Goal: Contribute content: Add original content to the website for others to see

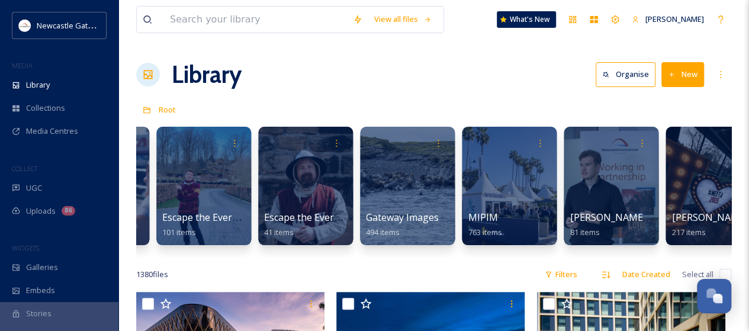
scroll to position [0, 804]
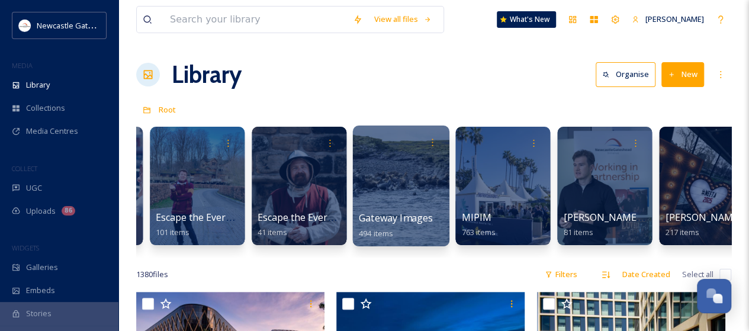
click at [405, 214] on span "Gateway Images" at bounding box center [396, 217] width 74 height 13
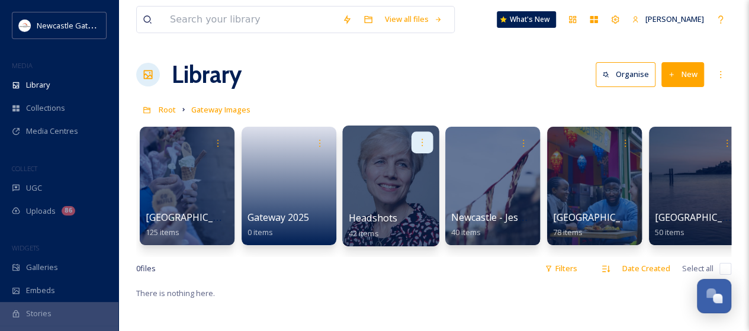
click at [421, 145] on icon at bounding box center [421, 141] width 9 height 9
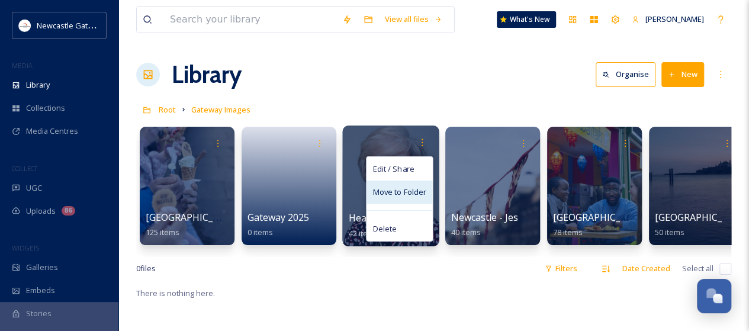
click at [401, 192] on span "Move to Folder" at bounding box center [399, 192] width 54 height 12
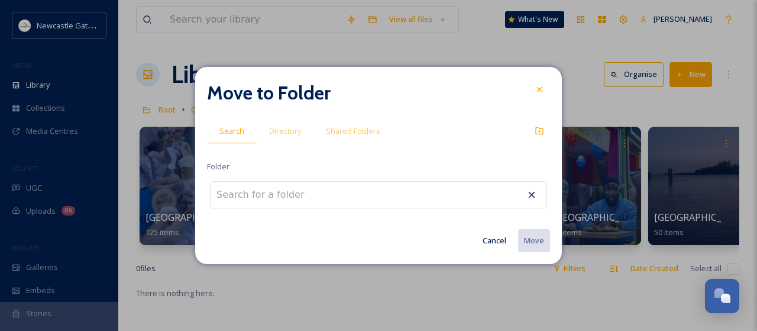
click at [268, 197] on input at bounding box center [276, 195] width 130 height 26
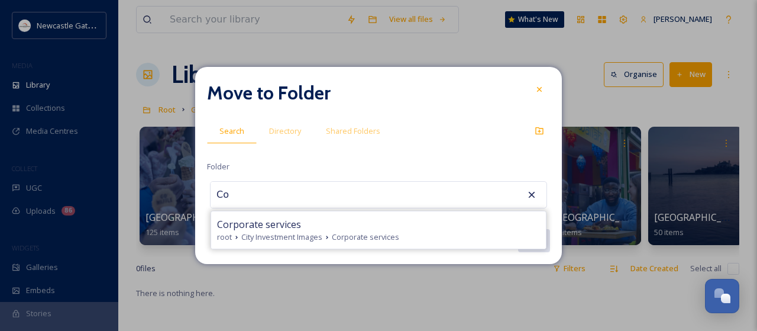
type input "C"
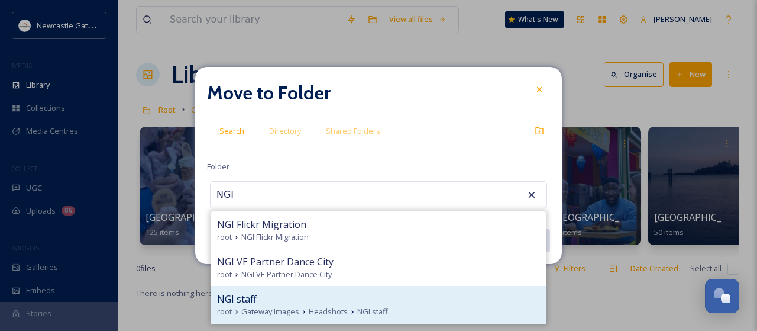
click at [262, 305] on div "NGI staff" at bounding box center [378, 299] width 323 height 14
type input "NGI staff"
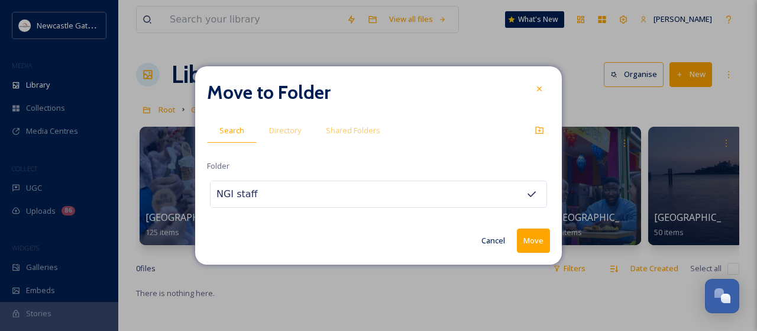
click at [536, 242] on button "Move" at bounding box center [533, 240] width 33 height 24
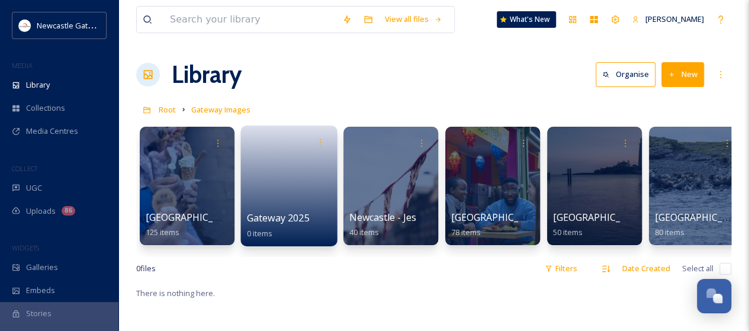
click at [298, 198] on link at bounding box center [289, 181] width 85 height 57
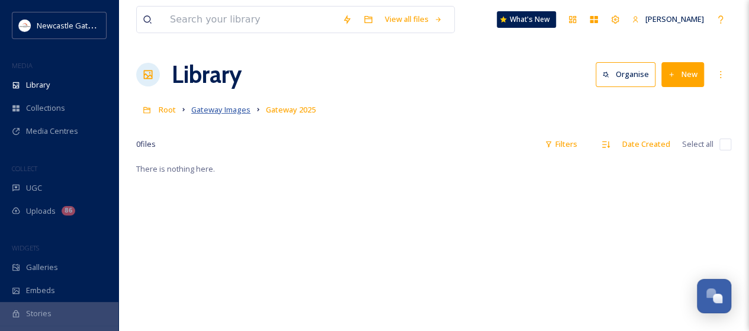
click at [224, 110] on span "Gateway Images" at bounding box center [220, 109] width 59 height 11
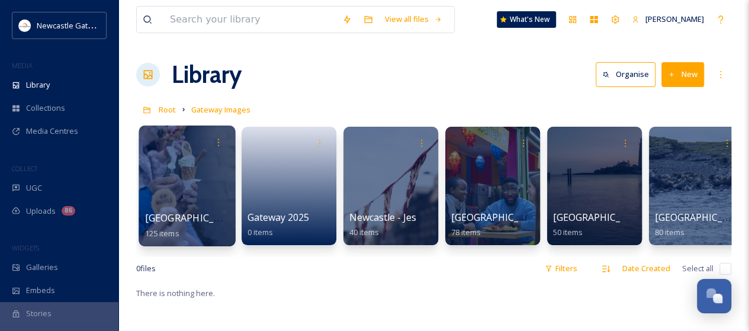
click at [191, 195] on div at bounding box center [186, 185] width 96 height 121
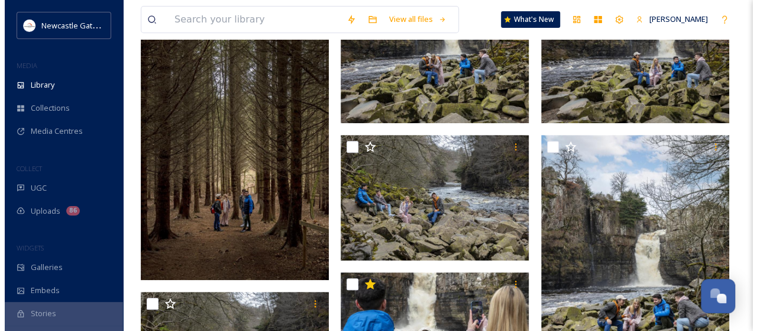
scroll to position [206, 0]
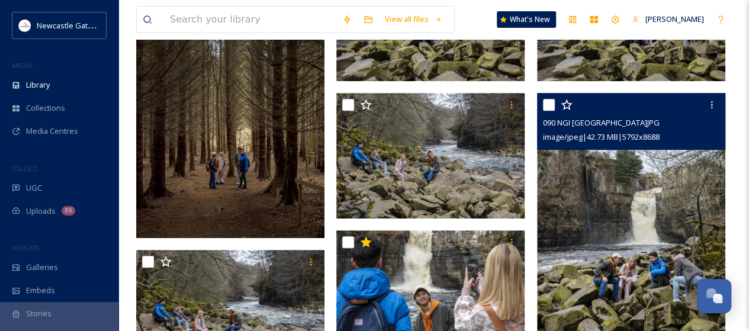
click at [586, 172] on img at bounding box center [631, 234] width 188 height 282
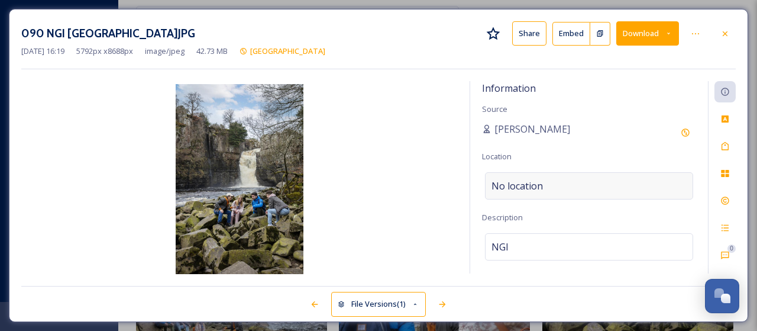
click at [539, 184] on span "No location" at bounding box center [517, 186] width 51 height 14
click at [539, 184] on input at bounding box center [589, 186] width 207 height 26
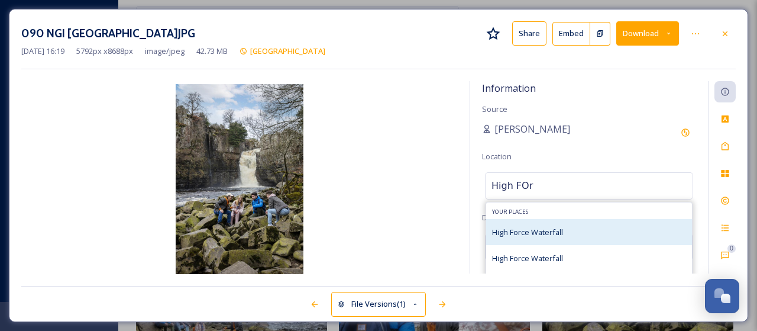
type input "High FOr"
click at [528, 235] on span "High Force Waterfall" at bounding box center [527, 232] width 71 height 11
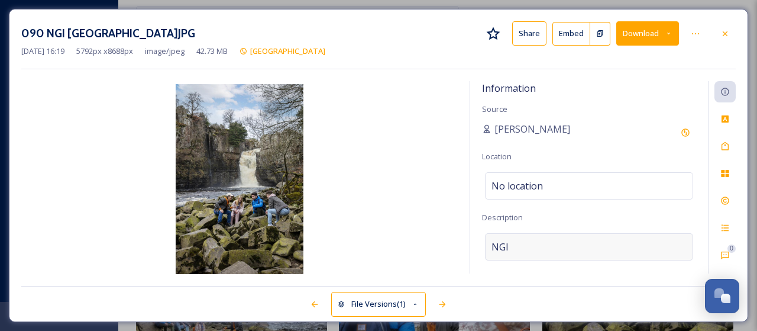
click at [517, 244] on div "NGI" at bounding box center [589, 246] width 208 height 27
click at [517, 244] on textarea "NGI" at bounding box center [589, 282] width 214 height 98
type textarea "N"
type textarea "High Force Waterfall"
click at [727, 150] on icon at bounding box center [725, 145] width 9 height 9
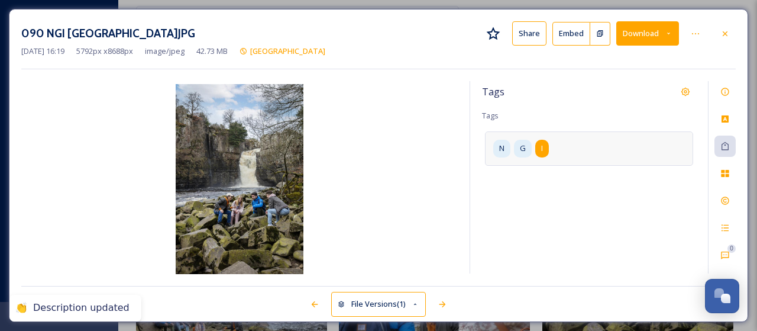
click at [541, 149] on span "I" at bounding box center [542, 148] width 2 height 11
click at [578, 146] on icon at bounding box center [575, 148] width 5 height 5
click at [544, 151] on icon at bounding box center [545, 148] width 9 height 9
click at [515, 149] on icon at bounding box center [512, 148] width 5 height 5
click at [515, 149] on input at bounding box center [551, 145] width 118 height 14
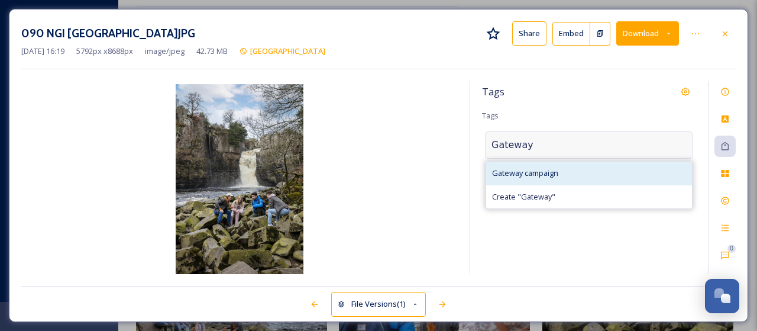
type input "Gateway"
click at [528, 169] on span "Gateway campaign" at bounding box center [525, 172] width 66 height 11
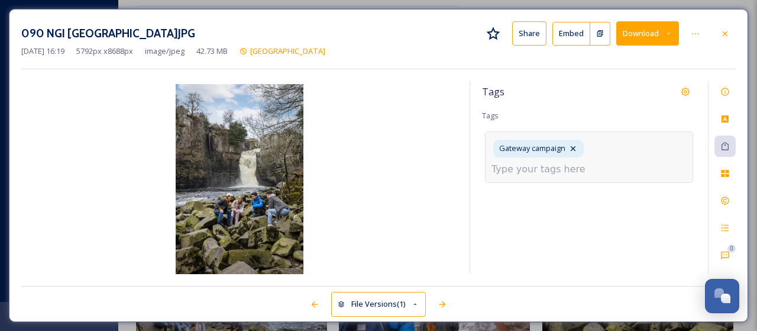
click at [528, 169] on input at bounding box center [551, 169] width 118 height 14
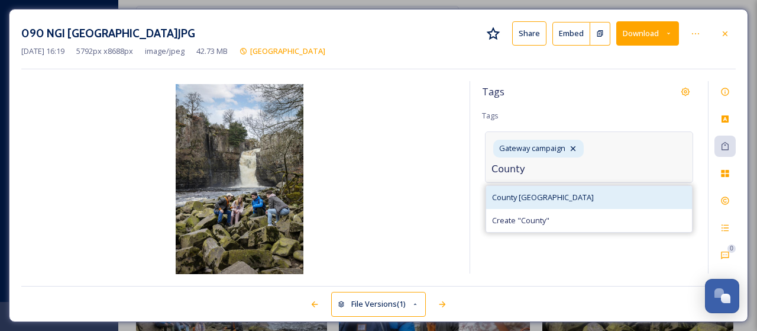
type input "County"
click at [525, 192] on span "County [GEOGRAPHIC_DATA]" at bounding box center [543, 197] width 102 height 11
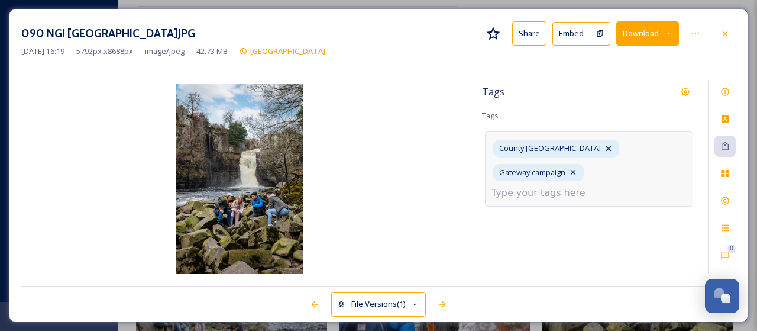
click at [543, 186] on input at bounding box center [551, 193] width 118 height 14
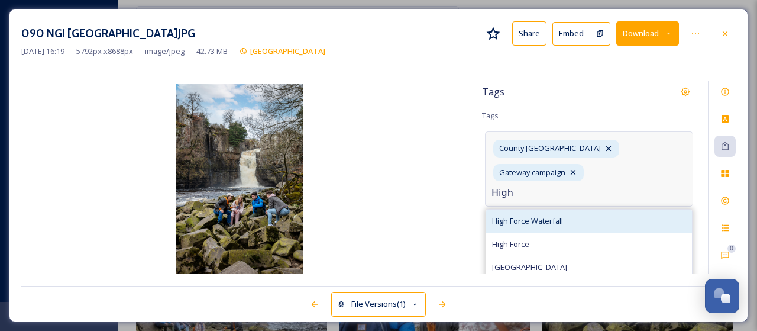
type input "High"
click at [536, 215] on span "High Force Waterfall" at bounding box center [527, 220] width 71 height 11
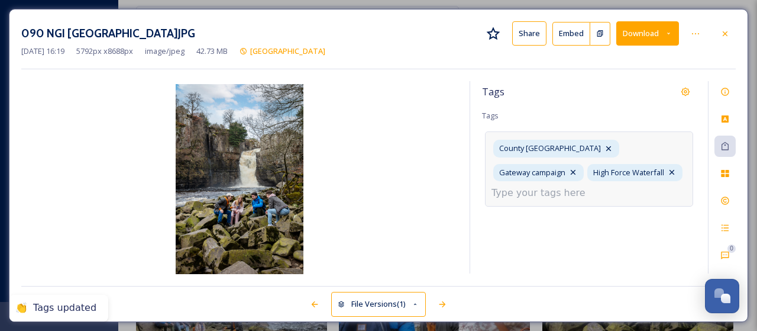
click at [548, 193] on input at bounding box center [551, 193] width 118 height 14
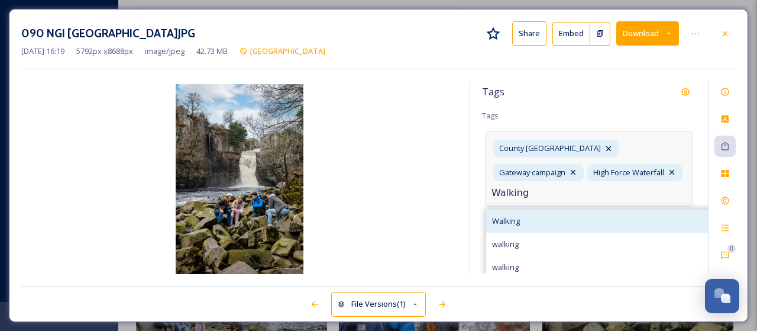
type input "Walking"
click at [517, 218] on span "Walking" at bounding box center [506, 220] width 28 height 11
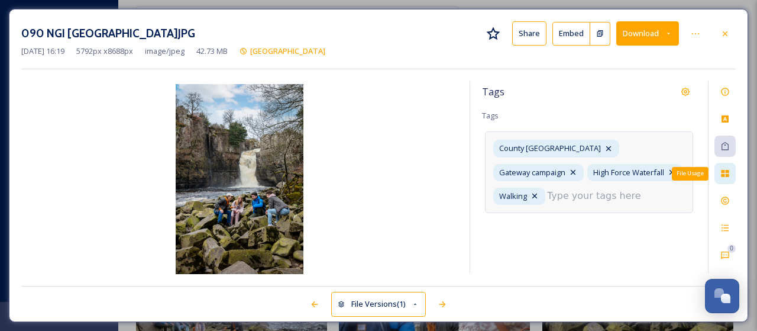
click at [730, 176] on div "File Usage" at bounding box center [725, 173] width 21 height 21
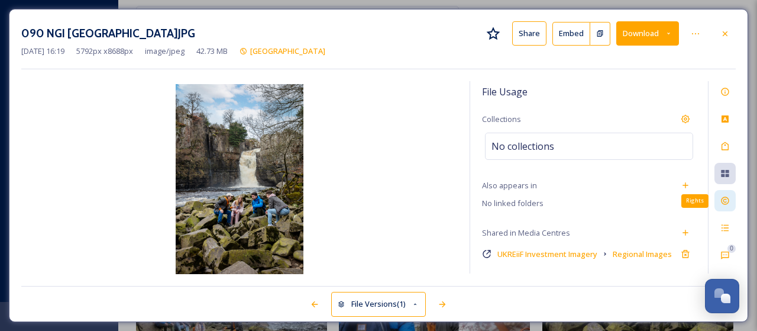
click at [727, 203] on icon at bounding box center [725, 201] width 8 height 8
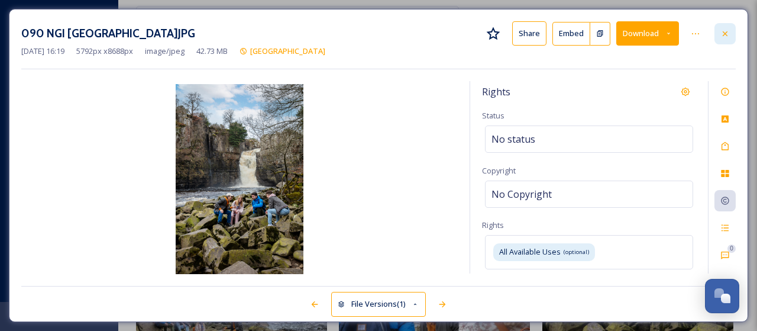
click at [727, 34] on icon at bounding box center [725, 33] width 5 height 5
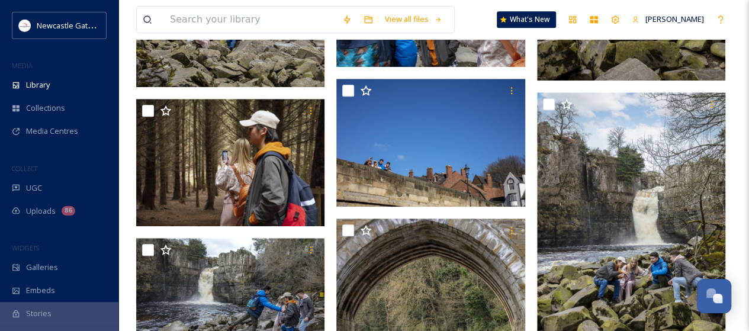
scroll to position [398, 0]
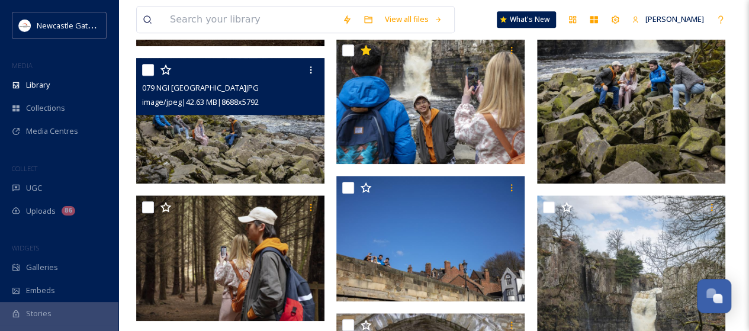
click at [146, 68] on input "checkbox" at bounding box center [148, 70] width 12 height 12
checkbox input "true"
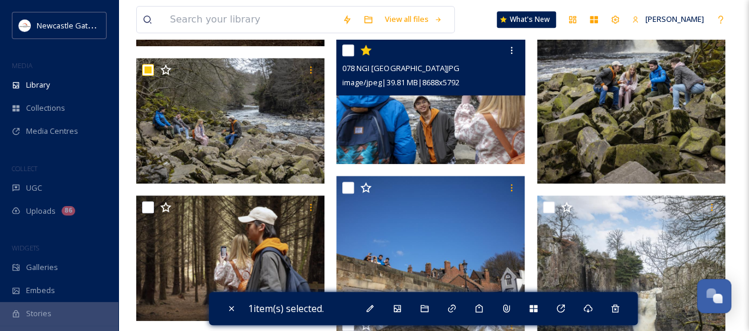
click at [350, 51] on input "checkbox" at bounding box center [348, 50] width 12 height 12
checkbox input "true"
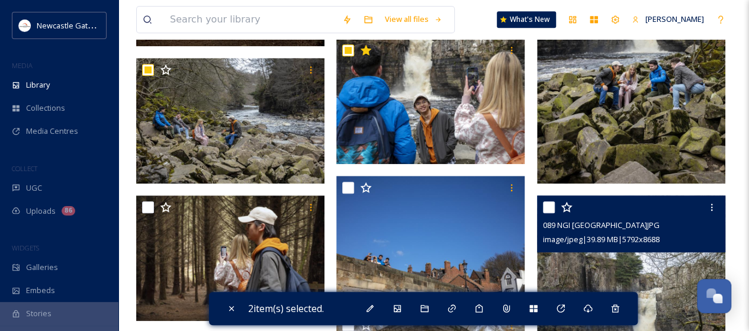
click at [548, 202] on input "checkbox" at bounding box center [549, 207] width 12 height 12
checkbox input "true"
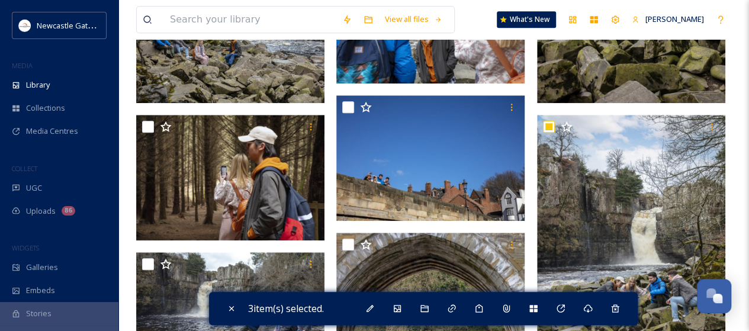
scroll to position [652, 0]
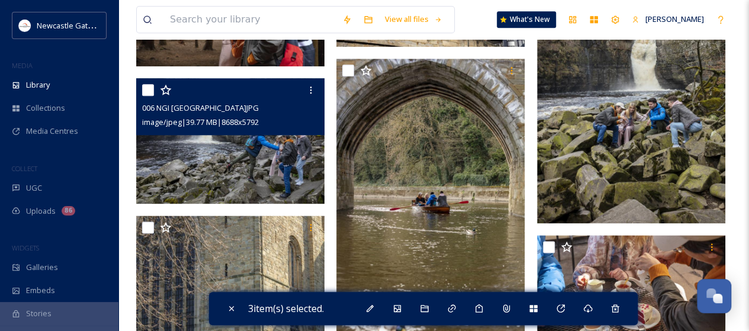
click at [146, 94] on input "checkbox" at bounding box center [148, 90] width 12 height 12
checkbox input "true"
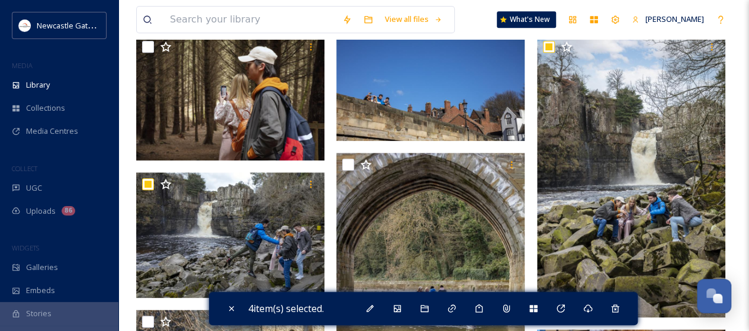
scroll to position [502, 0]
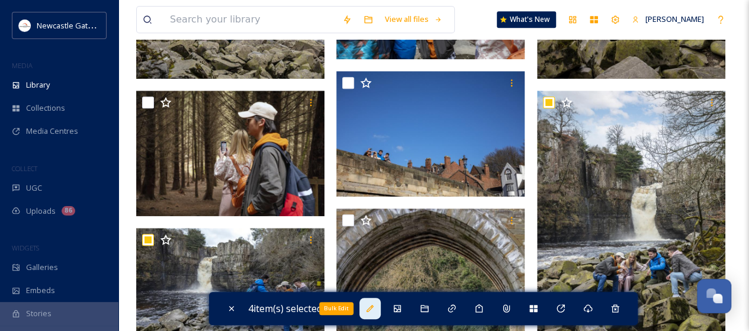
click at [372, 311] on icon at bounding box center [369, 308] width 9 height 9
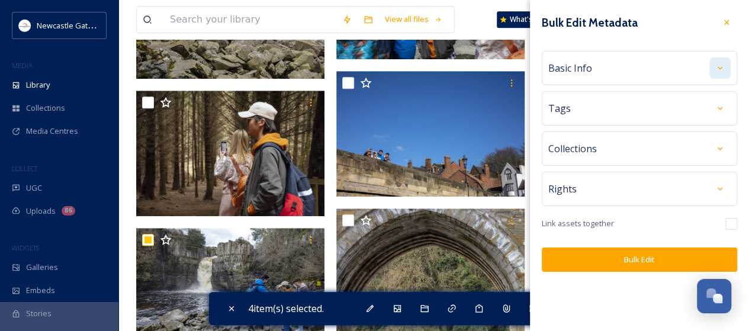
click at [718, 67] on icon at bounding box center [719, 67] width 5 height 3
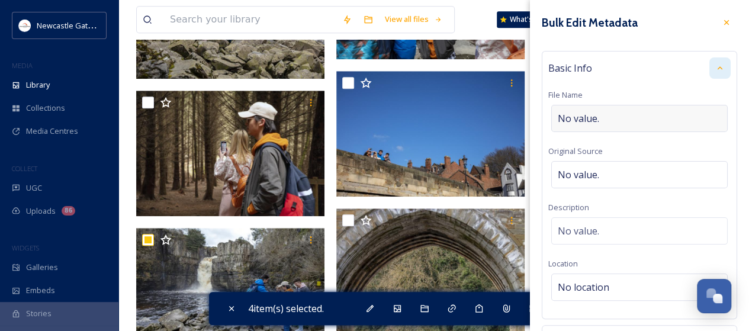
click at [596, 117] on span "No value." at bounding box center [577, 118] width 41 height 14
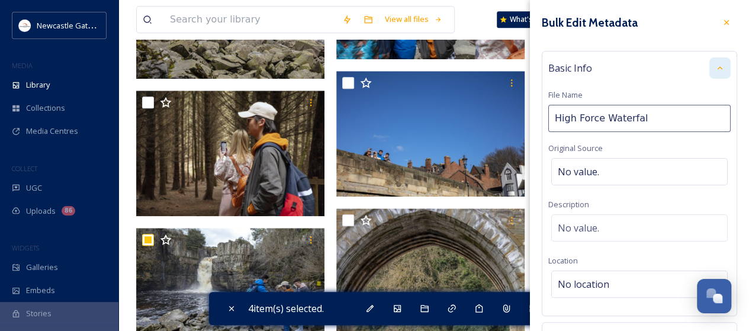
type input "High Force Waterfall"
click at [580, 227] on span "No value." at bounding box center [577, 228] width 41 height 14
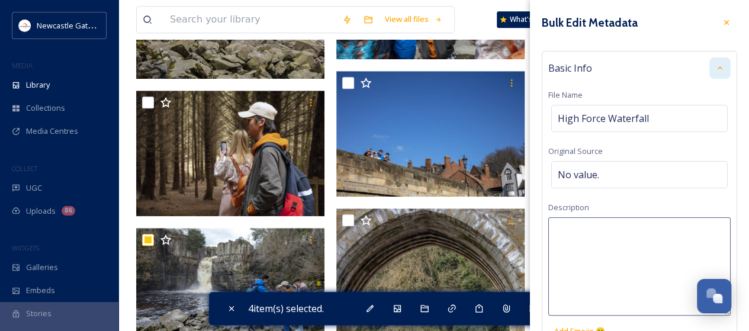
click at [580, 227] on textarea at bounding box center [639, 266] width 182 height 98
type textarea "High Force Waterfall"
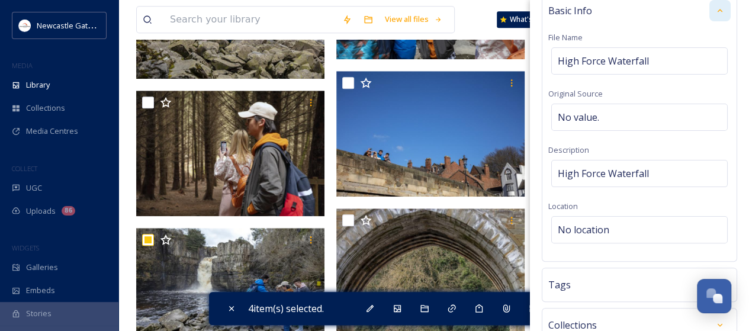
scroll to position [59, 0]
click at [575, 221] on span "No location" at bounding box center [582, 228] width 51 height 14
click at [575, 220] on input at bounding box center [639, 228] width 175 height 26
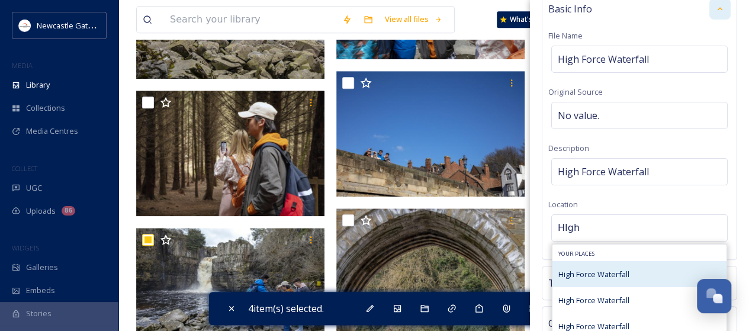
type input "HIgh"
click at [590, 267] on div "High Force Waterfall" at bounding box center [593, 274] width 71 height 14
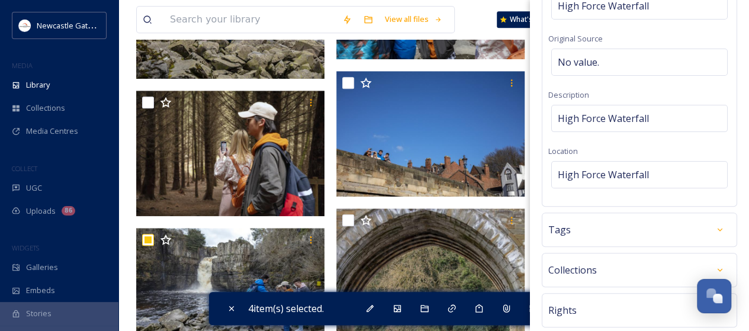
scroll to position [115, 0]
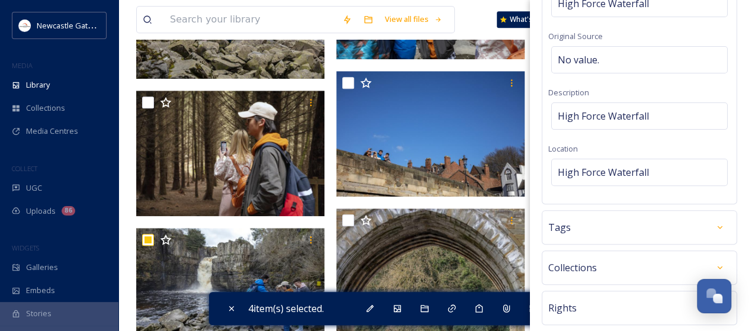
click at [697, 220] on div "Tags" at bounding box center [639, 227] width 182 height 21
click at [612, 259] on input at bounding box center [616, 263] width 118 height 14
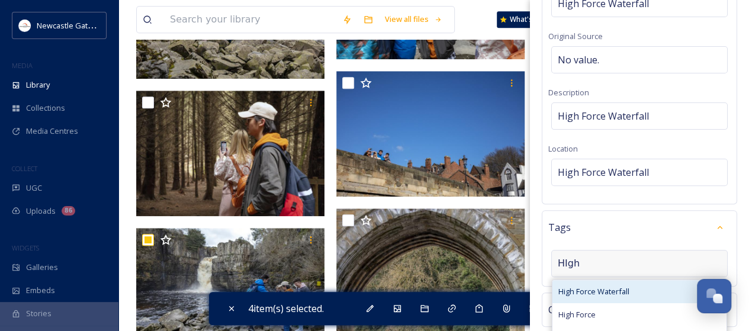
type input "HIgh"
click at [605, 286] on span "High Force Waterfall" at bounding box center [593, 291] width 71 height 11
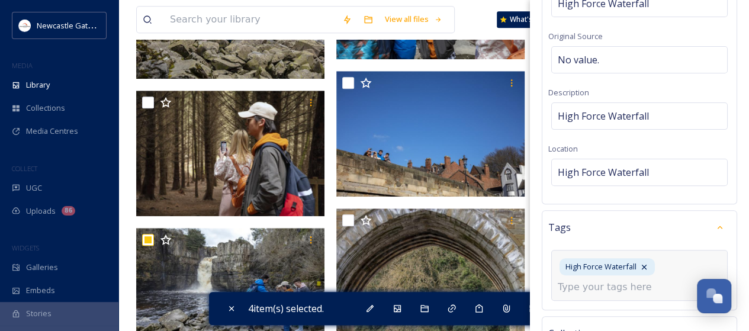
click at [605, 283] on input at bounding box center [616, 287] width 118 height 14
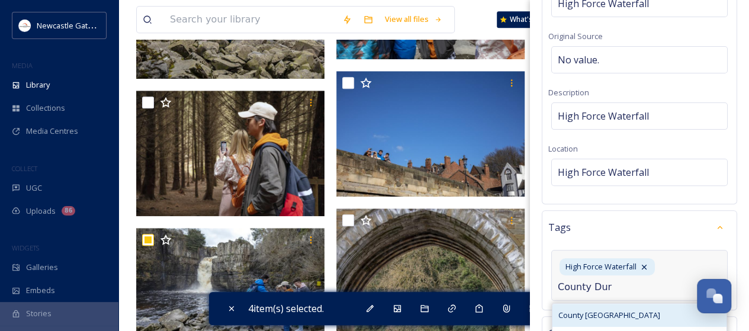
type input "County Dur"
click at [591, 312] on span "County [GEOGRAPHIC_DATA]" at bounding box center [609, 314] width 102 height 11
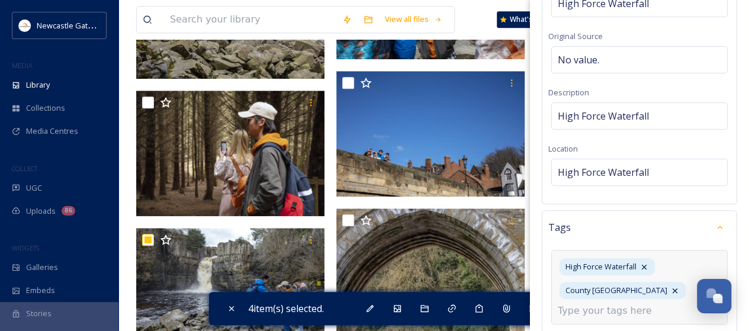
click at [594, 309] on input at bounding box center [616, 311] width 118 height 14
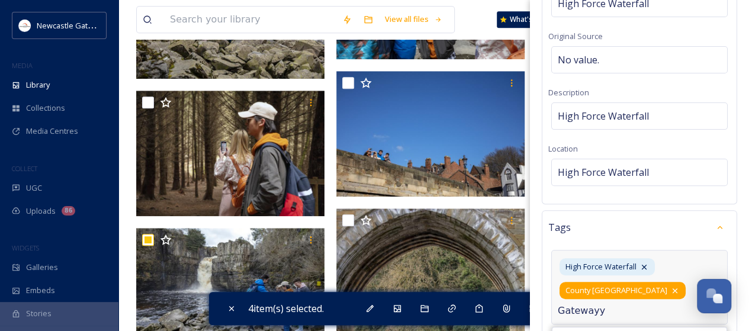
type input "Gateway"
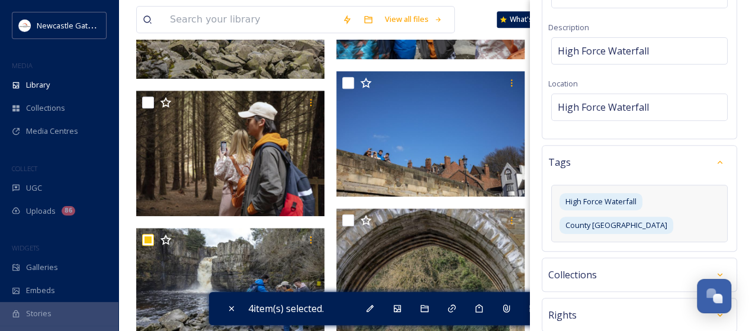
scroll to position [180, 0]
click at [662, 221] on div "High Force Waterfall [GEOGRAPHIC_DATA]" at bounding box center [639, 212] width 176 height 57
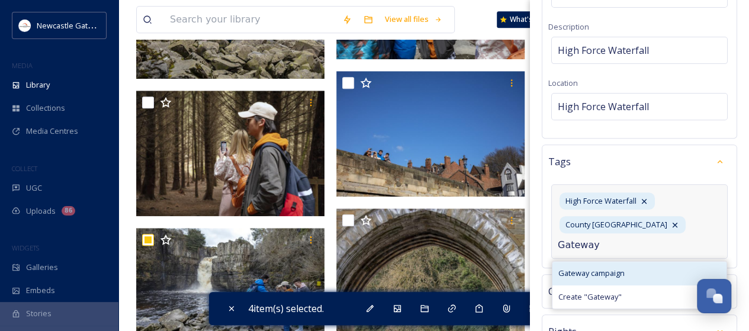
click at [604, 267] on span "Gateway campaign" at bounding box center [591, 272] width 66 height 11
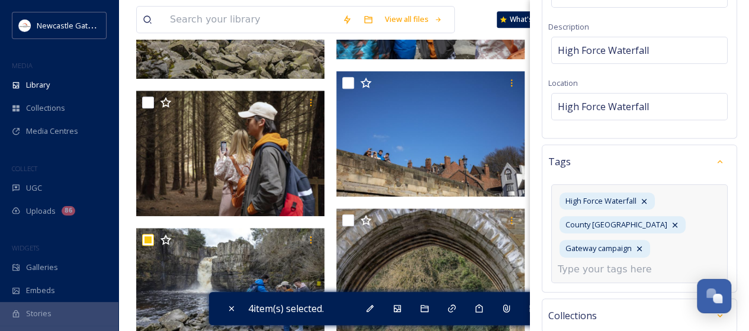
click at [602, 268] on input at bounding box center [616, 269] width 118 height 14
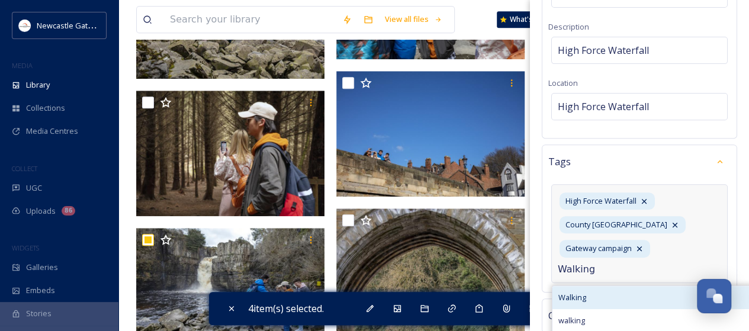
type input "Walking"
click at [575, 292] on span "Walking" at bounding box center [572, 297] width 28 height 11
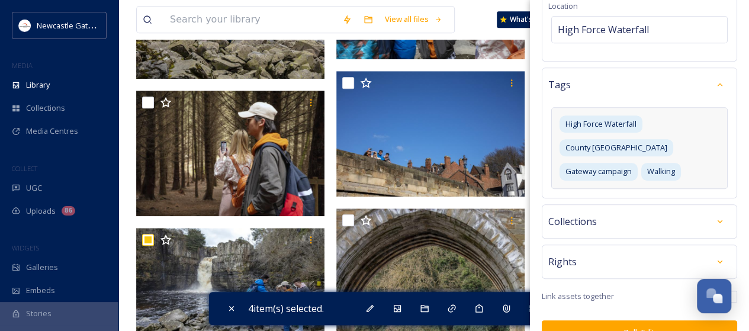
scroll to position [278, 0]
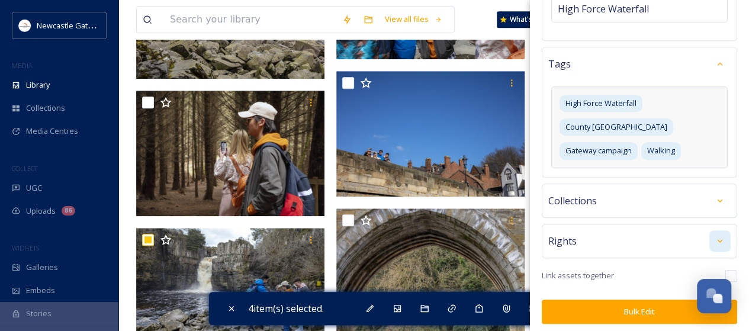
click at [715, 236] on icon at bounding box center [719, 240] width 9 height 9
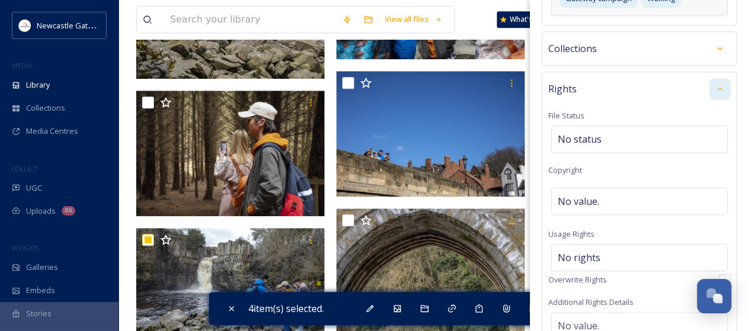
scroll to position [438, 0]
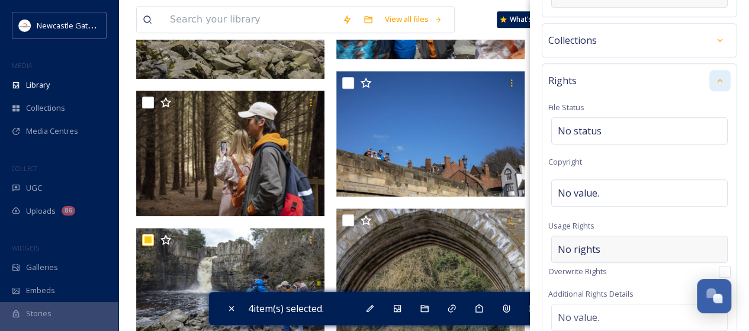
click at [578, 242] on span "No rights" at bounding box center [578, 249] width 43 height 14
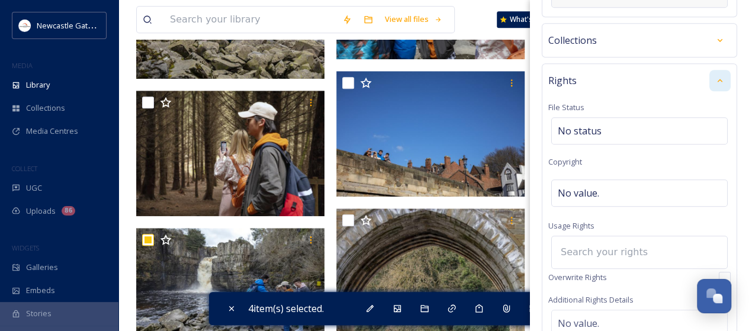
click at [578, 242] on input at bounding box center [619, 252] width 130 height 26
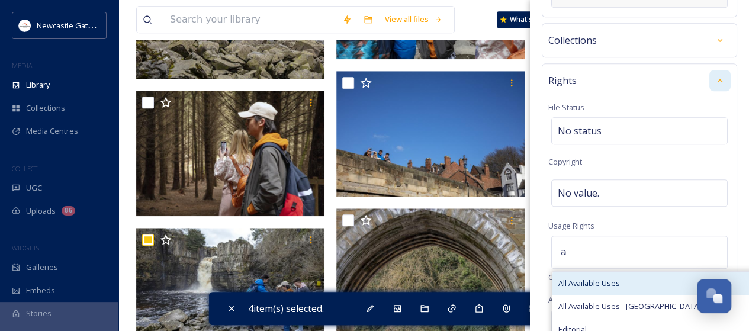
type input "a"
click at [591, 278] on span "All Available Uses" at bounding box center [589, 283] width 62 height 11
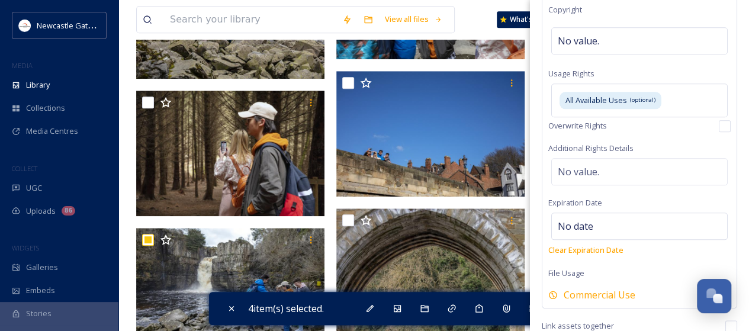
scroll to position [639, 0]
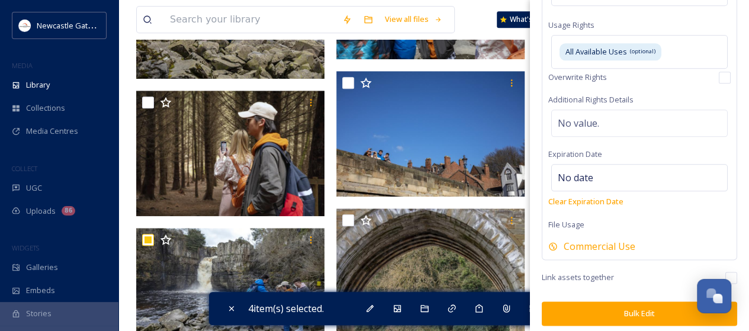
click at [631, 309] on button "Bulk Edit" at bounding box center [638, 313] width 195 height 24
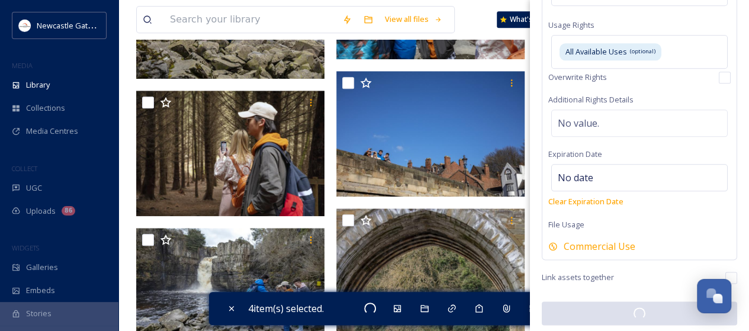
checkbox input "false"
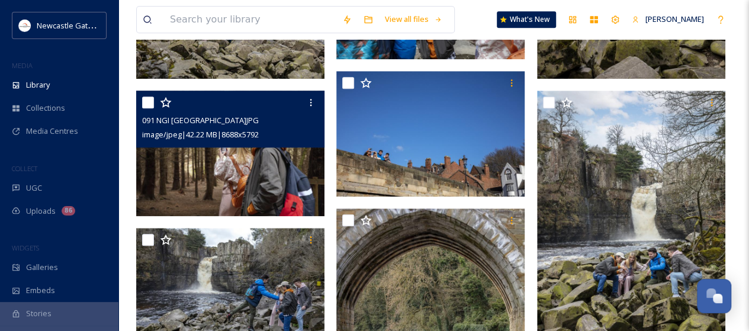
click at [222, 141] on div "091 NGI [GEOGRAPHIC_DATA]JPG image/jpeg | 42.22 MB | 8688 x 5792" at bounding box center [230, 119] width 188 height 57
click at [233, 169] on img at bounding box center [230, 153] width 188 height 125
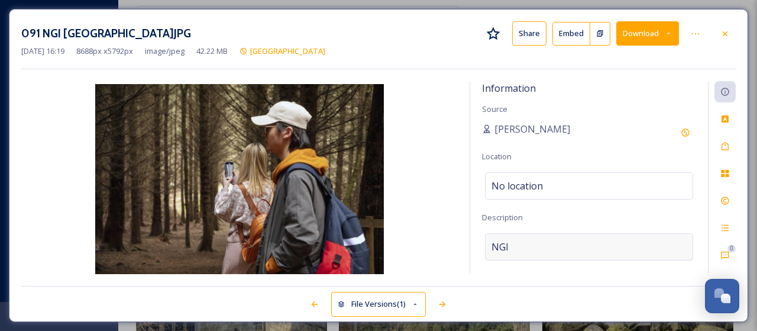
click at [516, 244] on div "NGI" at bounding box center [589, 246] width 208 height 27
click at [516, 244] on textarea "NGI" at bounding box center [589, 282] width 214 height 98
type textarea "N"
click at [727, 147] on icon at bounding box center [725, 145] width 9 height 9
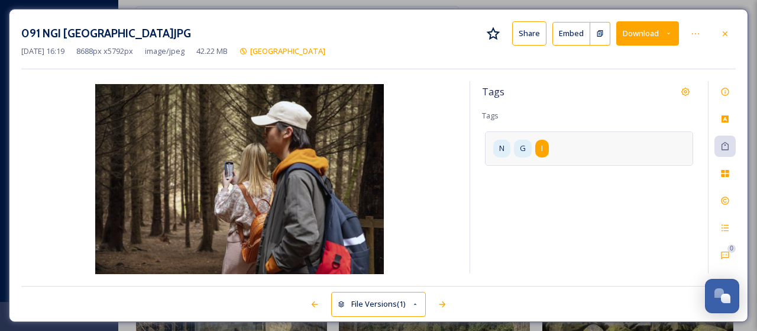
click at [541, 146] on span "I" at bounding box center [542, 148] width 2 height 11
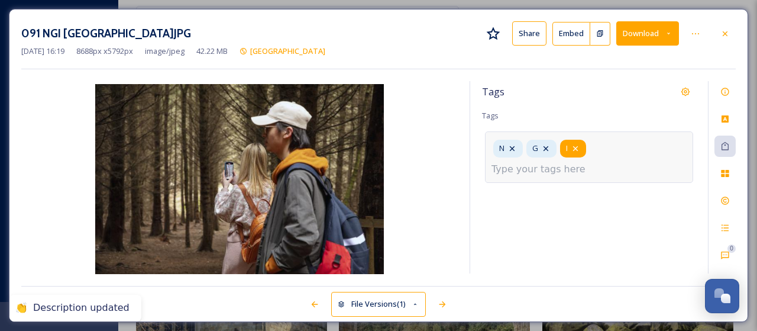
click at [576, 146] on icon at bounding box center [575, 148] width 9 height 9
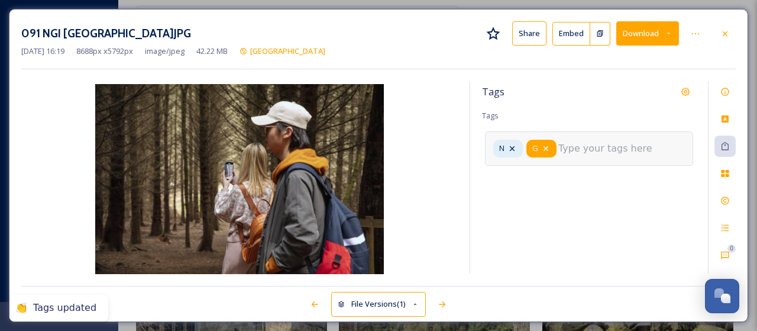
click at [547, 147] on icon at bounding box center [545, 148] width 9 height 9
click at [515, 148] on icon at bounding box center [512, 148] width 9 height 9
click at [515, 148] on input at bounding box center [551, 145] width 118 height 14
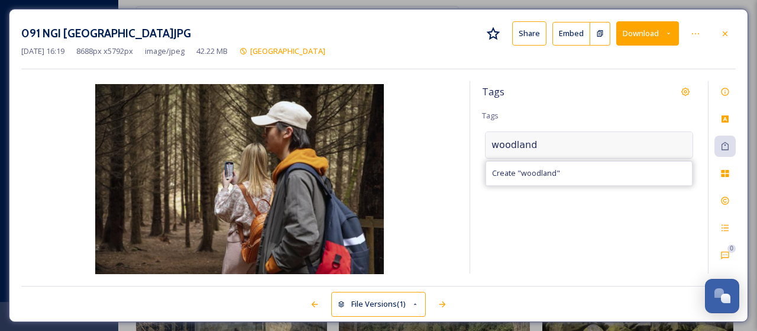
type input "woodland"
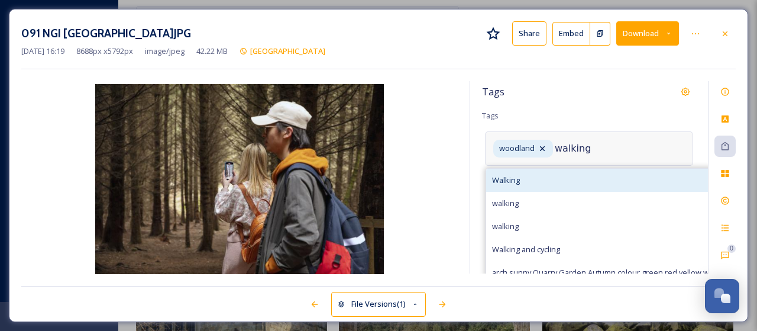
type input "walking"
click at [506, 181] on span "Walking" at bounding box center [506, 180] width 28 height 11
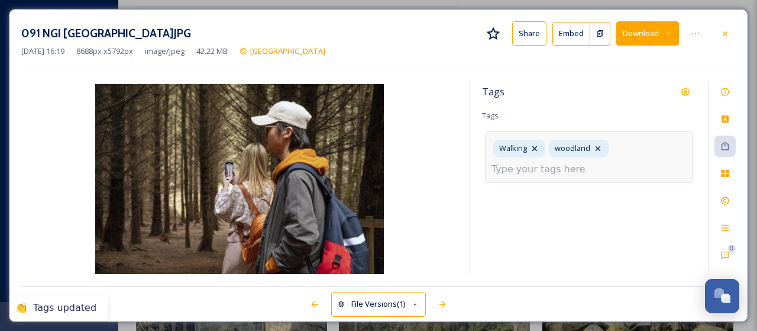
click at [508, 169] on input at bounding box center [551, 169] width 118 height 14
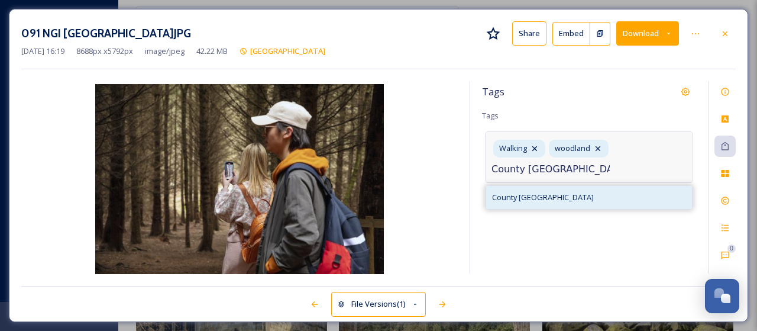
type input "County [GEOGRAPHIC_DATA]"
click at [514, 194] on span "County [GEOGRAPHIC_DATA]" at bounding box center [543, 197] width 102 height 11
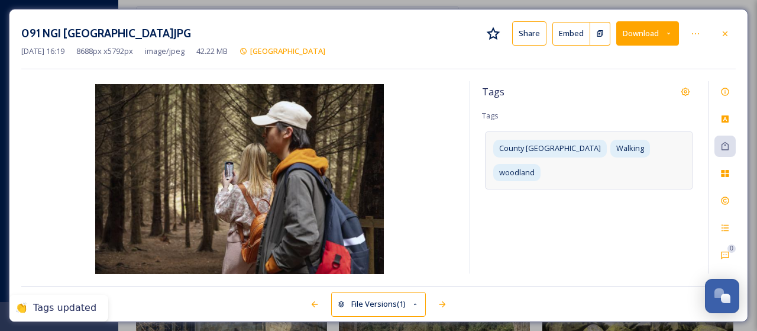
click at [514, 194] on div "Tags Tags County [GEOGRAPHIC_DATA] Walking woodland" at bounding box center [589, 177] width 238 height 192
click at [664, 150] on div "County Durham Walking woodland" at bounding box center [589, 159] width 208 height 57
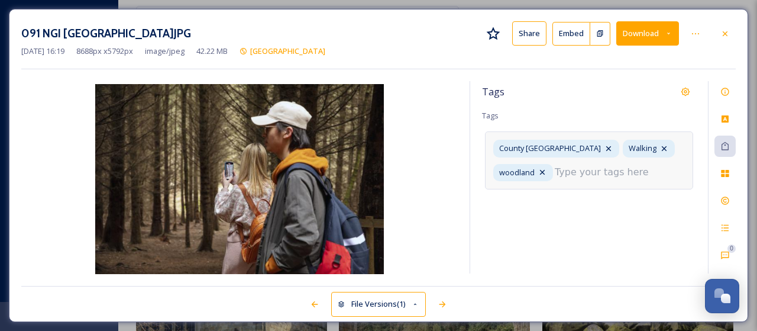
click at [664, 150] on div "County Durham Walking woodland" at bounding box center [589, 159] width 208 height 57
click at [568, 172] on input at bounding box center [614, 172] width 118 height 14
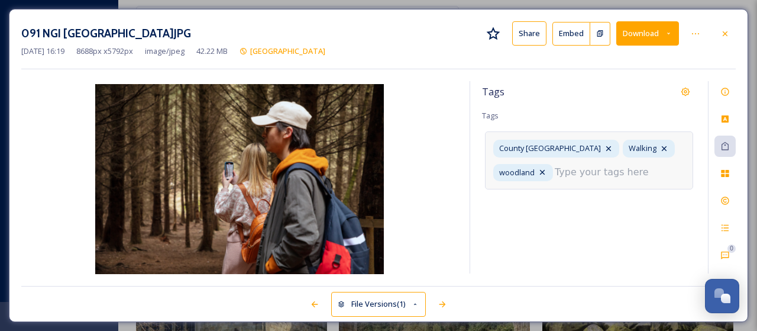
click at [561, 171] on input at bounding box center [614, 172] width 118 height 14
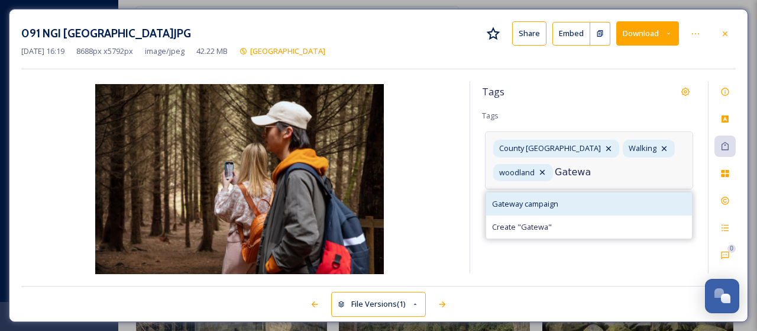
type input "Gatewa"
click at [534, 199] on span "Gateway campaign" at bounding box center [525, 203] width 66 height 11
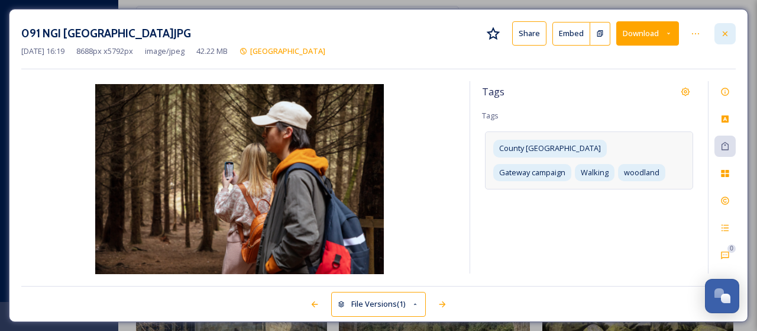
click at [727, 34] on icon at bounding box center [725, 33] width 5 height 5
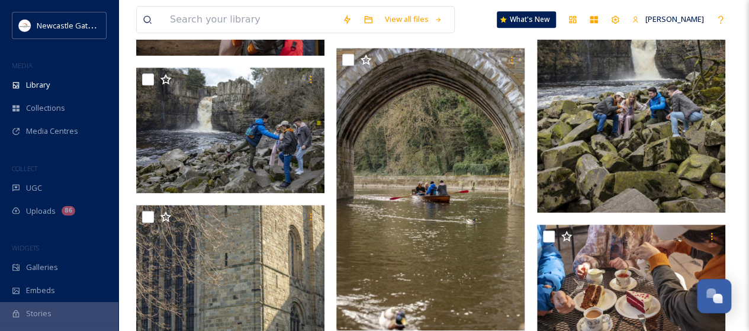
scroll to position [581, 0]
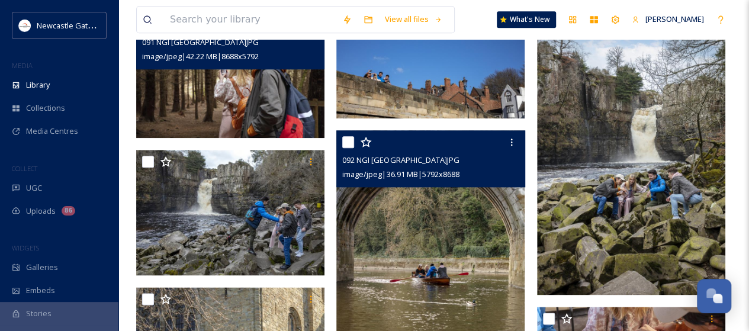
click at [346, 143] on input "checkbox" at bounding box center [348, 142] width 12 height 12
checkbox input "true"
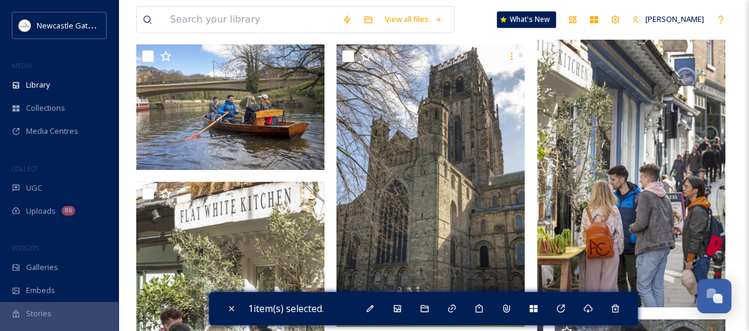
scroll to position [2593, 0]
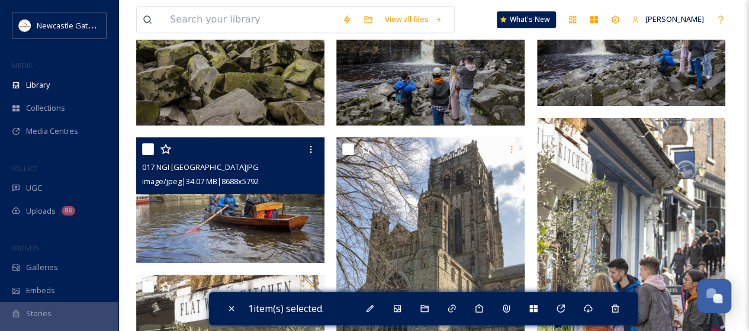
click at [148, 149] on input "checkbox" at bounding box center [148, 149] width 12 height 12
checkbox input "true"
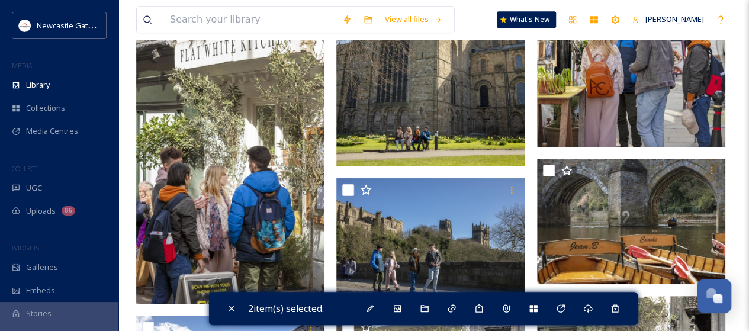
scroll to position [2868, 0]
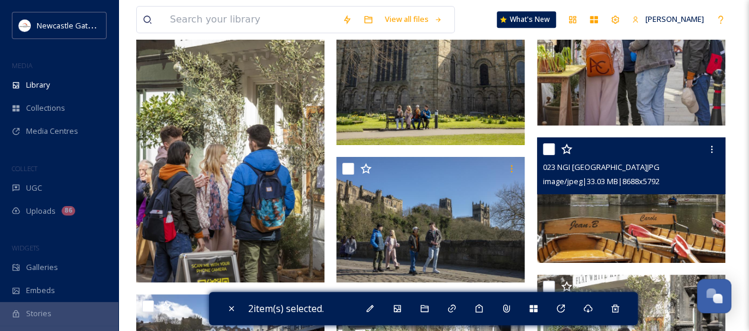
click at [547, 151] on input "checkbox" at bounding box center [549, 149] width 12 height 12
checkbox input "true"
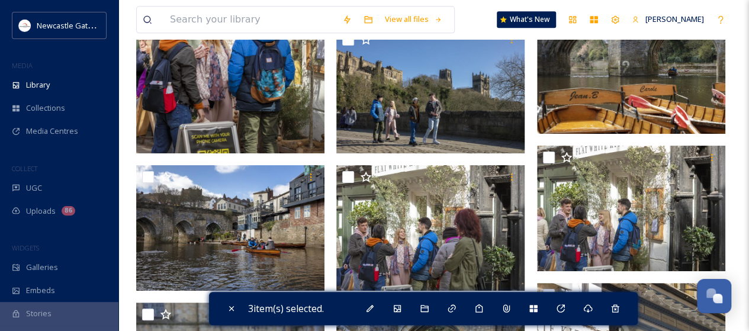
scroll to position [3090, 0]
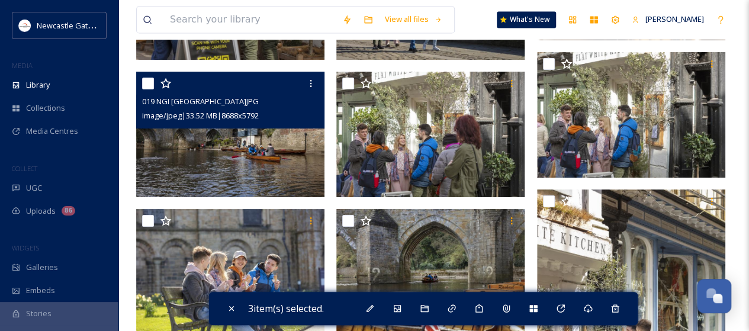
click at [147, 84] on input "checkbox" at bounding box center [148, 84] width 12 height 12
checkbox input "true"
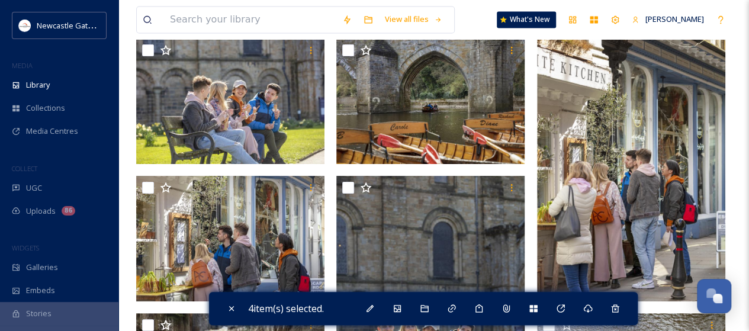
scroll to position [3282, 0]
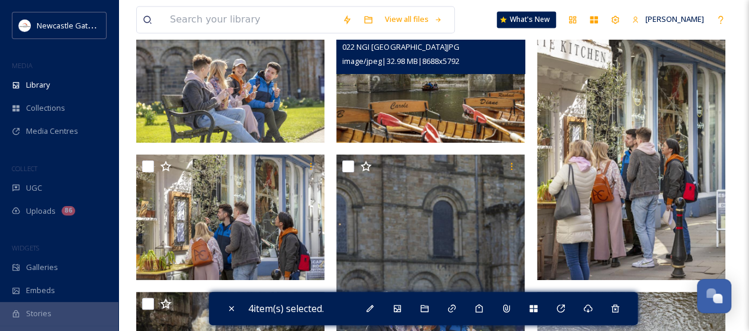
click at [347, 41] on div "022 NGI [GEOGRAPHIC_DATA]JPG" at bounding box center [431, 47] width 179 height 14
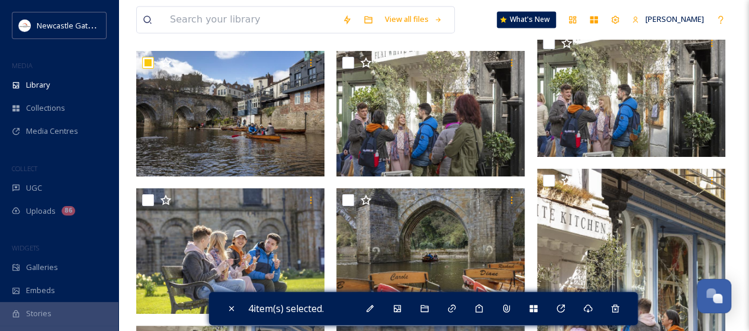
scroll to position [3214, 0]
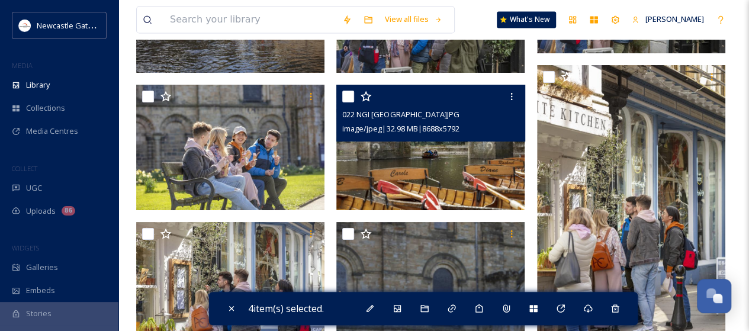
click at [347, 95] on input "checkbox" at bounding box center [348, 97] width 12 height 12
checkbox input "true"
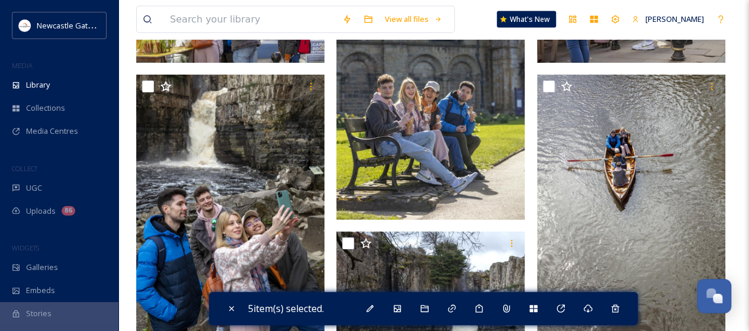
scroll to position [3426, 0]
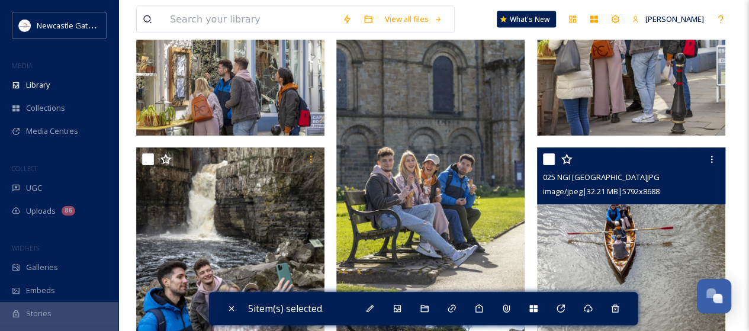
click at [547, 158] on input "checkbox" at bounding box center [549, 159] width 12 height 12
checkbox input "true"
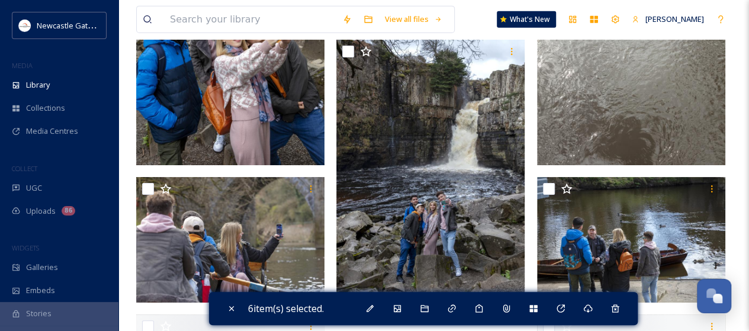
scroll to position [3701, 0]
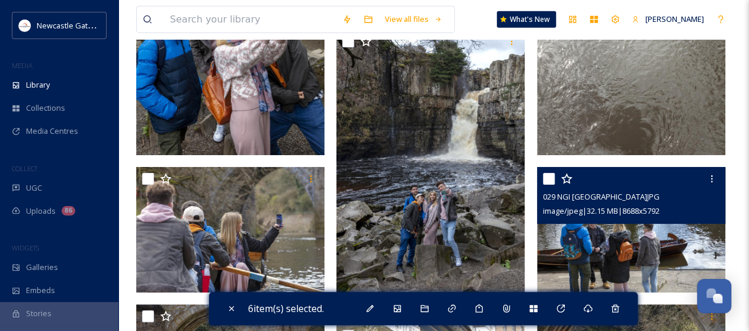
click at [547, 180] on input "checkbox" at bounding box center [549, 179] width 12 height 12
checkbox input "true"
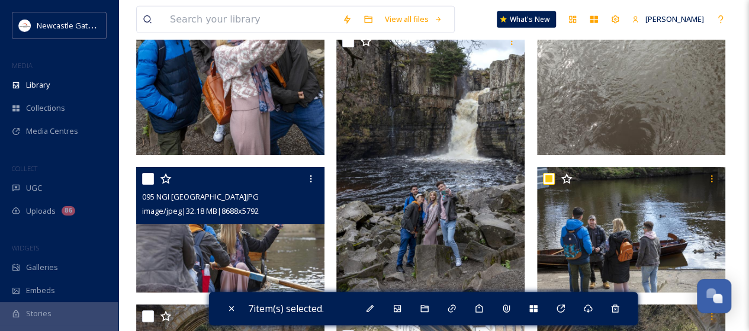
click at [147, 182] on input "checkbox" at bounding box center [148, 179] width 12 height 12
checkbox input "true"
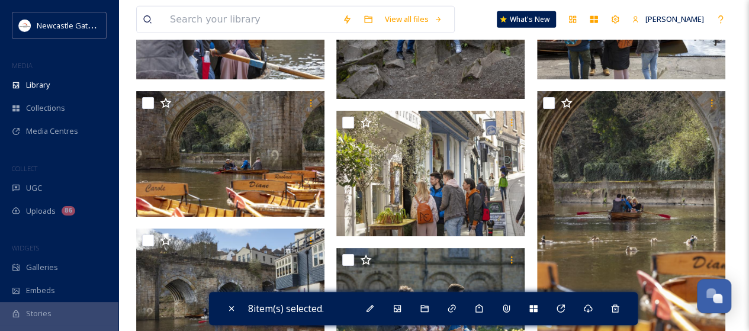
scroll to position [3924, 0]
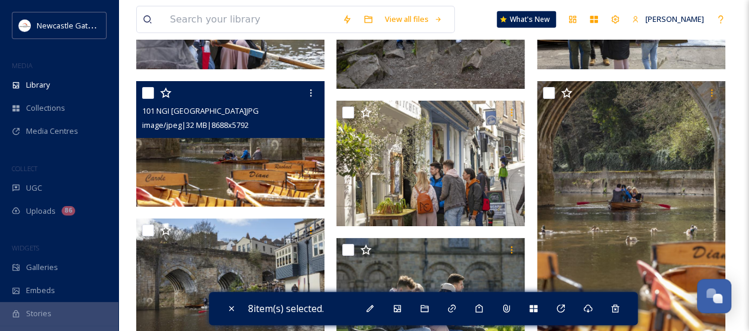
click at [147, 93] on input "checkbox" at bounding box center [148, 93] width 12 height 12
checkbox input "true"
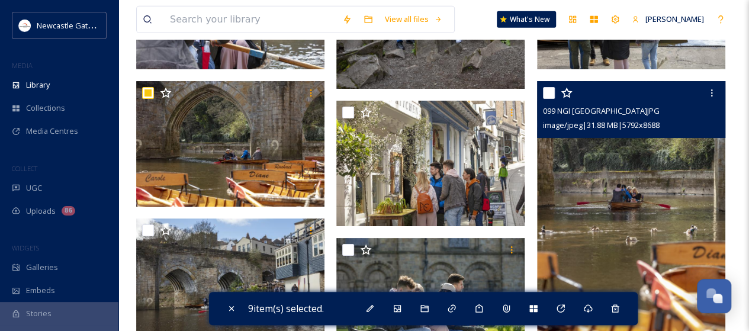
click at [546, 93] on input "checkbox" at bounding box center [549, 93] width 12 height 12
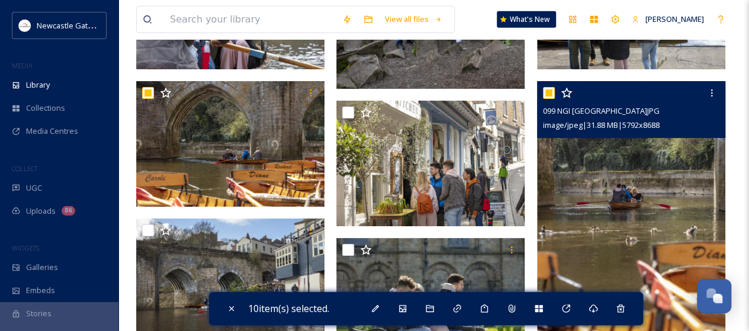
click at [546, 93] on input "checkbox" at bounding box center [549, 93] width 12 height 12
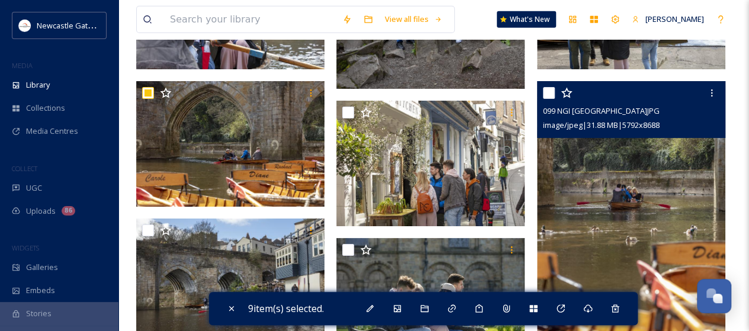
click at [552, 94] on input "checkbox" at bounding box center [549, 93] width 12 height 12
checkbox input "true"
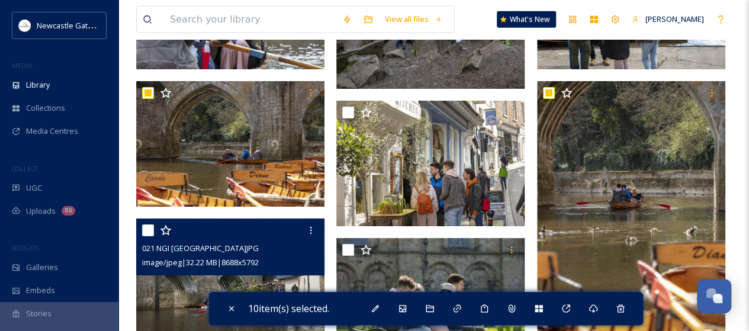
click at [150, 228] on input "checkbox" at bounding box center [148, 230] width 12 height 12
checkbox input "true"
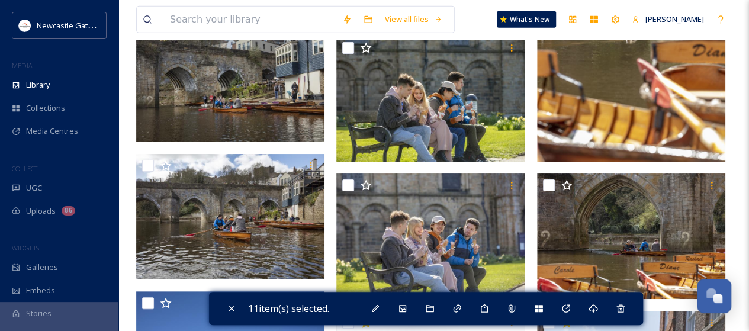
scroll to position [4178, 0]
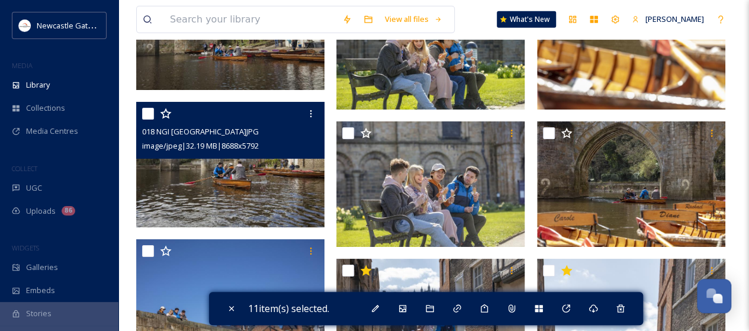
click at [148, 114] on input "checkbox" at bounding box center [148, 114] width 12 height 12
checkbox input "true"
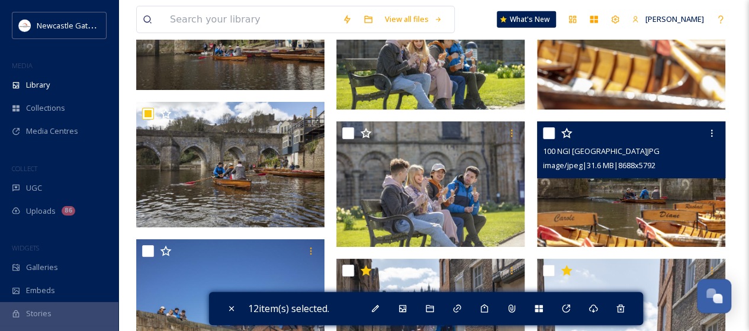
click at [547, 137] on input "checkbox" at bounding box center [549, 133] width 12 height 12
checkbox input "true"
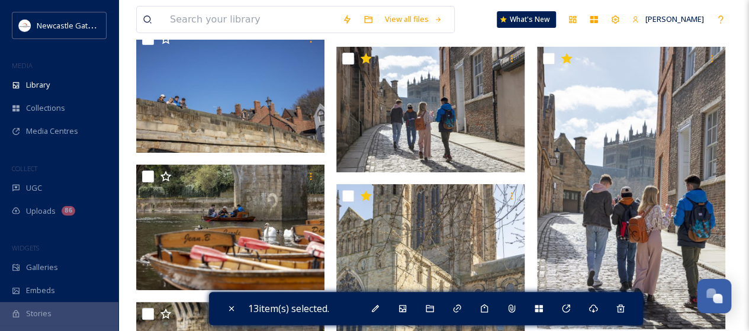
scroll to position [4442, 0]
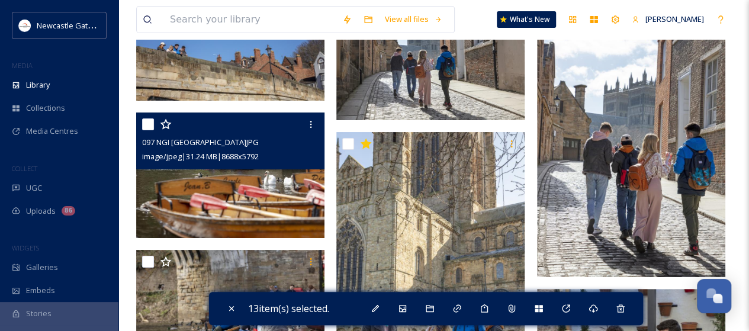
click at [152, 122] on input "checkbox" at bounding box center [148, 124] width 12 height 12
checkbox input "true"
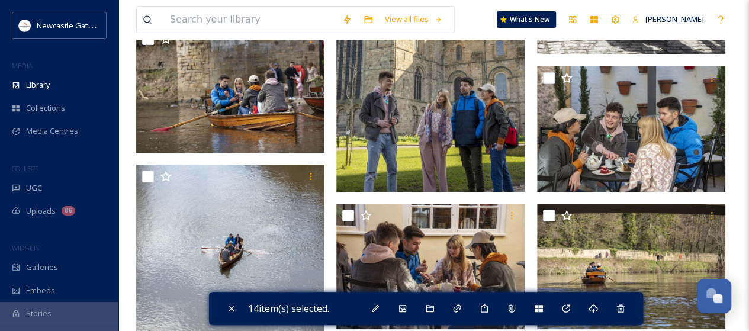
scroll to position [4499, 0]
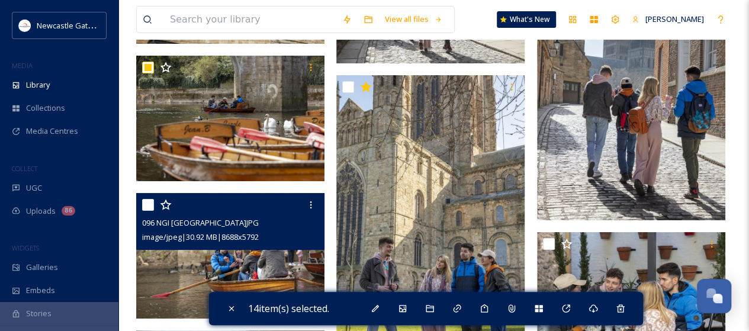
click at [149, 205] on input "checkbox" at bounding box center [148, 205] width 12 height 12
checkbox input "true"
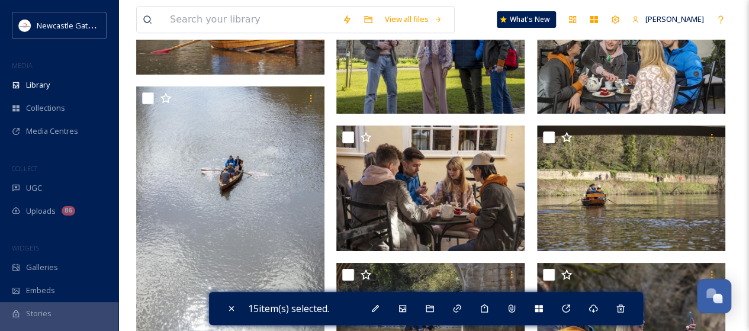
scroll to position [4752, 0]
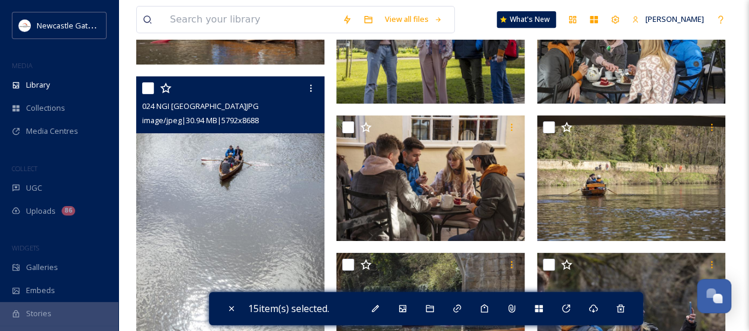
click at [148, 89] on input "checkbox" at bounding box center [148, 88] width 12 height 12
checkbox input "true"
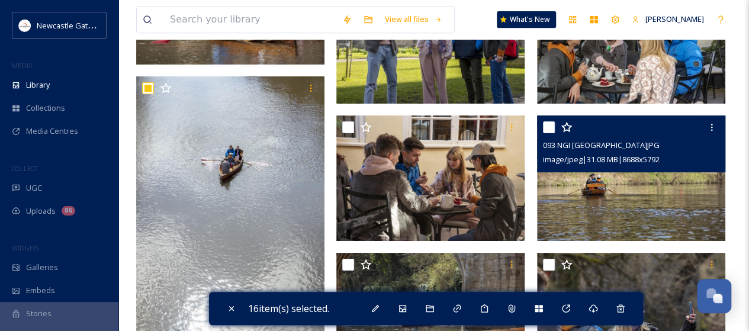
click at [543, 121] on input "checkbox" at bounding box center [549, 127] width 12 height 12
checkbox input "true"
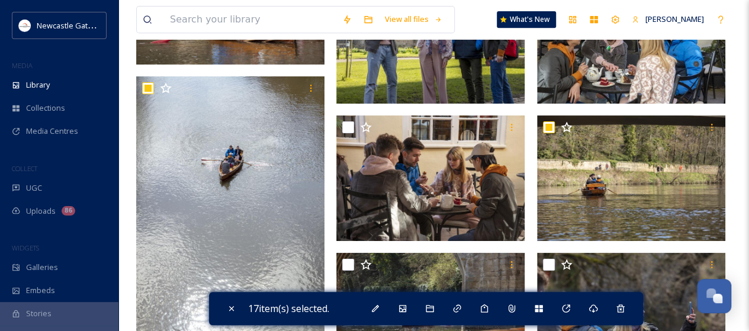
scroll to position [4851, 0]
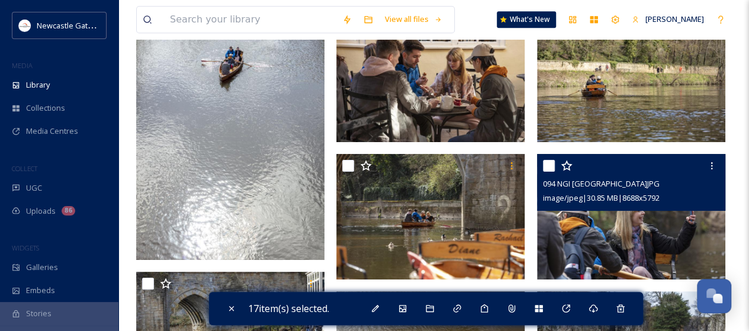
click at [548, 164] on input "checkbox" at bounding box center [549, 166] width 12 height 12
checkbox input "true"
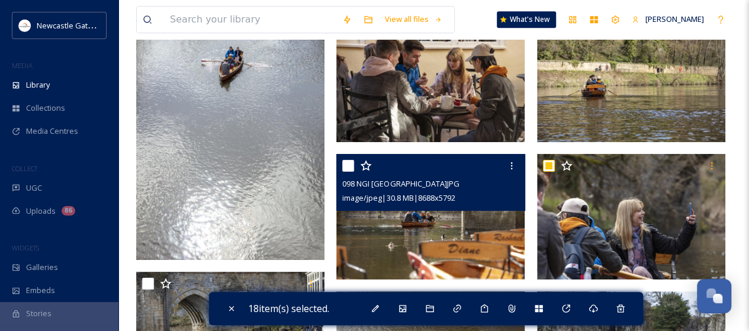
click at [347, 164] on input "checkbox" at bounding box center [348, 166] width 12 height 12
checkbox input "true"
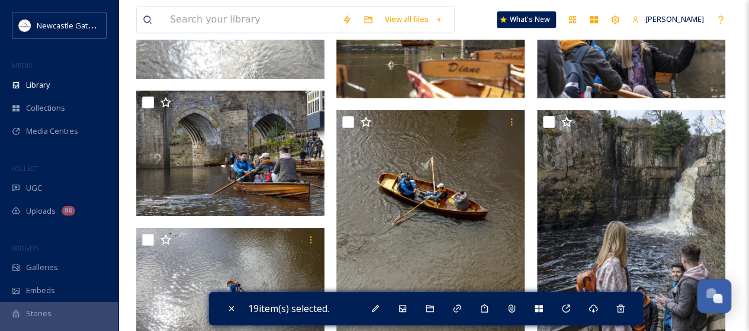
scroll to position [5043, 0]
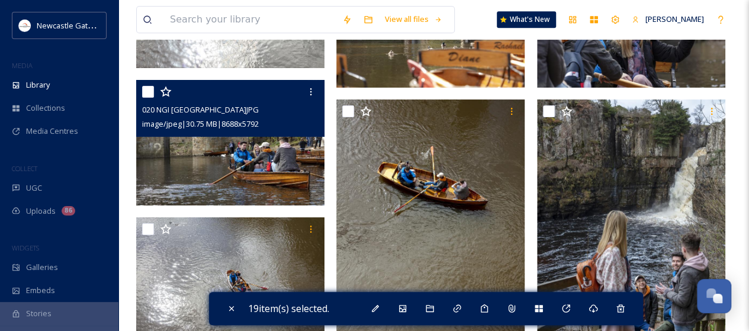
click at [145, 93] on input "checkbox" at bounding box center [148, 92] width 12 height 12
checkbox input "true"
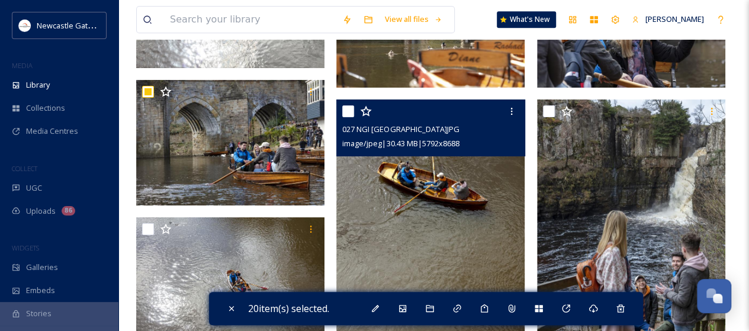
click at [347, 111] on input "checkbox" at bounding box center [348, 111] width 12 height 12
checkbox input "true"
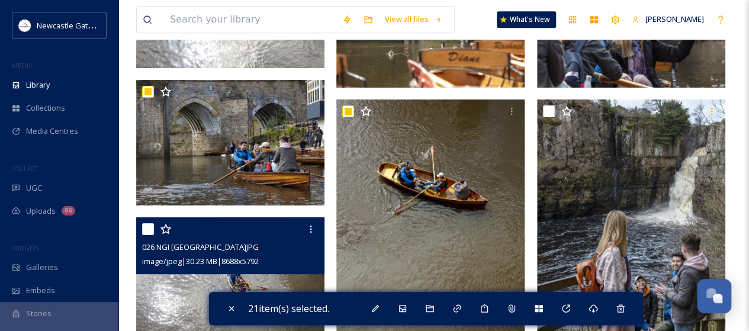
click at [150, 225] on input "checkbox" at bounding box center [148, 229] width 12 height 12
checkbox input "true"
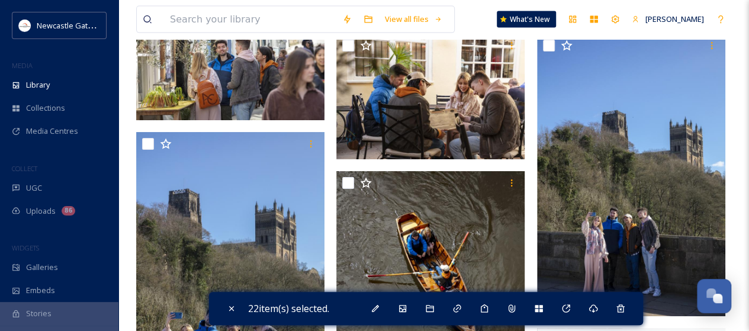
scroll to position [5918, 0]
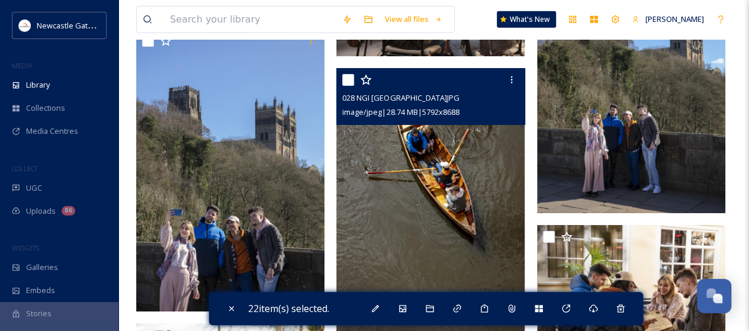
click at [346, 78] on input "checkbox" at bounding box center [348, 80] width 12 height 12
checkbox input "true"
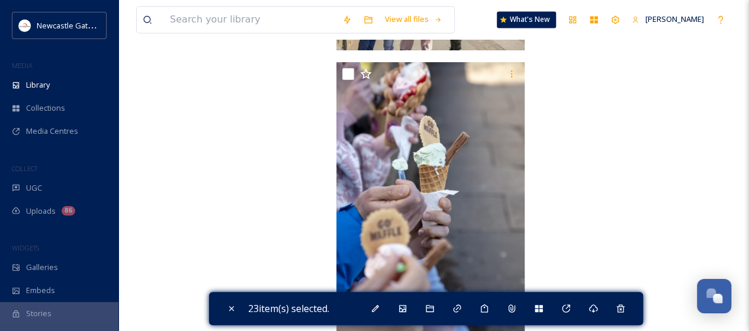
scroll to position [7800, 0]
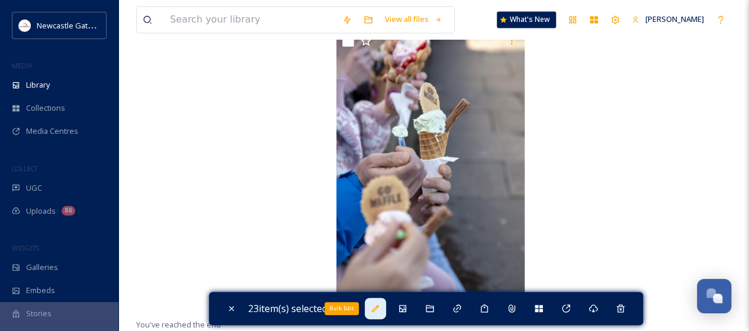
click at [380, 308] on icon at bounding box center [374, 308] width 9 height 9
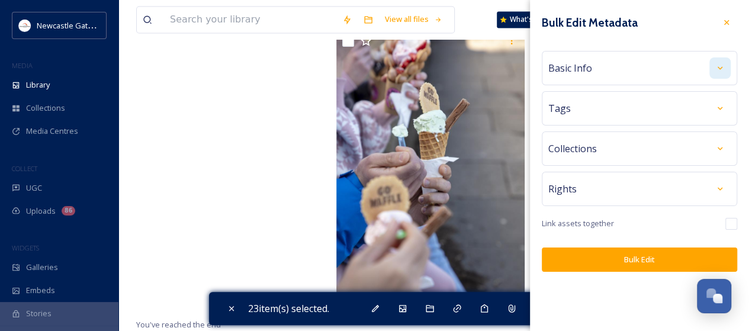
click at [717, 72] on icon at bounding box center [719, 67] width 9 height 9
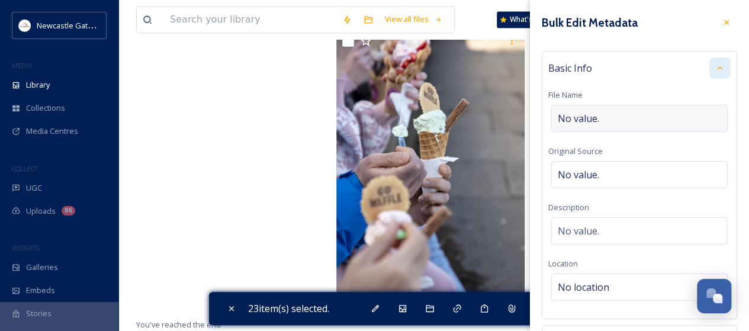
click at [595, 124] on span "No value." at bounding box center [577, 118] width 41 height 14
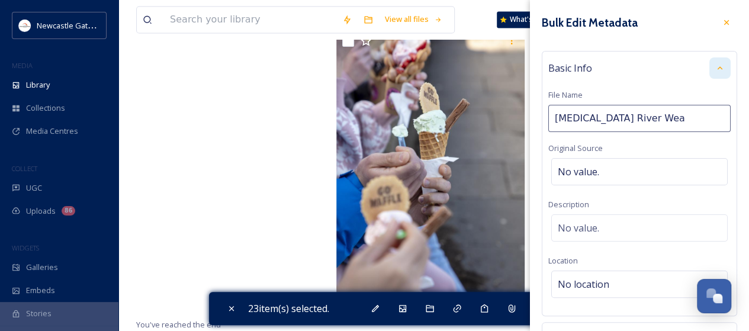
type input "[MEDICAL_DATA] River Wear"
click at [582, 228] on span "No value." at bounding box center [577, 231] width 41 height 14
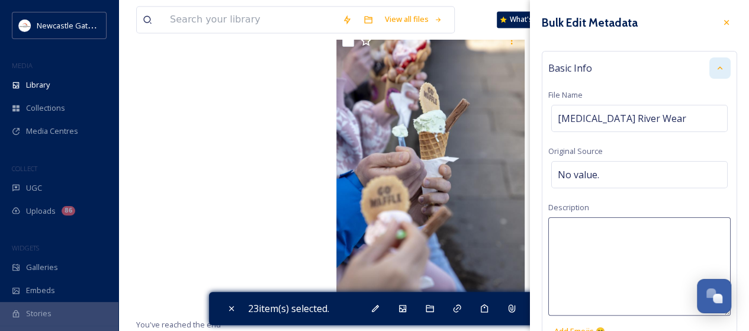
click at [582, 228] on textarea at bounding box center [639, 266] width 182 height 98
type textarea "B"
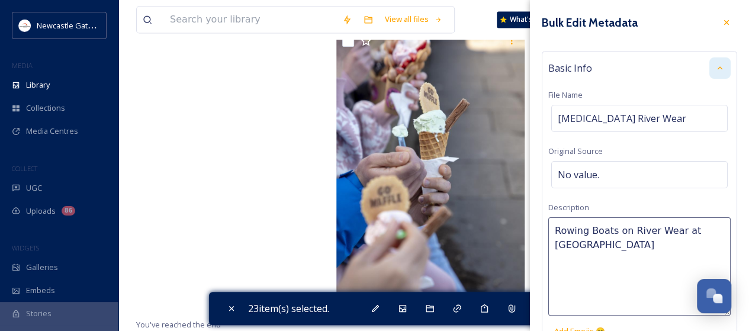
type textarea "Rowing Boats on River Wear at [GEOGRAPHIC_DATA]"
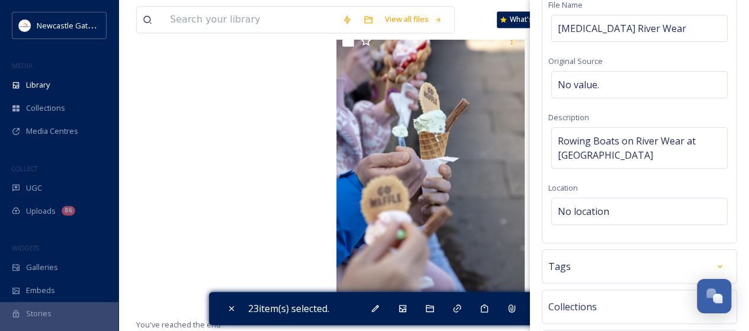
scroll to position [93, 0]
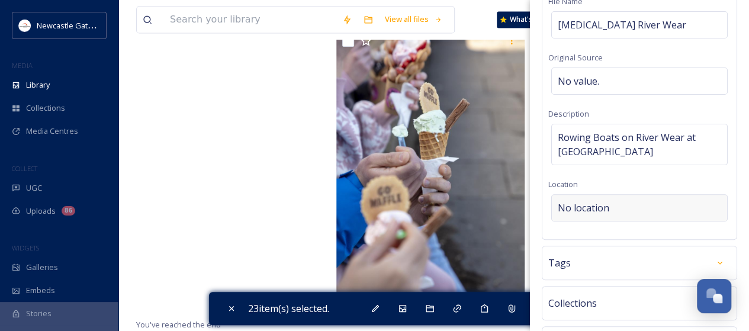
click at [584, 208] on span "No location" at bounding box center [582, 208] width 51 height 14
click at [584, 208] on input at bounding box center [639, 208] width 175 height 26
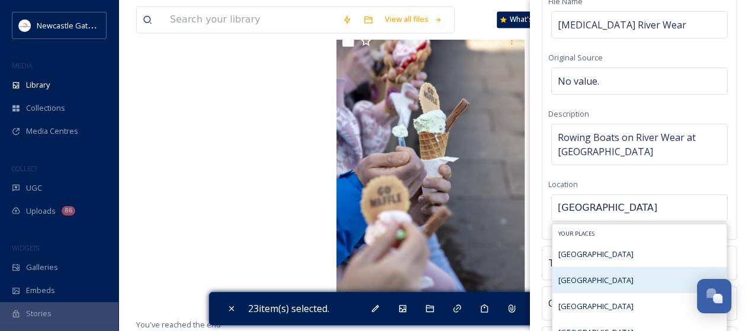
type input "[GEOGRAPHIC_DATA]"
click at [569, 276] on span "[GEOGRAPHIC_DATA]" at bounding box center [595, 280] width 75 height 11
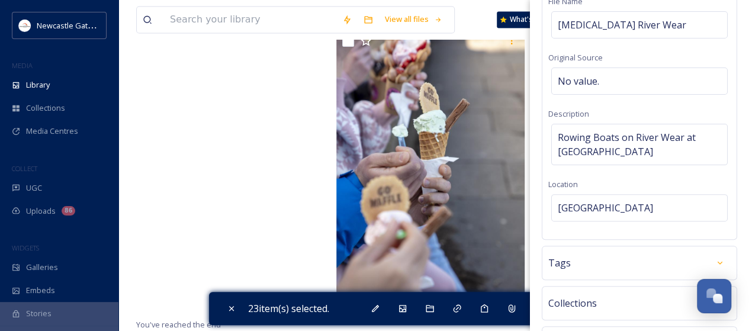
click at [645, 261] on div "Tags" at bounding box center [639, 262] width 182 height 21
click at [606, 296] on input at bounding box center [616, 299] width 118 height 14
type input "[GEOGRAPHIC_DATA]"
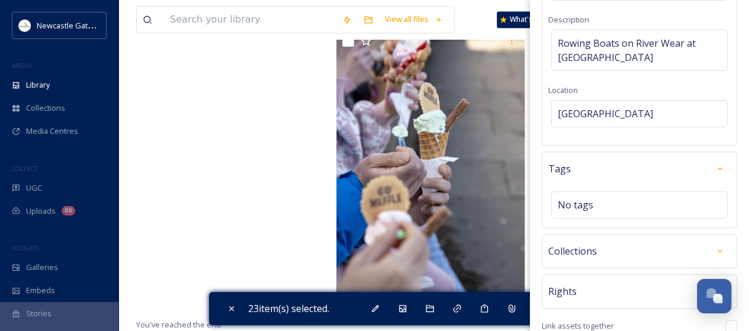
scroll to position [191, 0]
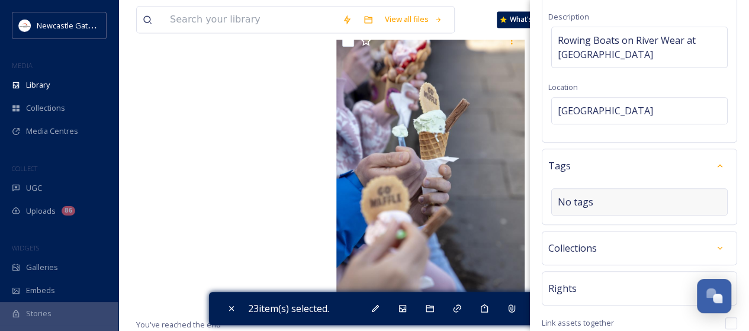
click at [590, 196] on span "No tags" at bounding box center [575, 202] width 36 height 14
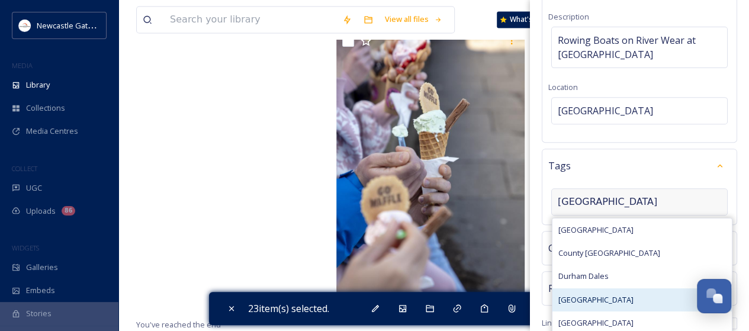
click at [576, 294] on span "[GEOGRAPHIC_DATA]" at bounding box center [595, 299] width 75 height 11
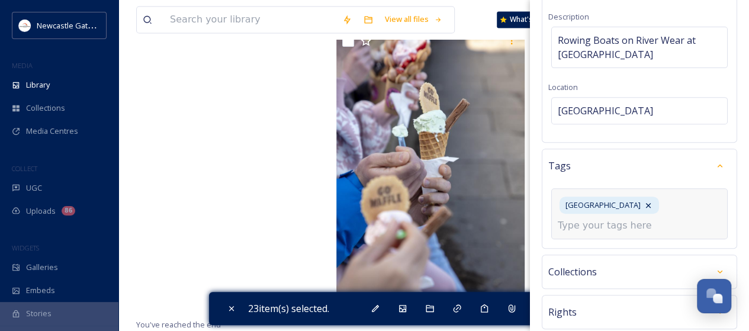
click at [614, 224] on input at bounding box center [616, 225] width 118 height 14
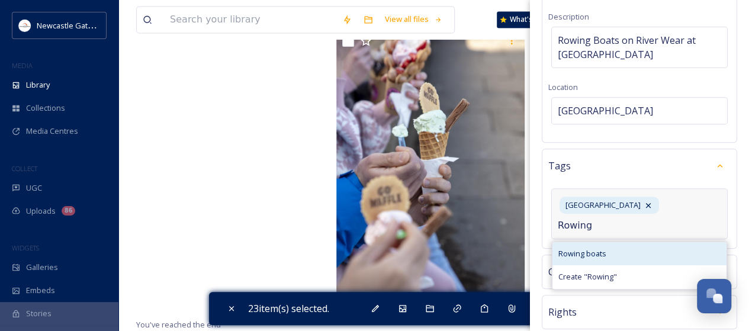
type input "Rowing"
click at [592, 248] on span "Rowing boats" at bounding box center [582, 253] width 48 height 11
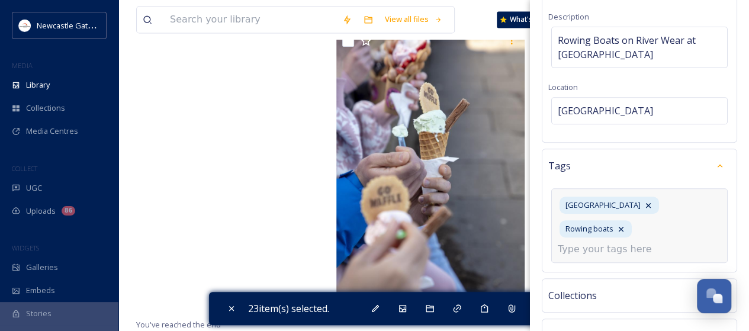
click at [586, 242] on input at bounding box center [616, 249] width 118 height 14
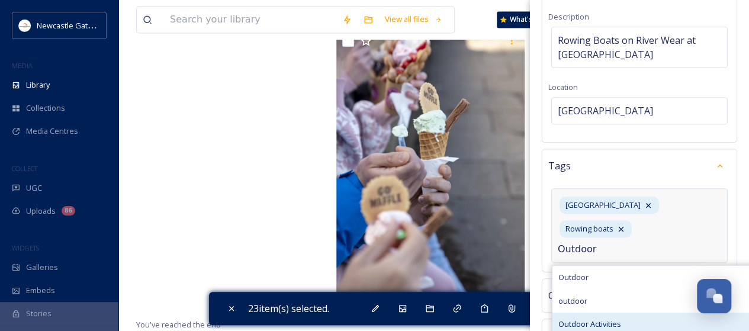
type input "Outdoor"
click at [581, 318] on span "Outdoor Activities" at bounding box center [589, 323] width 63 height 11
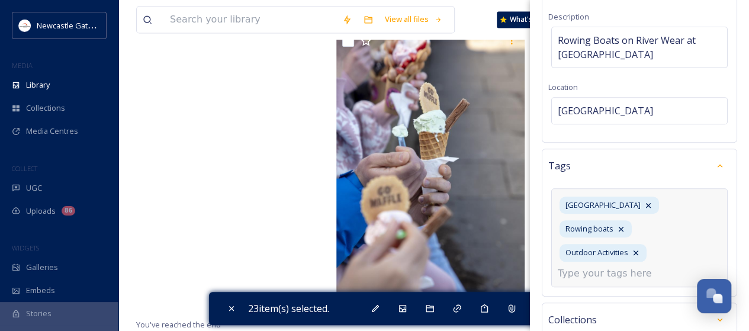
click at [592, 266] on input at bounding box center [616, 273] width 118 height 14
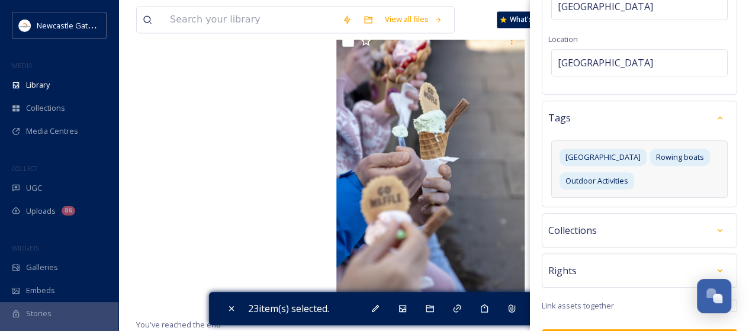
scroll to position [269, 0]
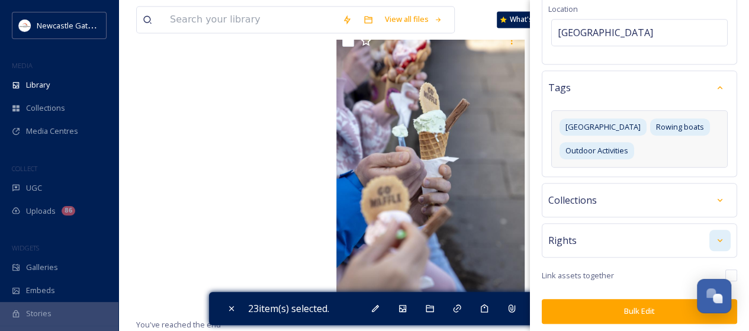
click at [709, 240] on div at bounding box center [719, 240] width 21 height 21
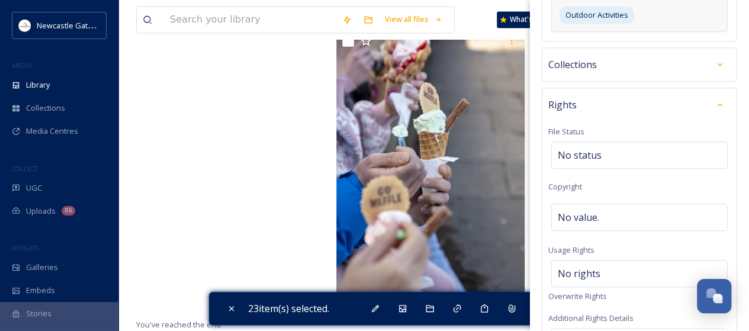
scroll to position [423, 0]
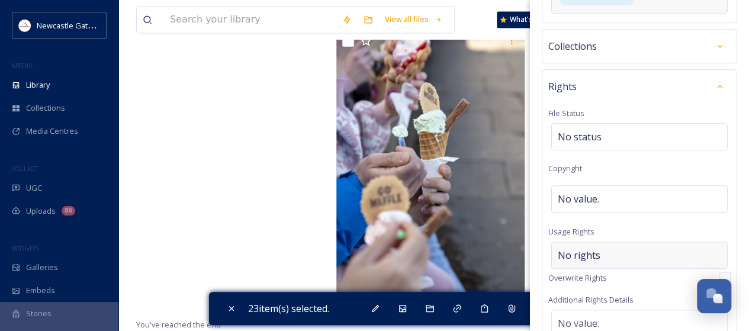
click at [638, 249] on div "No rights" at bounding box center [639, 254] width 176 height 27
click at [638, 249] on input at bounding box center [619, 258] width 130 height 26
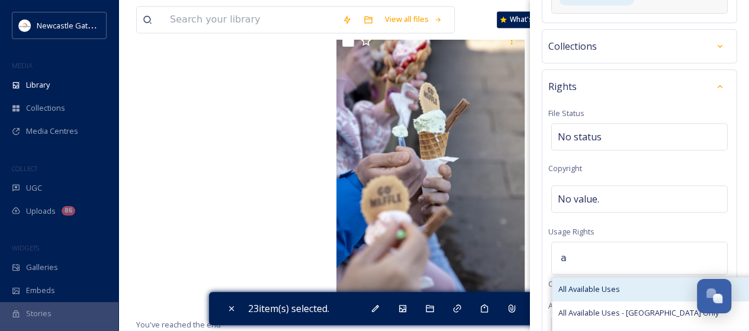
type input "a"
click at [595, 287] on span "All Available Uses" at bounding box center [589, 288] width 62 height 11
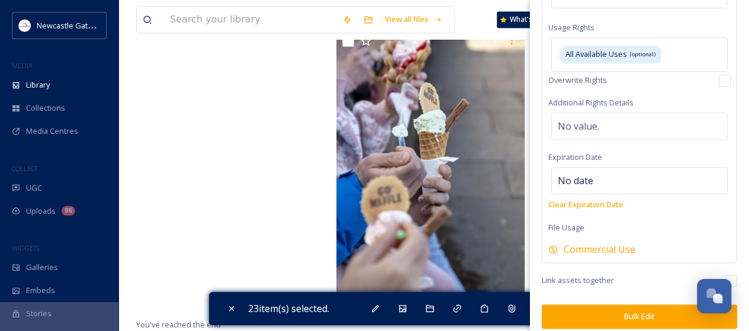
scroll to position [630, 0]
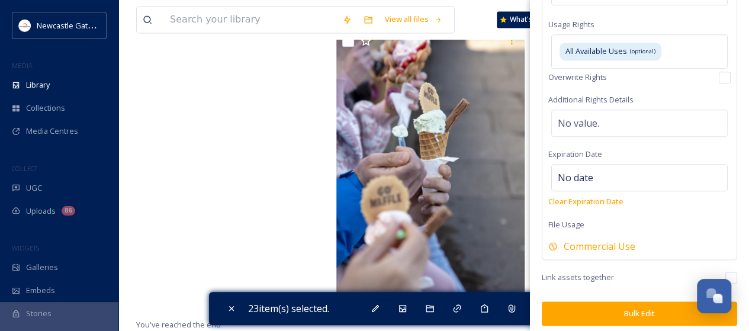
click at [649, 307] on button "Bulk Edit" at bounding box center [638, 313] width 195 height 24
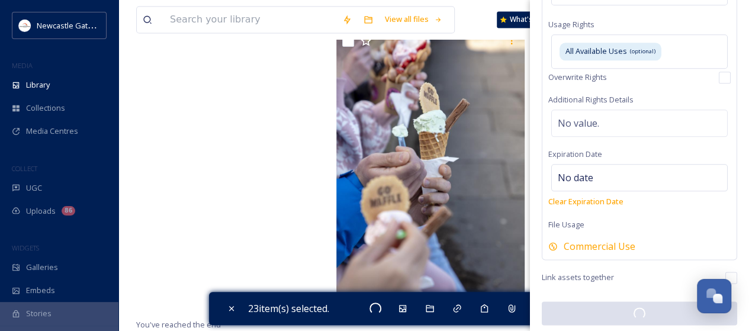
checkbox input "false"
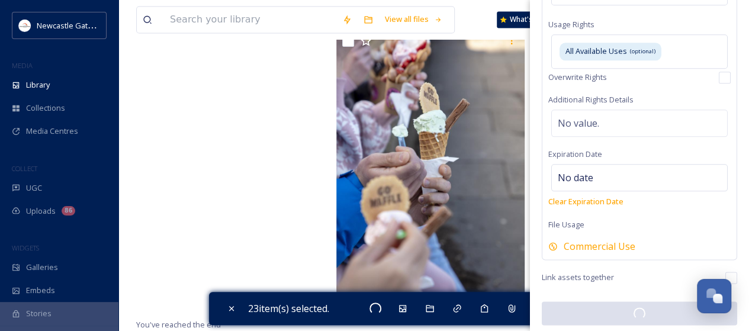
checkbox input "false"
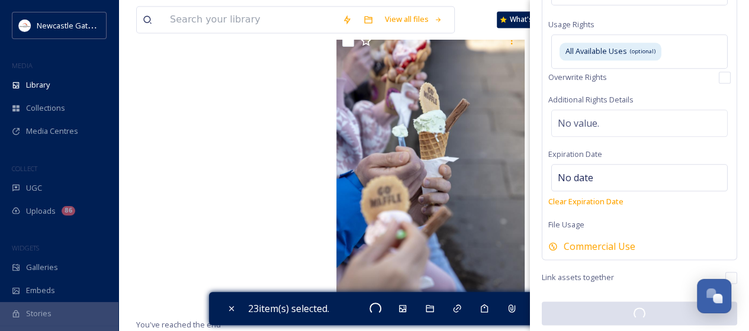
checkbox input "false"
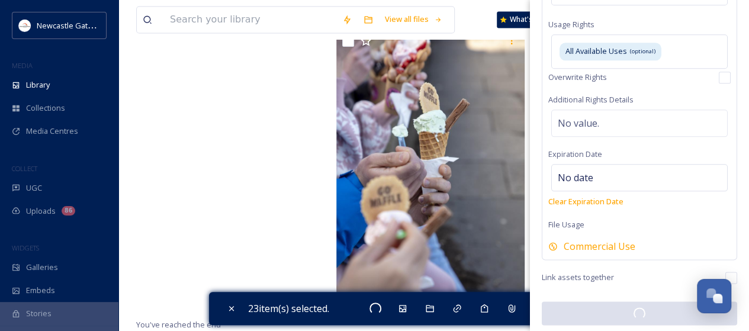
checkbox input "false"
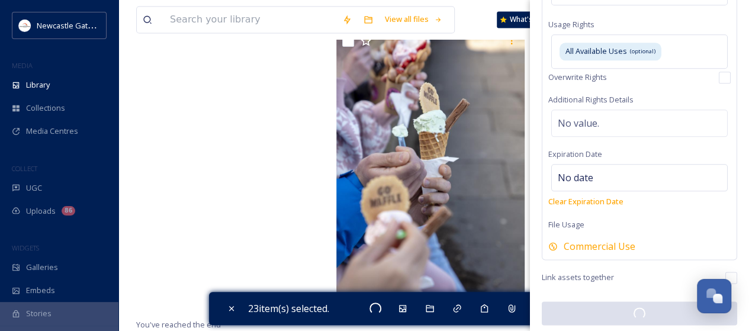
checkbox input "false"
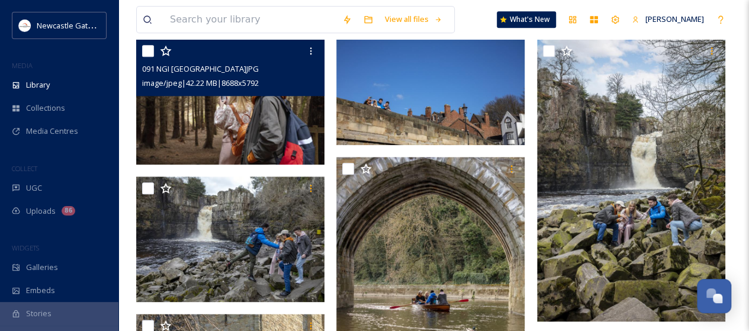
scroll to position [544, 0]
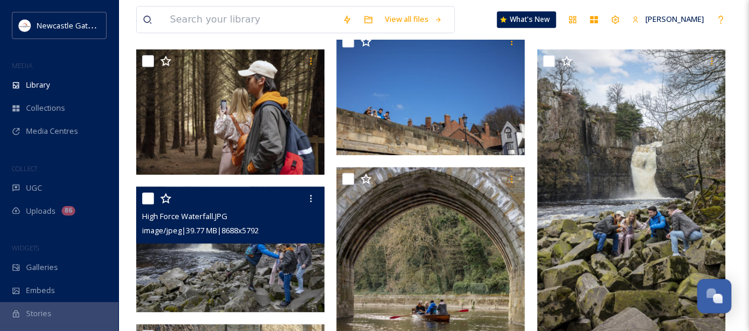
click at [144, 197] on input "checkbox" at bounding box center [148, 198] width 12 height 12
checkbox input "true"
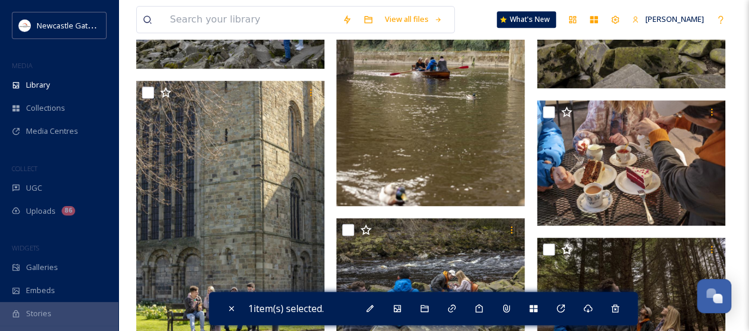
scroll to position [870, 0]
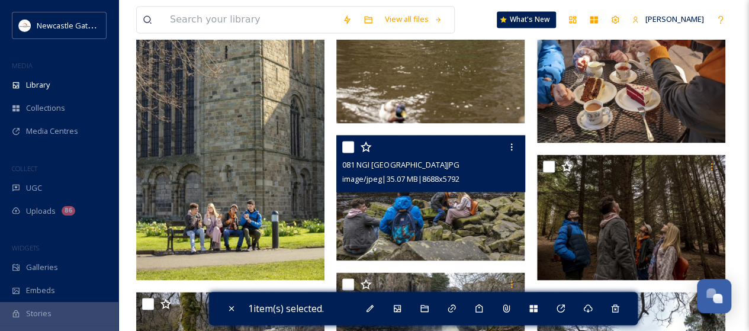
click at [350, 145] on input "checkbox" at bounding box center [348, 147] width 12 height 12
checkbox input "true"
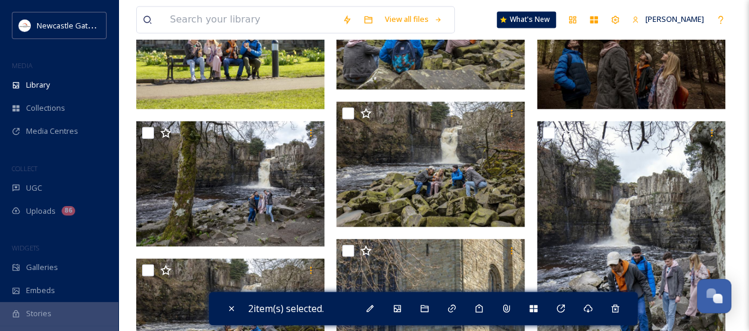
scroll to position [1051, 0]
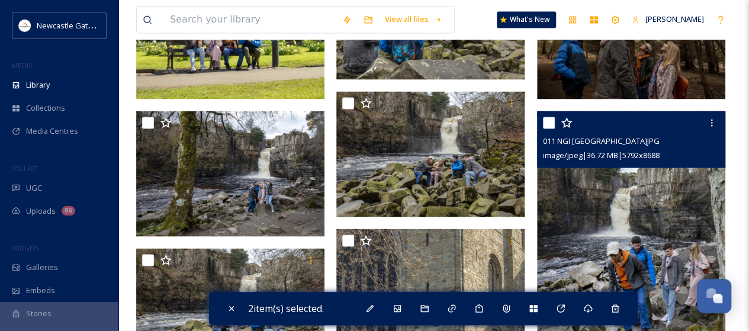
click at [550, 120] on input "checkbox" at bounding box center [549, 123] width 12 height 12
checkbox input "true"
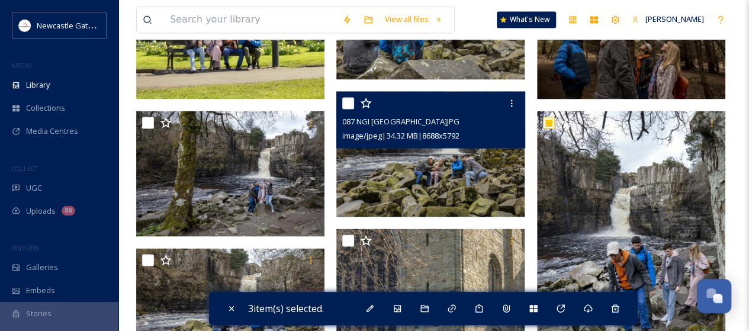
click at [346, 104] on input "checkbox" at bounding box center [348, 103] width 12 height 12
checkbox input "true"
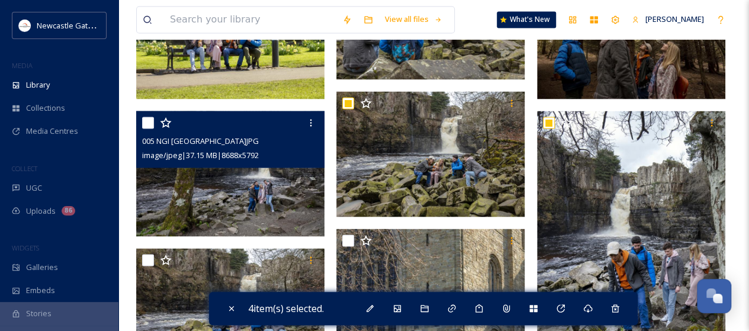
click at [146, 122] on input "checkbox" at bounding box center [148, 123] width 12 height 12
checkbox input "true"
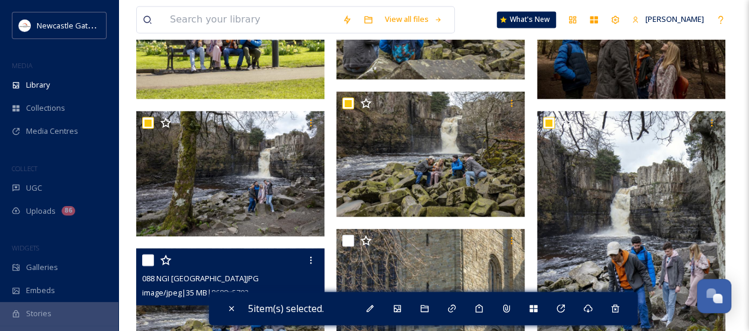
click at [143, 260] on input "checkbox" at bounding box center [148, 260] width 12 height 12
checkbox input "true"
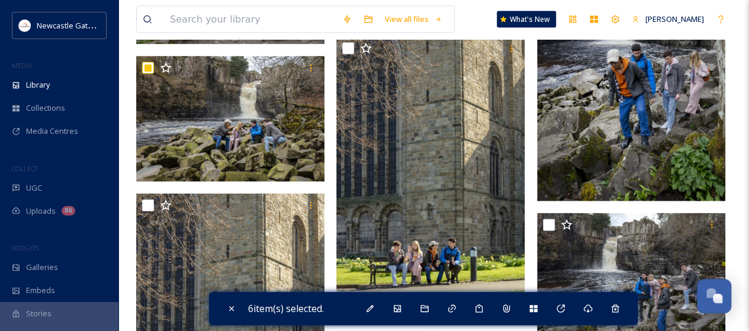
scroll to position [1346, 0]
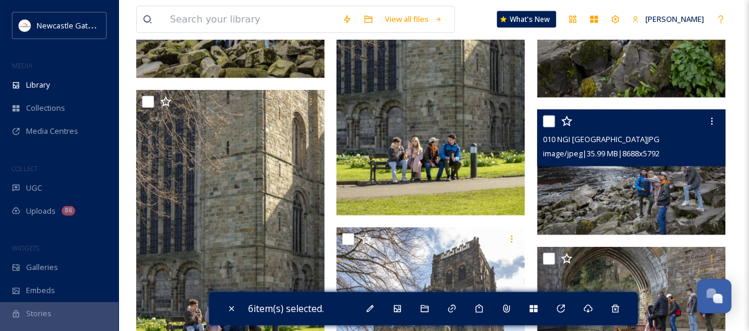
click at [547, 118] on input "checkbox" at bounding box center [549, 121] width 12 height 12
checkbox input "true"
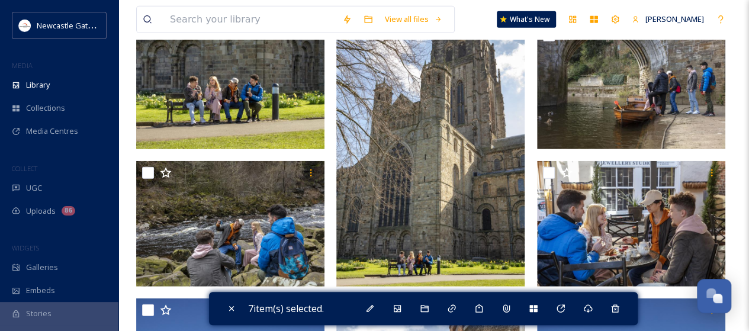
scroll to position [1590, 0]
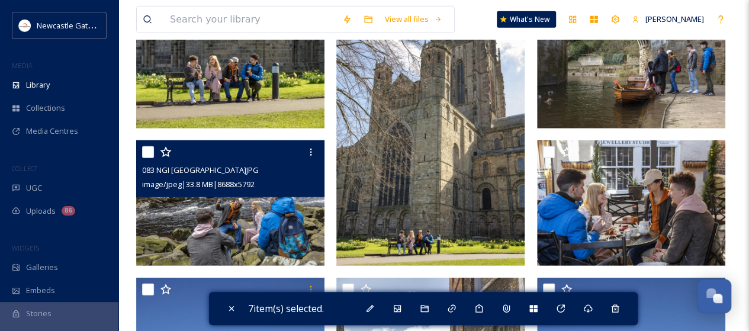
click at [146, 149] on input "checkbox" at bounding box center [148, 152] width 12 height 12
checkbox input "true"
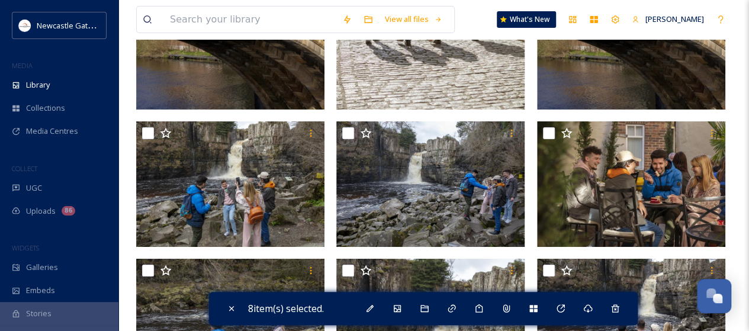
scroll to position [2092, 0]
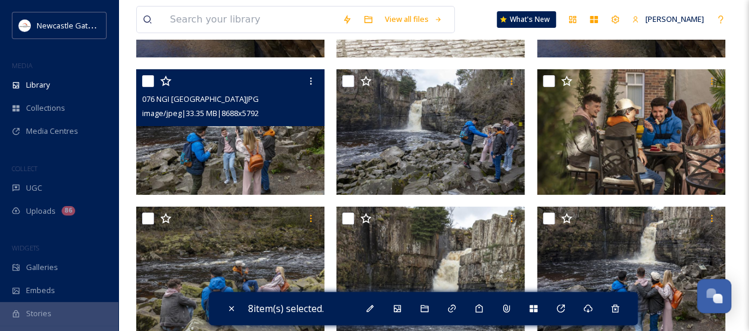
click at [143, 84] on input "checkbox" at bounding box center [148, 81] width 12 height 12
checkbox input "true"
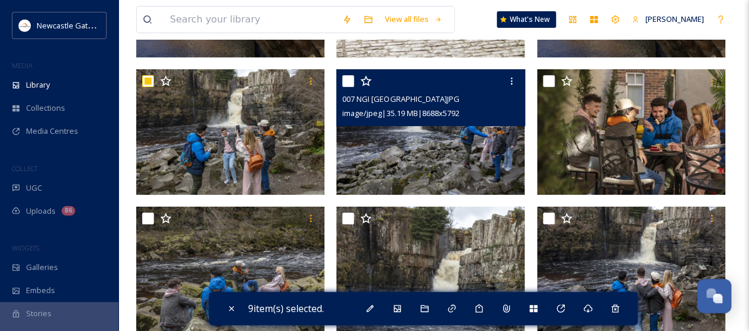
click at [347, 79] on input "checkbox" at bounding box center [348, 81] width 12 height 12
checkbox input "true"
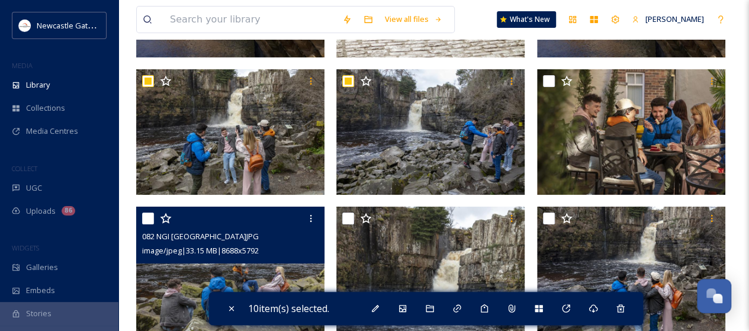
click at [150, 217] on input "checkbox" at bounding box center [148, 218] width 12 height 12
checkbox input "true"
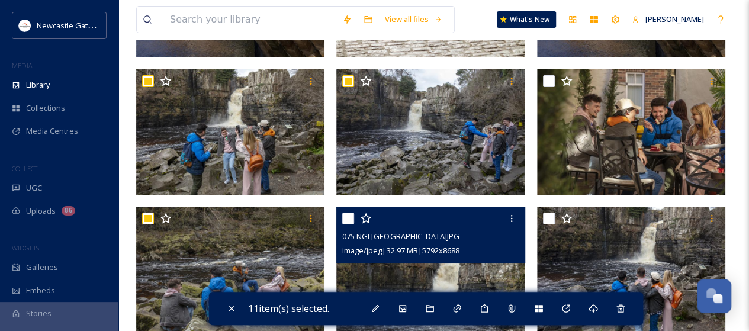
click at [350, 221] on input "checkbox" at bounding box center [348, 218] width 12 height 12
checkbox input "true"
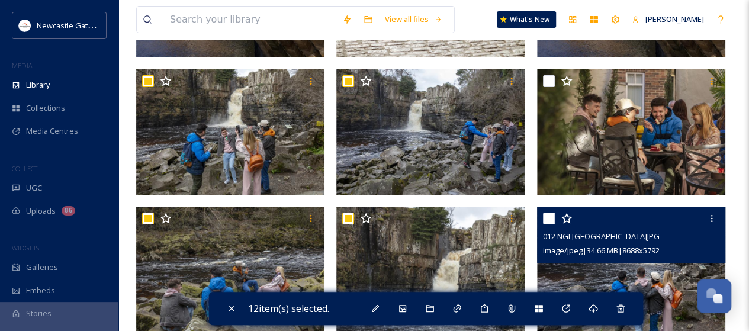
click at [548, 216] on input "checkbox" at bounding box center [549, 218] width 12 height 12
checkbox input "true"
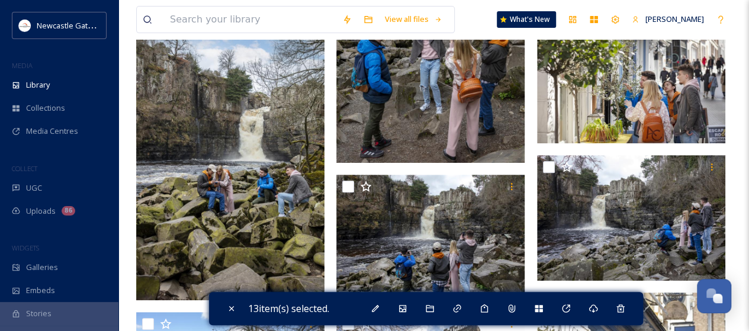
scroll to position [2408, 0]
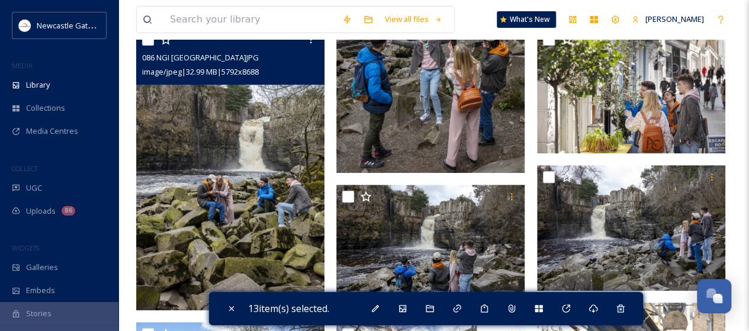
click at [147, 40] on input "checkbox" at bounding box center [148, 40] width 12 height 12
checkbox input "true"
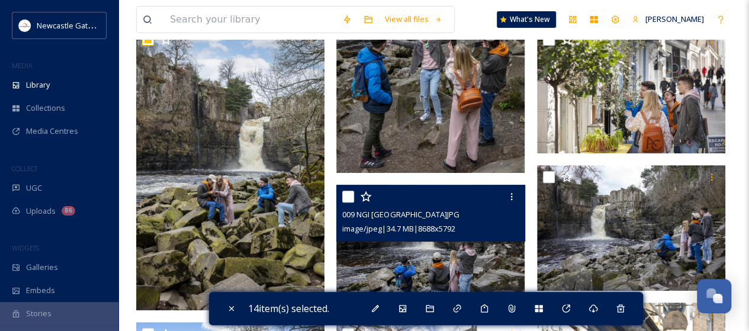
click at [349, 194] on input "checkbox" at bounding box center [348, 197] width 12 height 12
checkbox input "true"
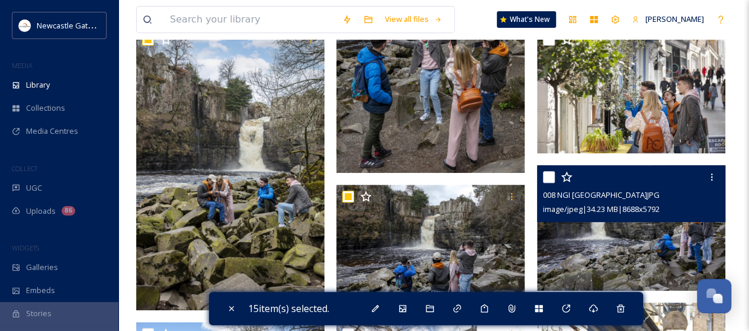
click at [544, 176] on input "checkbox" at bounding box center [549, 177] width 12 height 12
checkbox input "true"
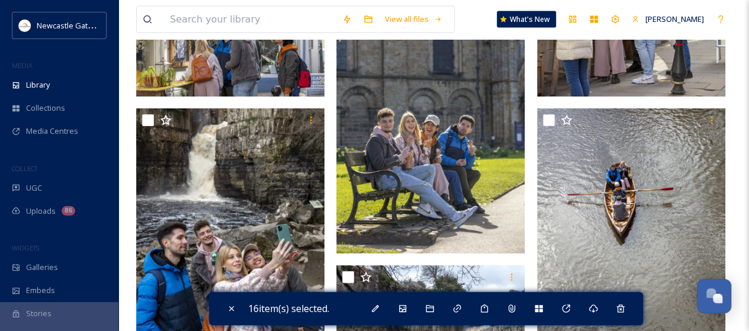
scroll to position [3481, 0]
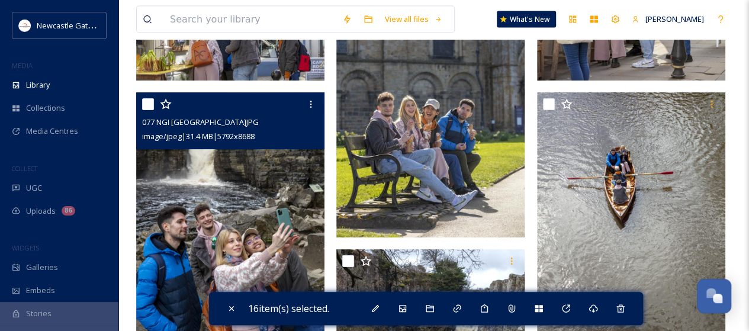
click at [147, 111] on div at bounding box center [231, 103] width 179 height 21
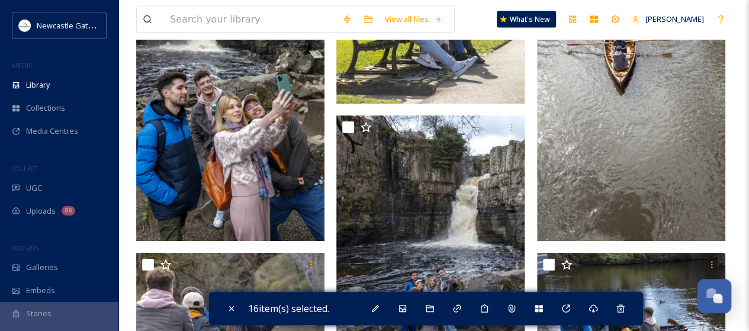
scroll to position [3662, 0]
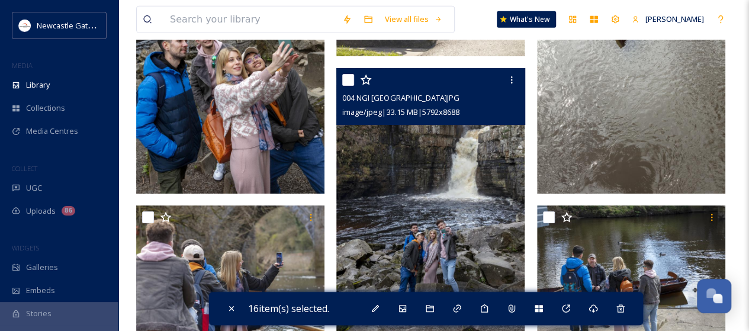
click at [353, 81] on input "checkbox" at bounding box center [348, 80] width 12 height 12
checkbox input "true"
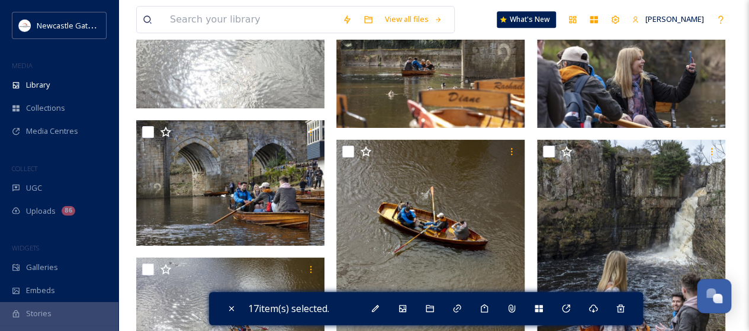
scroll to position [5011, 0]
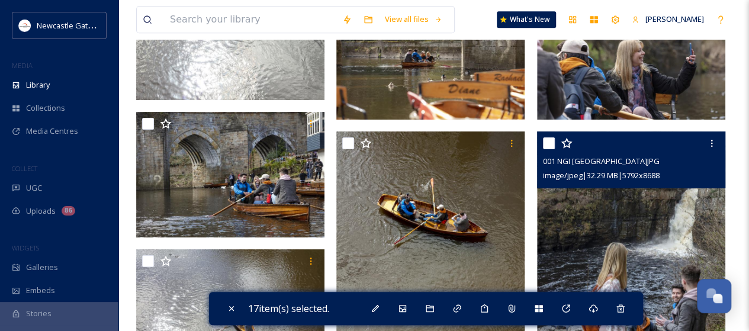
click at [544, 137] on input "checkbox" at bounding box center [549, 143] width 12 height 12
checkbox input "true"
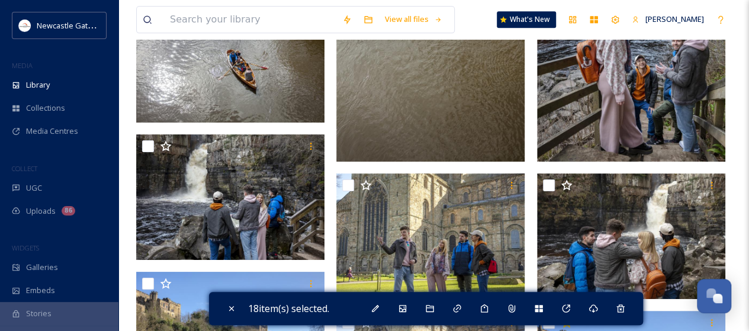
scroll to position [5310, 0]
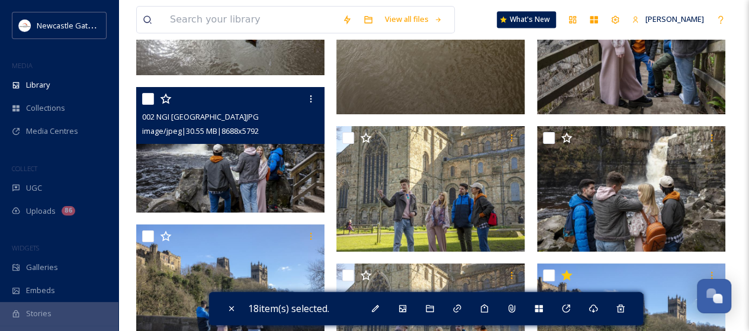
click at [149, 99] on input "checkbox" at bounding box center [148, 99] width 12 height 12
checkbox input "true"
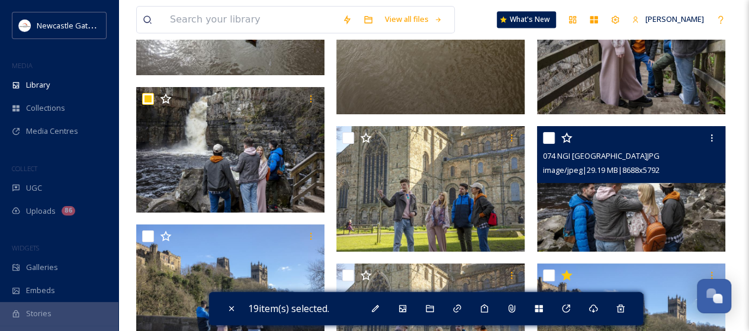
click at [549, 134] on input "checkbox" at bounding box center [549, 138] width 12 height 12
checkbox input "true"
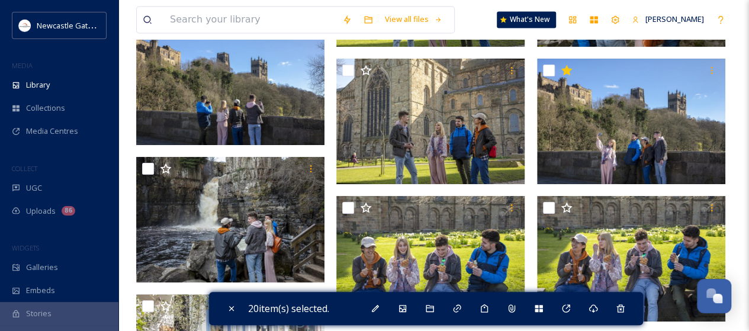
scroll to position [5531, 0]
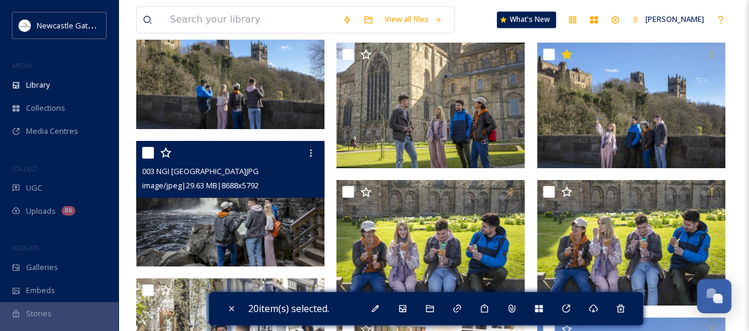
click at [146, 151] on input "checkbox" at bounding box center [148, 153] width 12 height 12
checkbox input "true"
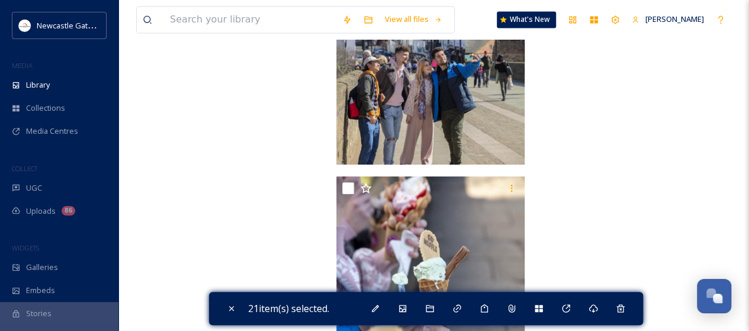
scroll to position [7700, 0]
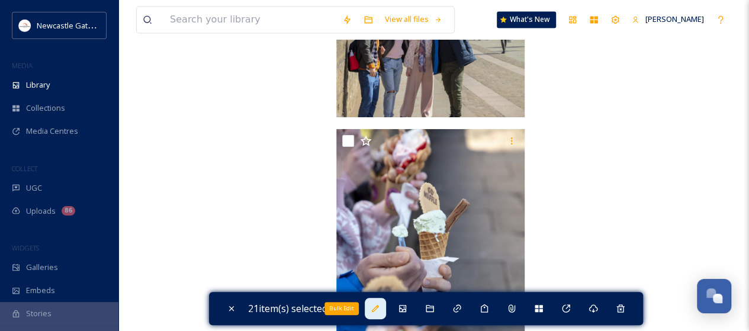
click at [378, 307] on icon at bounding box center [374, 308] width 9 height 9
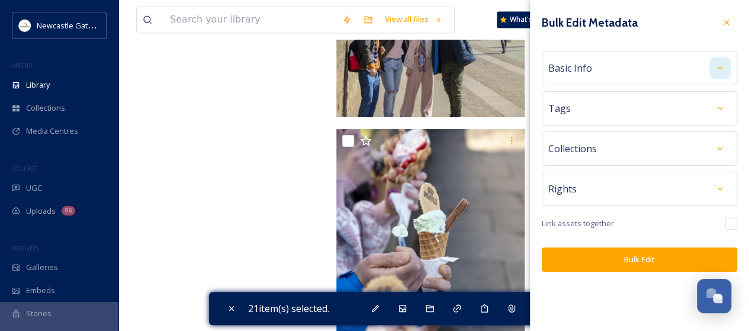
click at [717, 68] on icon at bounding box center [719, 67] width 9 height 9
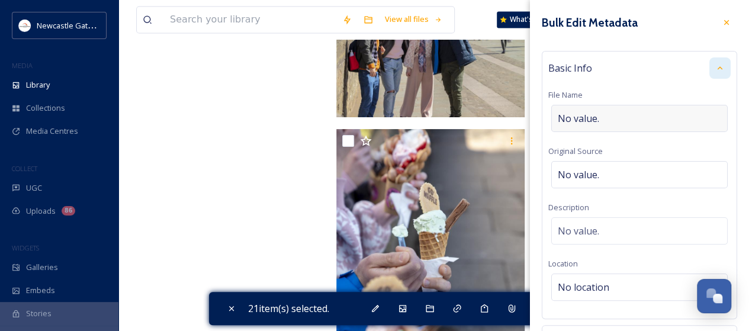
click at [585, 115] on span "No value." at bounding box center [577, 118] width 41 height 14
click at [585, 115] on input at bounding box center [639, 118] width 182 height 27
type input "H"
click at [579, 228] on span "No value." at bounding box center [577, 231] width 41 height 14
click at [579, 228] on textarea at bounding box center [639, 266] width 182 height 98
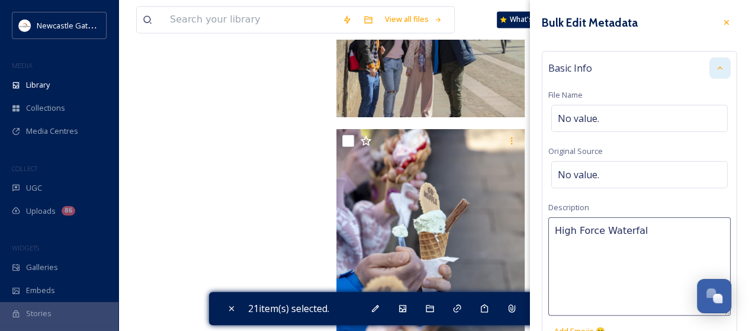
type textarea "High Force Waterfall"
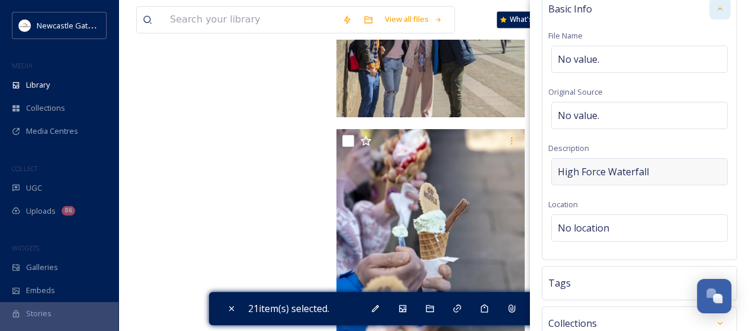
scroll to position [72, 0]
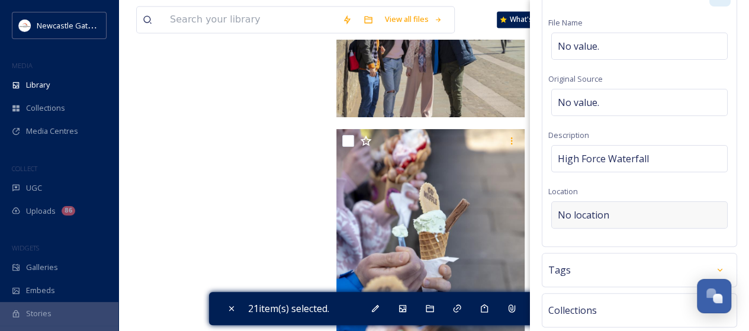
click at [596, 211] on span "No location" at bounding box center [582, 215] width 51 height 14
click at [596, 211] on input at bounding box center [639, 215] width 175 height 26
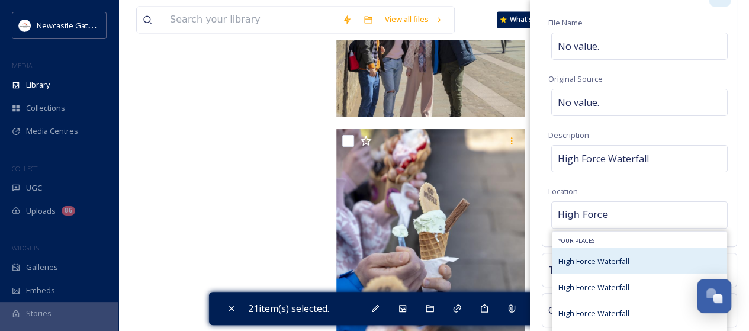
type input "High Force"
click at [604, 258] on span "High Force Waterfall" at bounding box center [593, 261] width 71 height 11
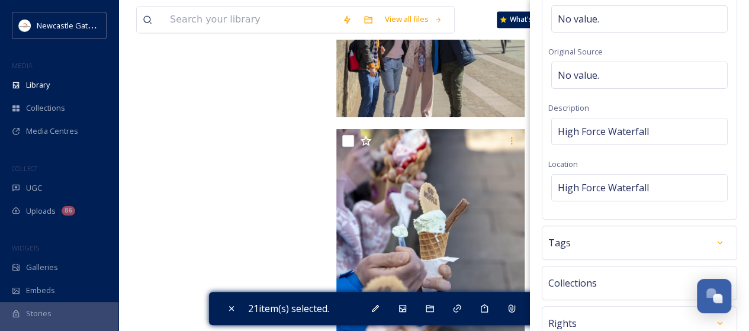
scroll to position [104, 0]
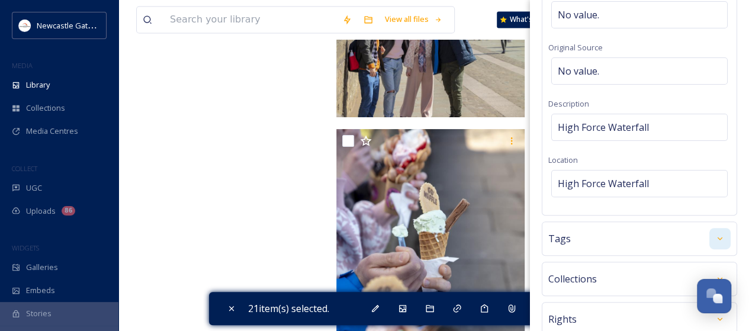
click at [715, 237] on icon at bounding box center [719, 238] width 9 height 9
click at [621, 270] on input at bounding box center [616, 274] width 118 height 14
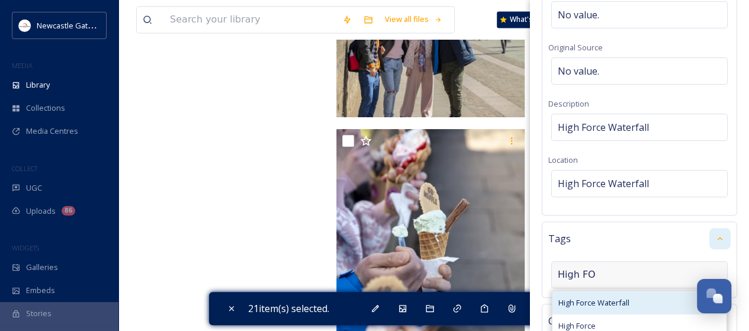
type input "High FO"
click at [607, 302] on span "High Force Waterfall" at bounding box center [593, 302] width 71 height 11
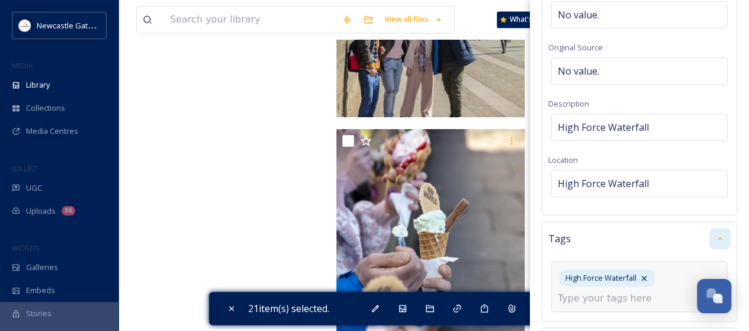
click at [607, 302] on input at bounding box center [616, 298] width 118 height 14
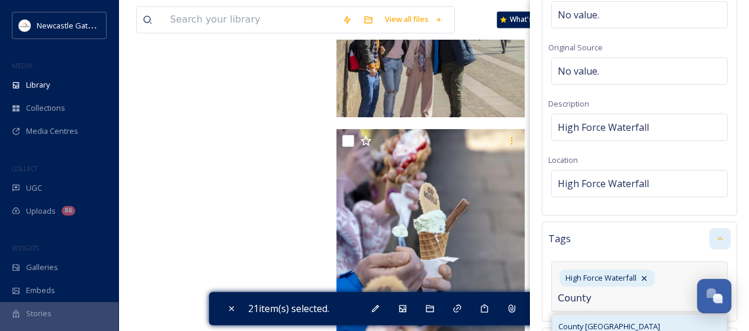
type input "County"
click at [593, 321] on span "County [GEOGRAPHIC_DATA]" at bounding box center [609, 326] width 102 height 11
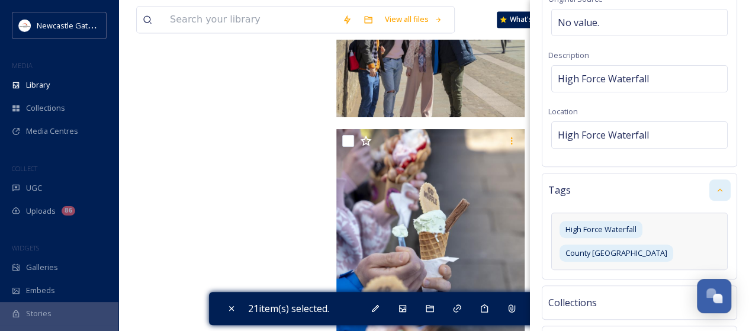
scroll to position [172, 0]
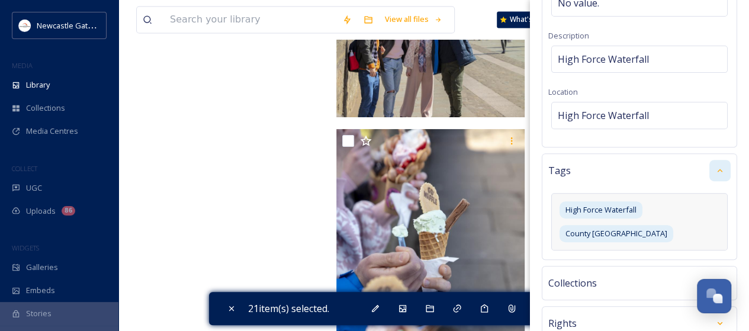
click at [644, 227] on div "High Force Waterfall [GEOGRAPHIC_DATA]" at bounding box center [639, 221] width 176 height 57
click at [615, 252] on input at bounding box center [616, 254] width 118 height 14
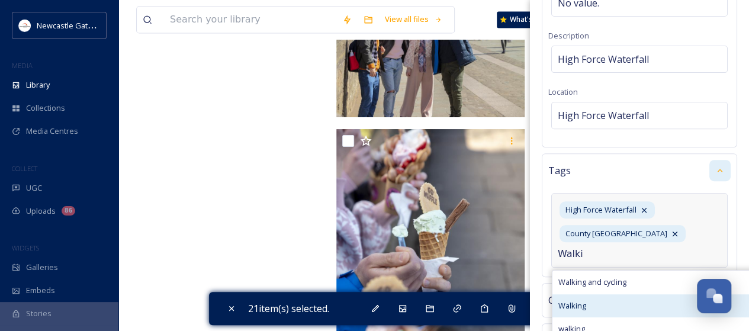
type input "Walki"
click at [572, 302] on span "Walking" at bounding box center [572, 305] width 28 height 11
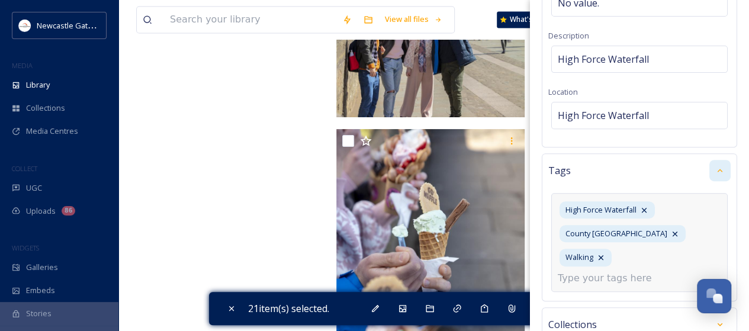
click at [606, 271] on input at bounding box center [616, 278] width 118 height 14
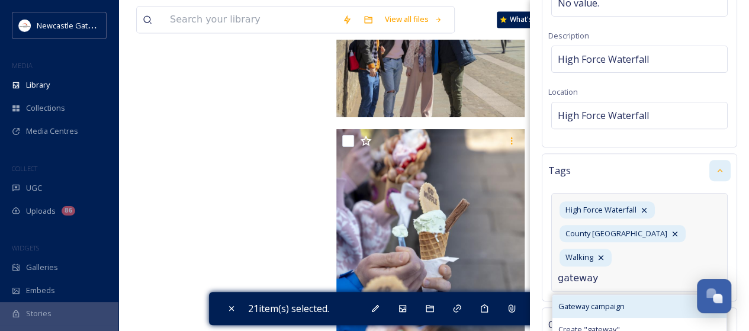
type input "gateway"
click at [605, 301] on span "Gateway campaign" at bounding box center [591, 306] width 66 height 11
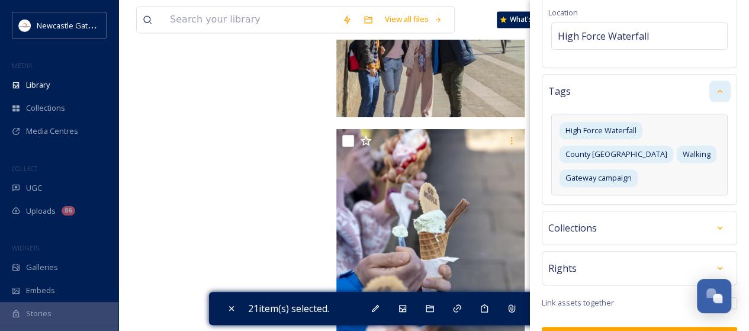
scroll to position [278, 0]
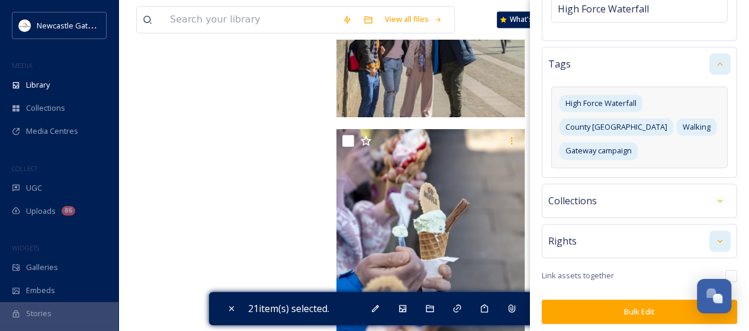
click at [715, 236] on icon at bounding box center [719, 240] width 9 height 9
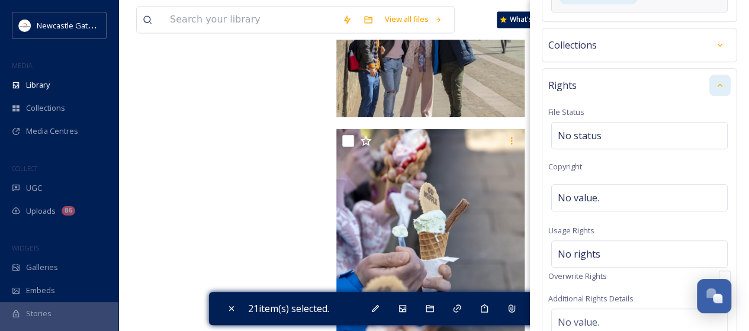
scroll to position [438, 0]
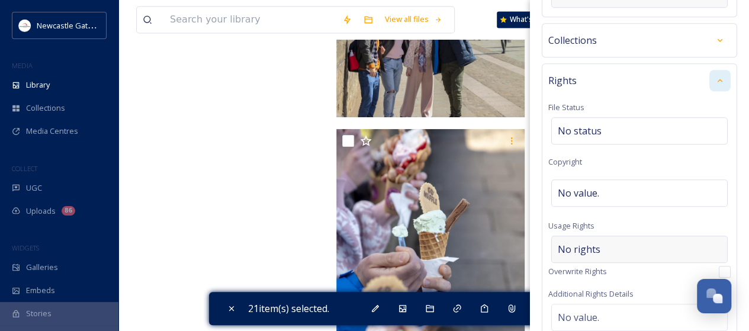
click at [598, 242] on div "No rights" at bounding box center [639, 249] width 176 height 27
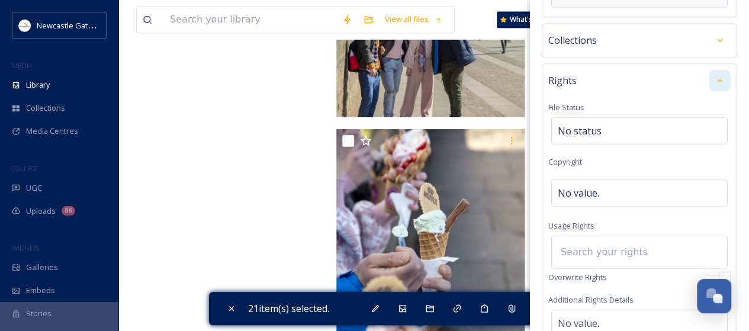
click at [598, 242] on input at bounding box center [619, 252] width 130 height 26
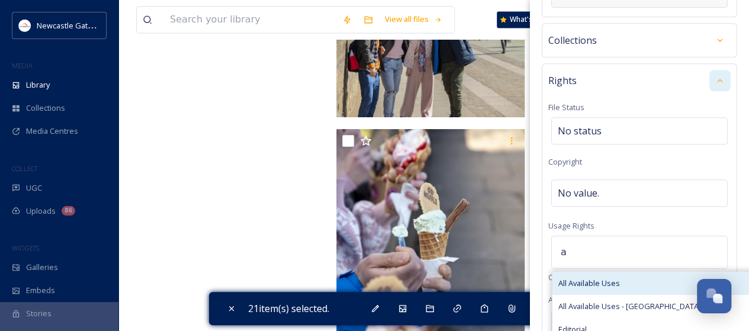
type input "a"
click at [590, 278] on span "All Available Uses" at bounding box center [589, 283] width 62 height 11
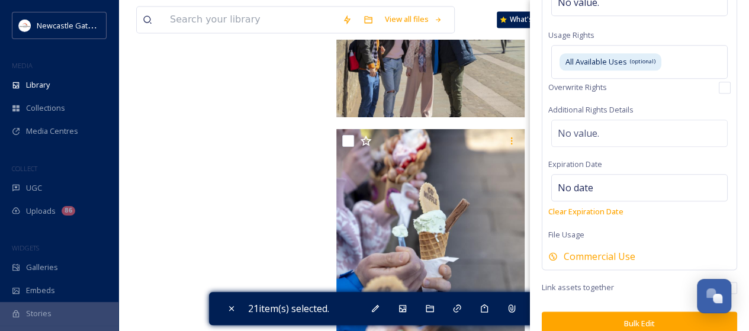
scroll to position [639, 0]
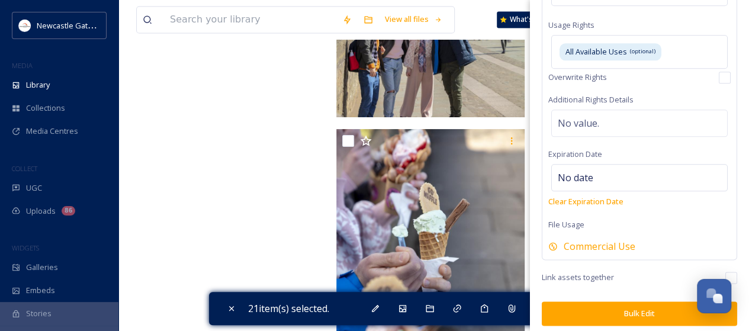
click at [644, 308] on button "Bulk Edit" at bounding box center [638, 313] width 195 height 24
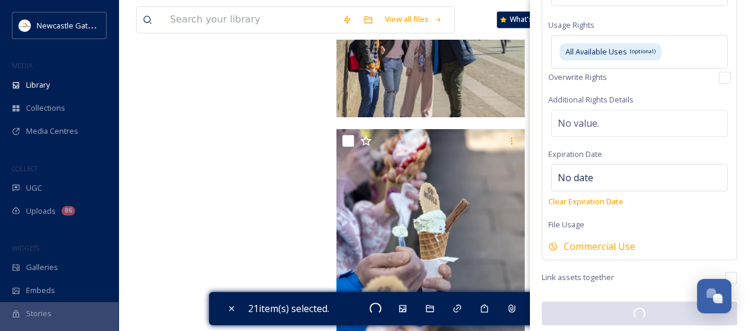
checkbox input "false"
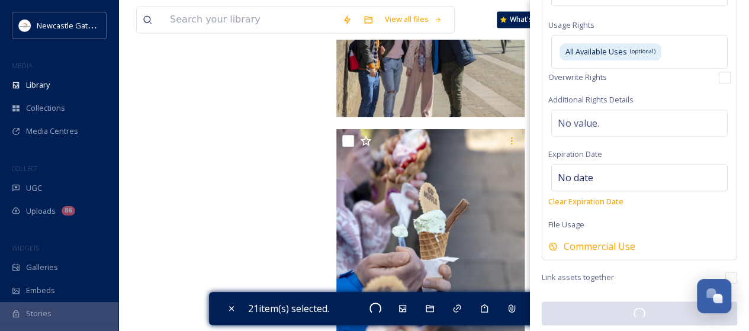
checkbox input "false"
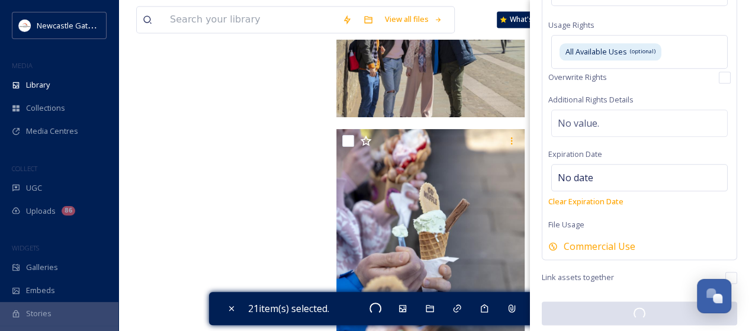
checkbox input "false"
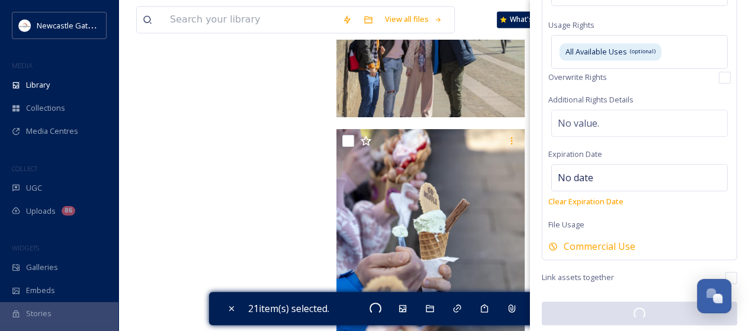
checkbox input "false"
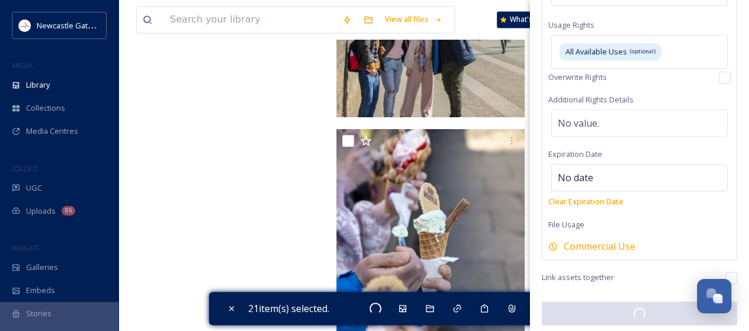
checkbox input "false"
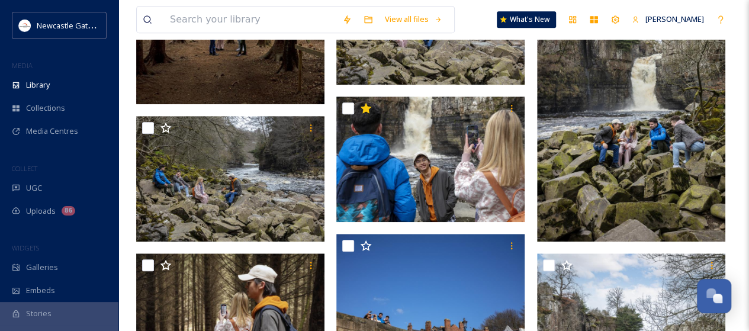
scroll to position [278, 0]
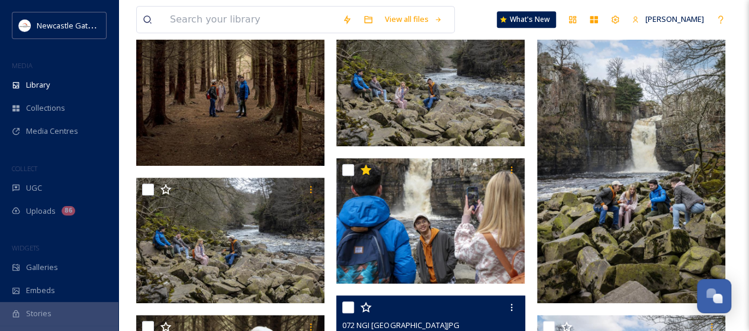
click at [432, 304] on div at bounding box center [431, 306] width 179 height 21
click at [426, 311] on div at bounding box center [431, 306] width 179 height 21
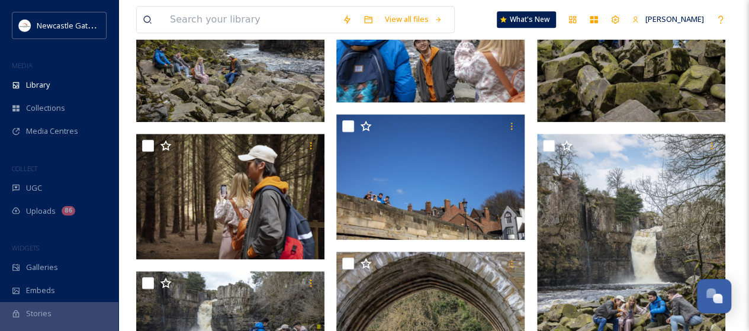
scroll to position [467, 0]
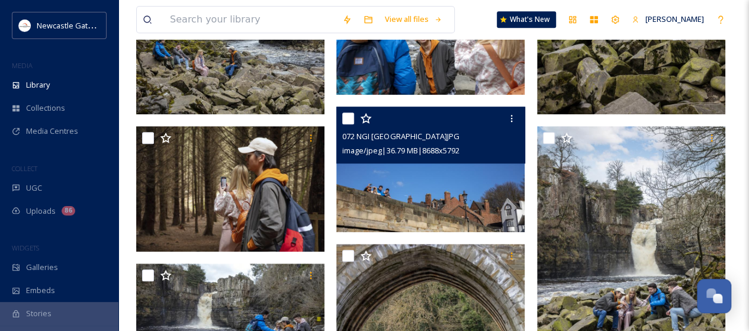
click at [400, 176] on img at bounding box center [430, 169] width 188 height 125
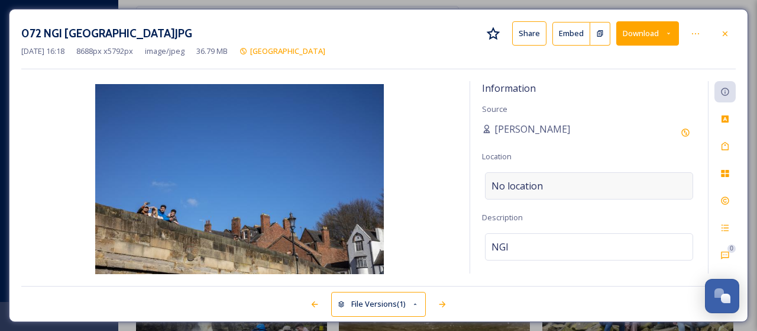
click at [531, 180] on span "No location" at bounding box center [517, 186] width 51 height 14
click at [531, 180] on input at bounding box center [589, 186] width 207 height 26
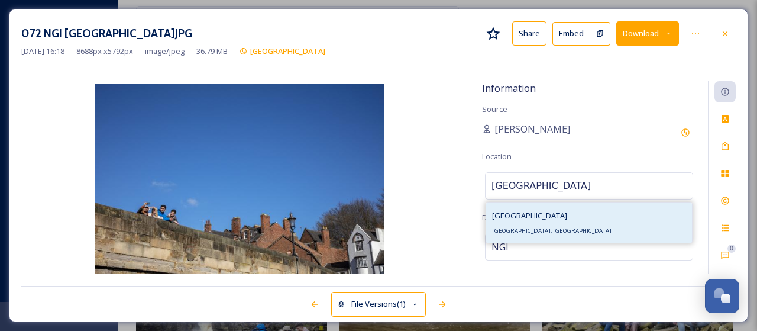
type input "[GEOGRAPHIC_DATA]"
click at [513, 215] on span "[GEOGRAPHIC_DATA]" at bounding box center [529, 215] width 75 height 11
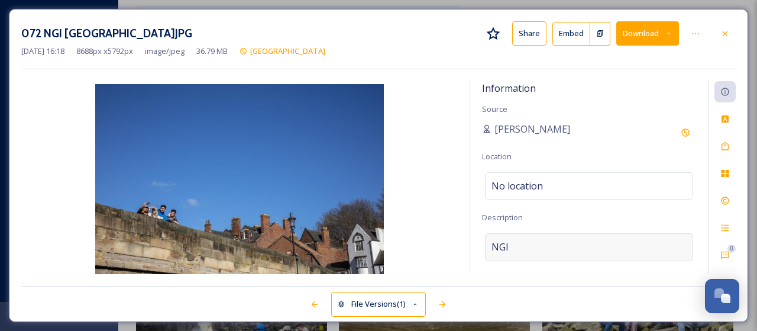
click at [512, 247] on div "NGI" at bounding box center [589, 246] width 208 height 27
click at [512, 247] on textarea "NGI" at bounding box center [589, 282] width 214 height 98
type textarea "Exploring [GEOGRAPHIC_DATA]"
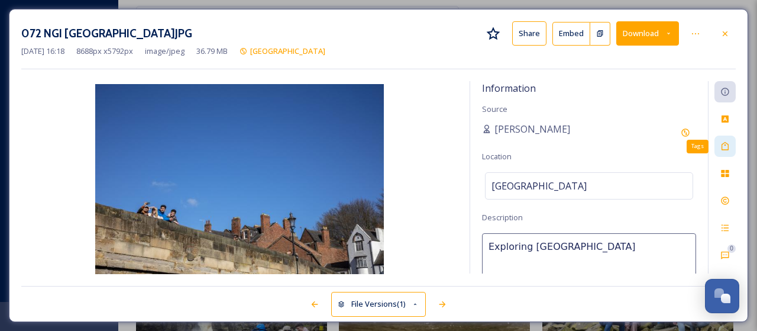
click at [729, 146] on icon at bounding box center [725, 145] width 9 height 9
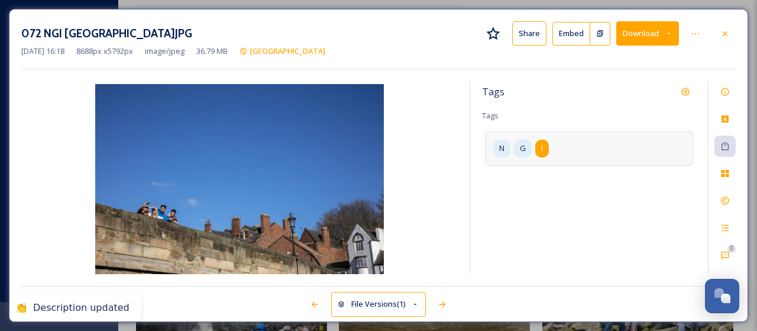
click at [544, 146] on div "I" at bounding box center [543, 148] width 14 height 17
click at [575, 146] on icon at bounding box center [575, 148] width 5 height 5
click at [549, 150] on icon at bounding box center [545, 148] width 9 height 9
click at [513, 149] on icon at bounding box center [512, 148] width 9 height 9
click at [513, 149] on input at bounding box center [551, 145] width 118 height 14
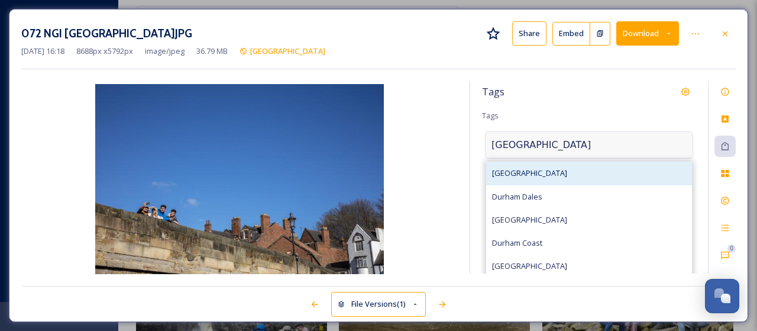
type input "[GEOGRAPHIC_DATA]"
click at [513, 175] on span "[GEOGRAPHIC_DATA]" at bounding box center [529, 172] width 75 height 11
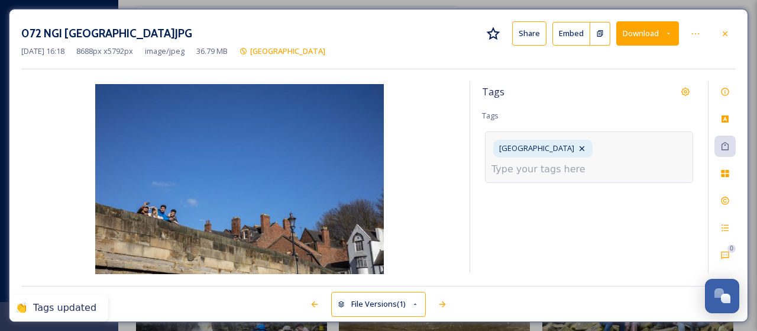
click at [572, 162] on input at bounding box center [551, 169] width 118 height 14
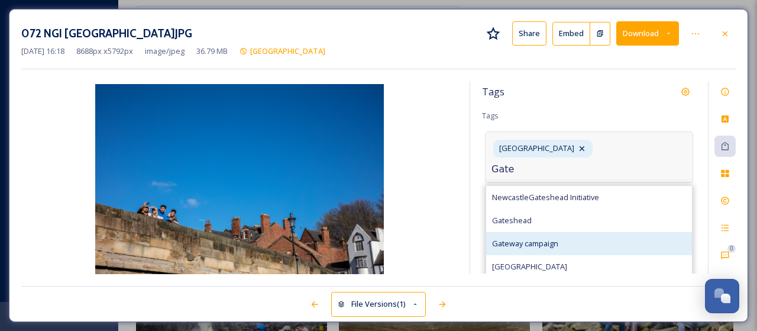
type input "Gate"
click at [538, 238] on span "Gateway campaign" at bounding box center [525, 243] width 66 height 11
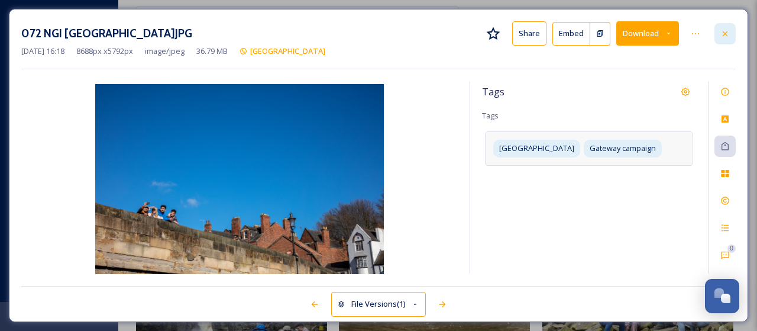
click at [728, 35] on icon at bounding box center [725, 33] width 5 height 5
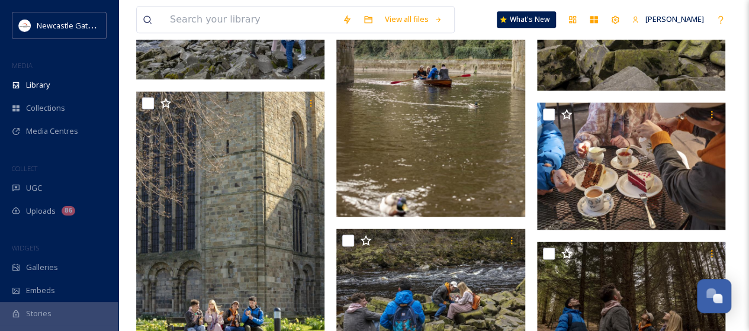
scroll to position [798, 0]
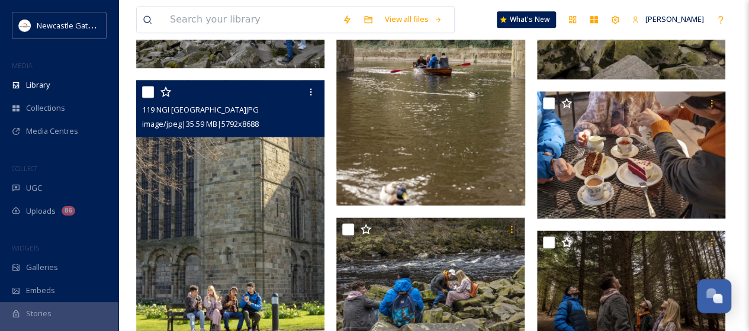
click at [156, 151] on img at bounding box center [230, 221] width 188 height 282
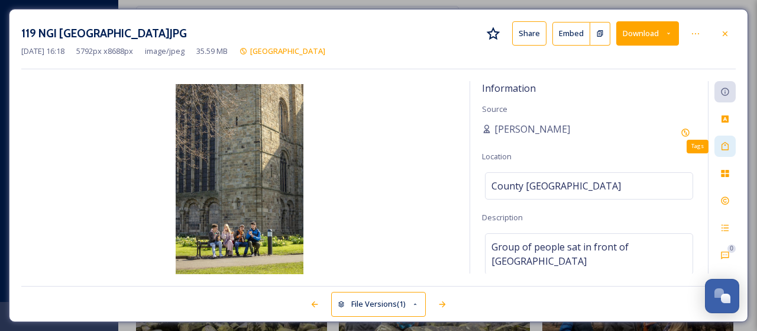
click at [730, 144] on icon at bounding box center [725, 145] width 9 height 9
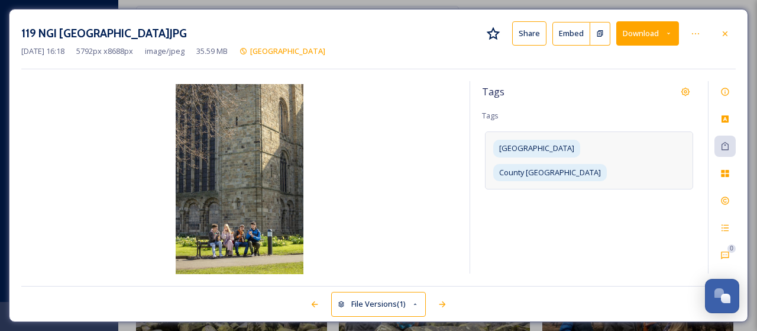
click at [653, 147] on div "[GEOGRAPHIC_DATA]" at bounding box center [589, 159] width 208 height 57
click at [554, 186] on input at bounding box center [551, 193] width 118 height 14
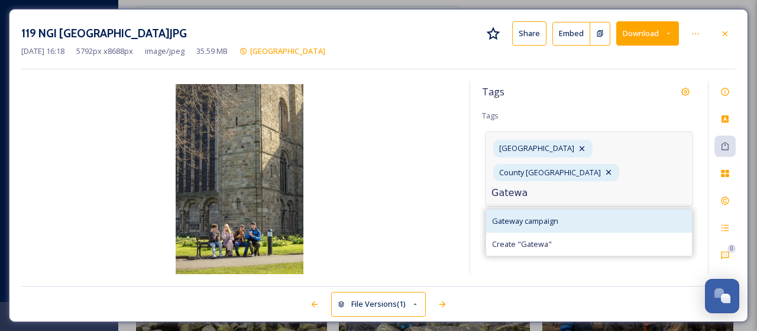
type input "Gatewa"
click at [544, 215] on span "Gateway campaign" at bounding box center [525, 220] width 66 height 11
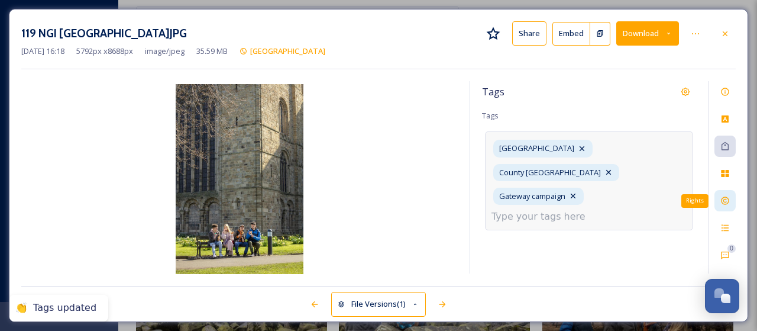
click at [724, 203] on icon at bounding box center [725, 200] width 9 height 9
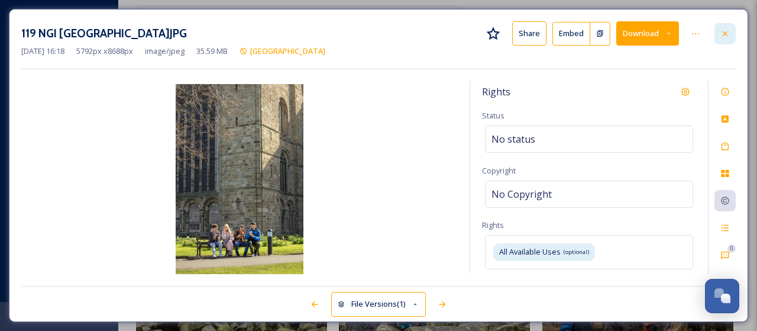
click at [728, 35] on icon at bounding box center [725, 33] width 9 height 9
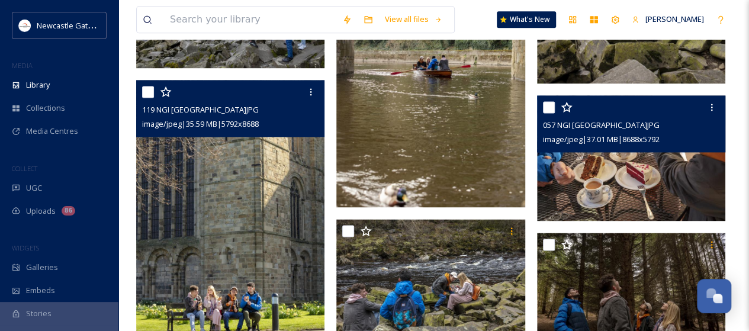
click at [641, 165] on img at bounding box center [631, 157] width 188 height 125
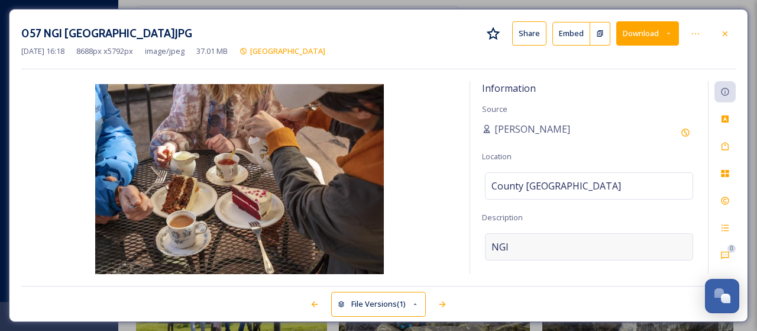
click at [517, 242] on div "NGI" at bounding box center [589, 246] width 208 height 27
drag, startPoint x: 517, startPoint y: 242, endPoint x: 479, endPoint y: 242, distance: 37.9
click at [479, 242] on div "Information Source [PERSON_NAME] Location [GEOGRAPHIC_DATA] Description NGI Add…" at bounding box center [589, 177] width 238 height 192
type textarea "Tea room in [GEOGRAPHIC_DATA]"
click at [727, 141] on icon at bounding box center [725, 145] width 9 height 9
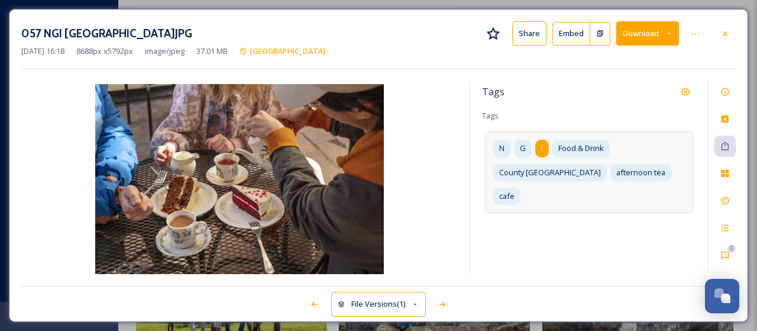
click at [541, 145] on span "I" at bounding box center [542, 148] width 2 height 11
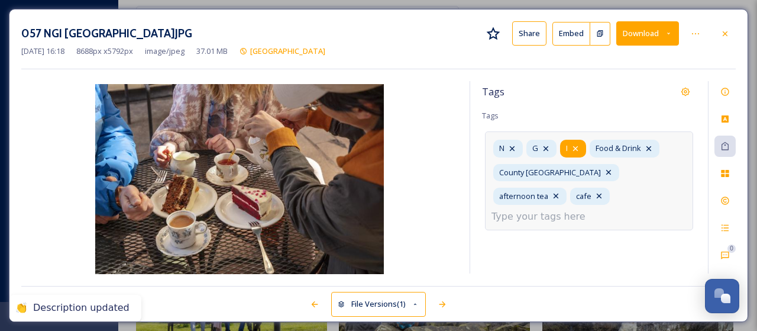
click at [574, 146] on icon at bounding box center [575, 148] width 5 height 5
click at [549, 145] on icon at bounding box center [545, 148] width 9 height 9
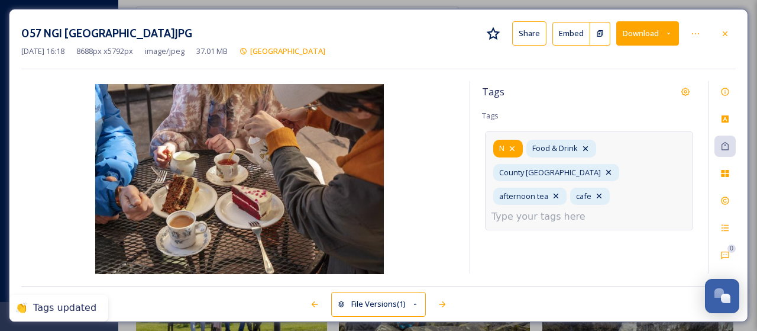
click at [513, 145] on icon at bounding box center [512, 148] width 9 height 9
click at [533, 209] on input at bounding box center [551, 216] width 118 height 14
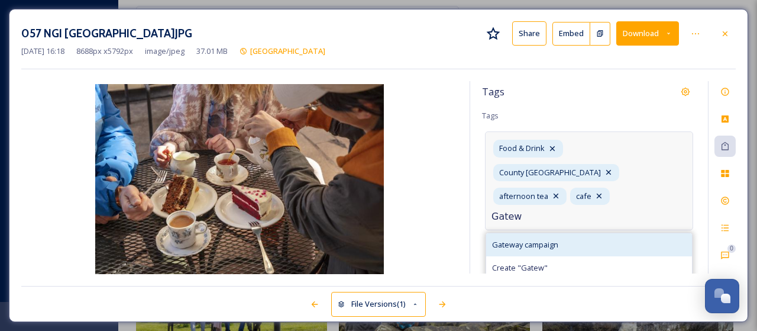
type input "Gatew"
click at [534, 239] on span "Gateway campaign" at bounding box center [525, 244] width 66 height 11
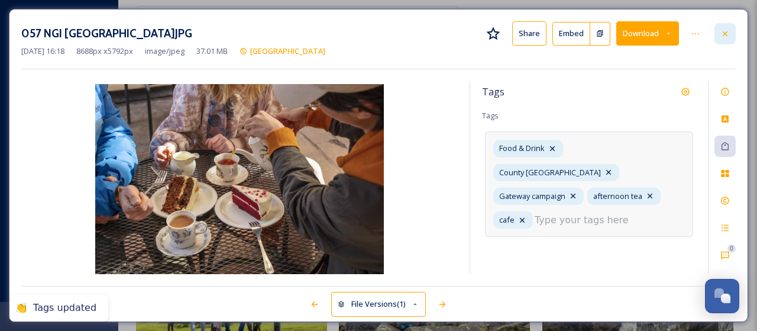
click at [727, 29] on icon at bounding box center [725, 33] width 9 height 9
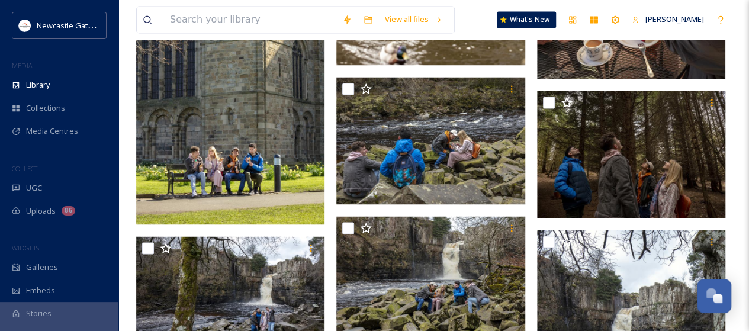
scroll to position [964, 0]
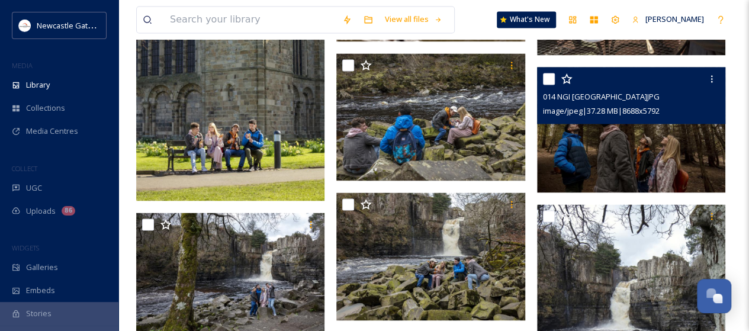
click at [625, 133] on img at bounding box center [631, 129] width 188 height 125
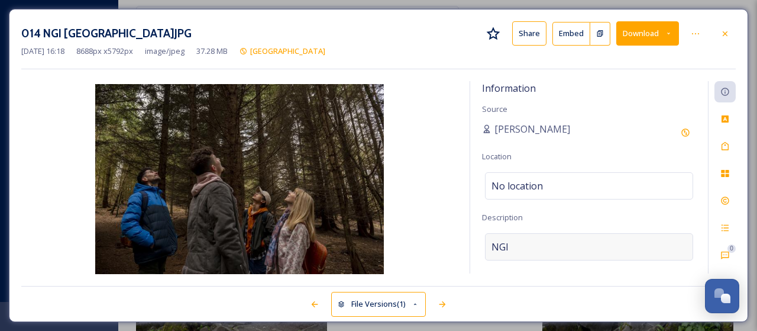
click at [518, 245] on div "NGI" at bounding box center [589, 246] width 208 height 27
click at [512, 240] on textarea "NGI" at bounding box center [589, 282] width 214 height 98
type textarea "N"
type textarea "Walking in [GEOGRAPHIC_DATA]"
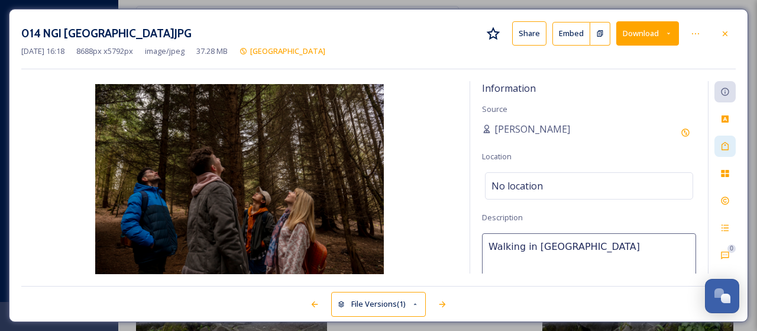
click at [724, 149] on icon at bounding box center [725, 145] width 9 height 9
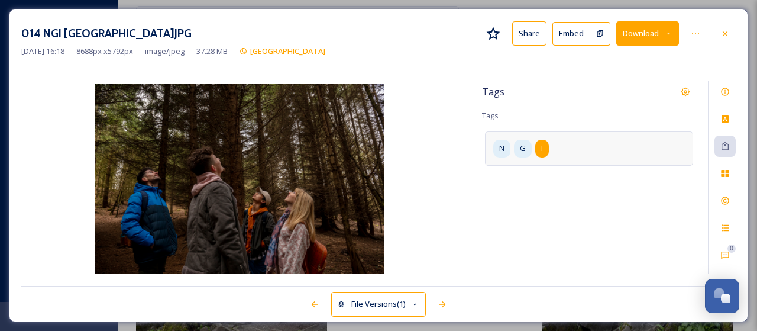
click at [547, 146] on div "I" at bounding box center [543, 148] width 14 height 17
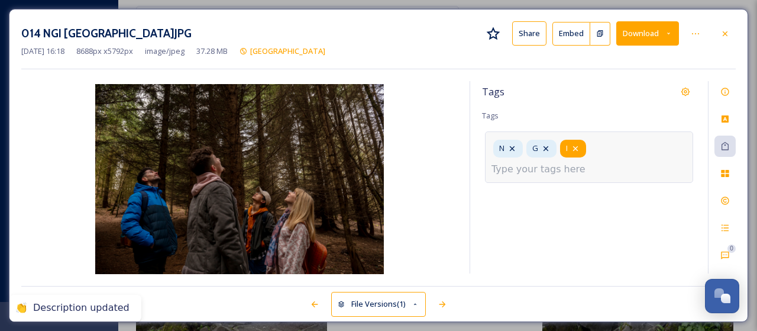
click at [576, 147] on icon at bounding box center [575, 148] width 5 height 5
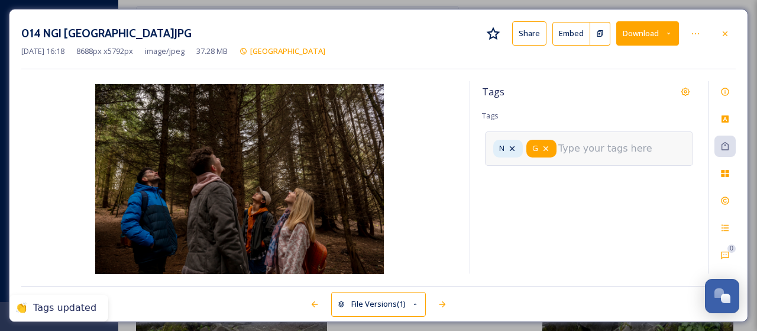
click at [544, 149] on icon at bounding box center [545, 148] width 9 height 9
click at [516, 148] on icon at bounding box center [512, 148] width 9 height 9
click at [515, 145] on input at bounding box center [551, 145] width 118 height 14
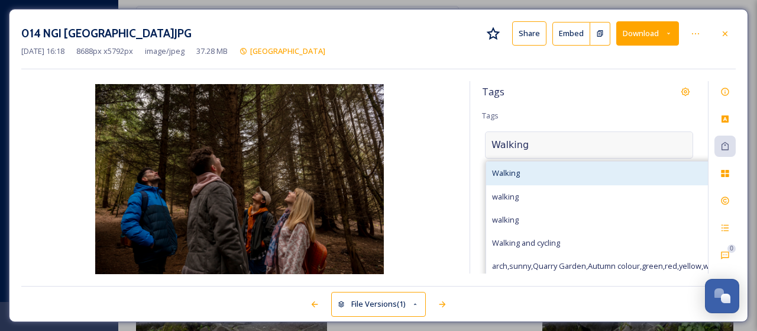
type input "Walking"
click at [511, 172] on span "Walking" at bounding box center [506, 172] width 28 height 11
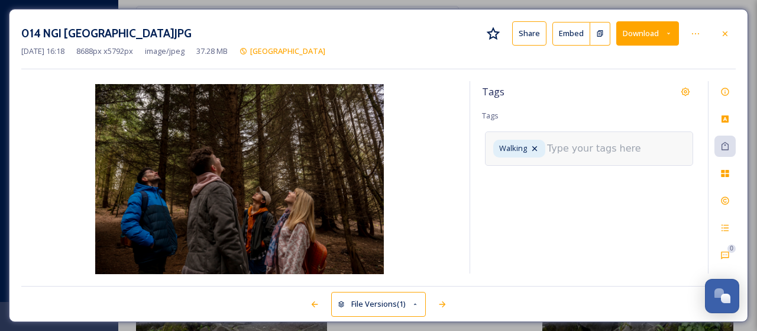
click at [568, 143] on input at bounding box center [606, 148] width 118 height 14
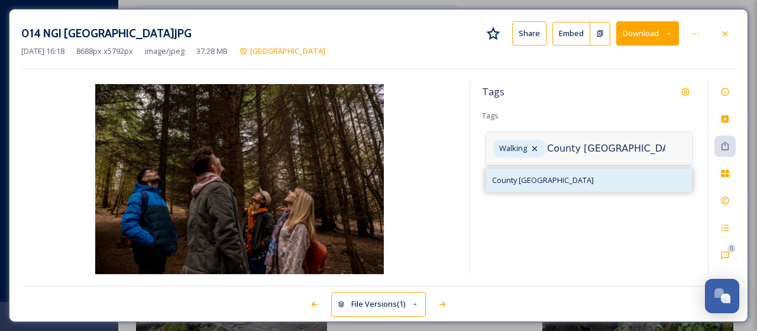
type input "County [GEOGRAPHIC_DATA]"
click at [535, 177] on span "County [GEOGRAPHIC_DATA]" at bounding box center [543, 180] width 102 height 11
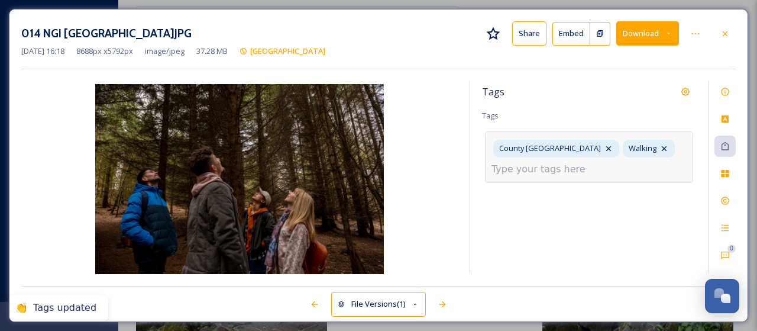
click at [537, 170] on input at bounding box center [551, 169] width 118 height 14
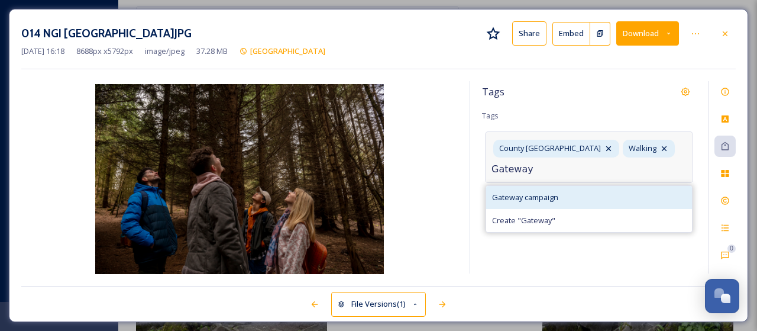
type input "Gateway"
click at [533, 192] on span "Gateway campaign" at bounding box center [525, 197] width 66 height 11
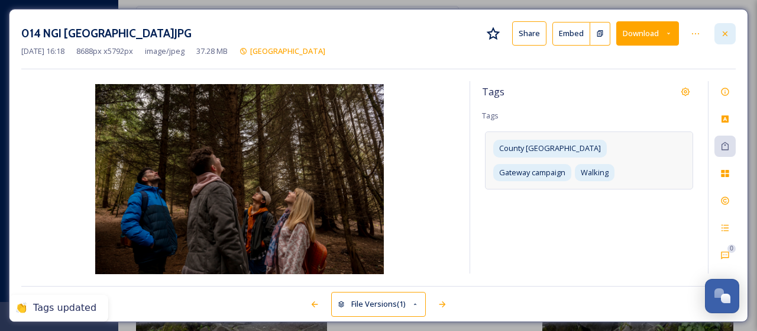
click at [727, 31] on icon at bounding box center [725, 33] width 5 height 5
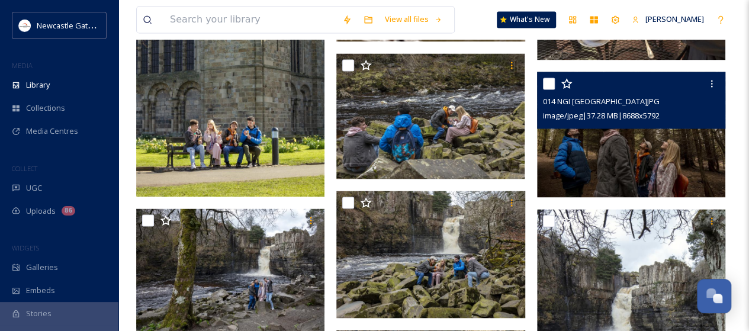
click at [231, 120] on img at bounding box center [230, 55] width 188 height 282
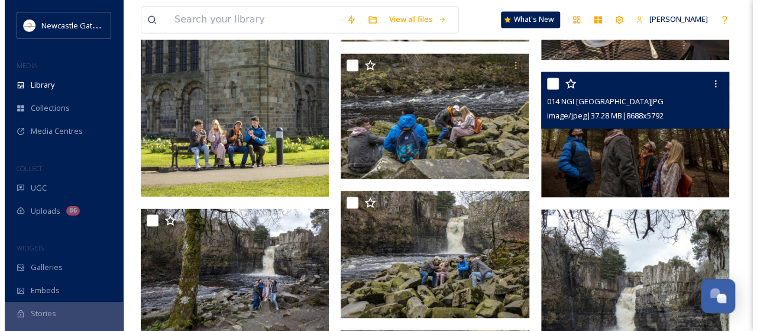
scroll to position [670, 0]
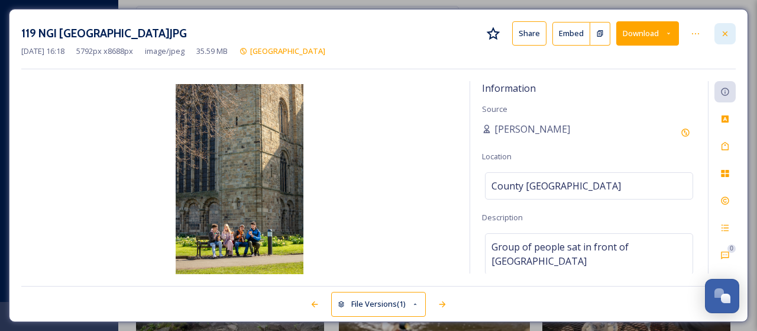
click at [725, 30] on icon at bounding box center [725, 33] width 9 height 9
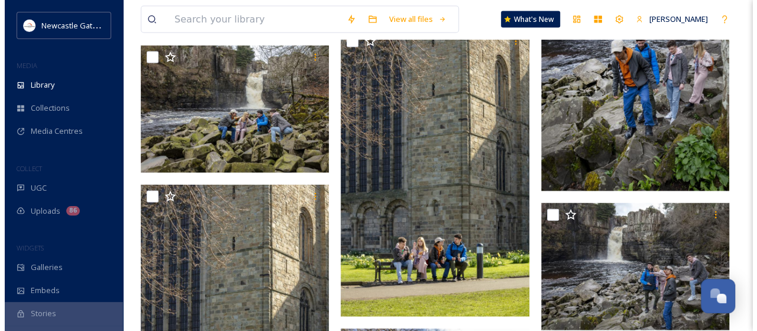
scroll to position [1311, 0]
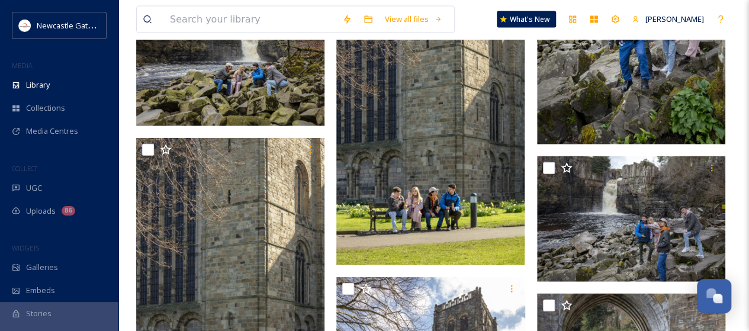
click at [454, 151] on img at bounding box center [430, 124] width 188 height 282
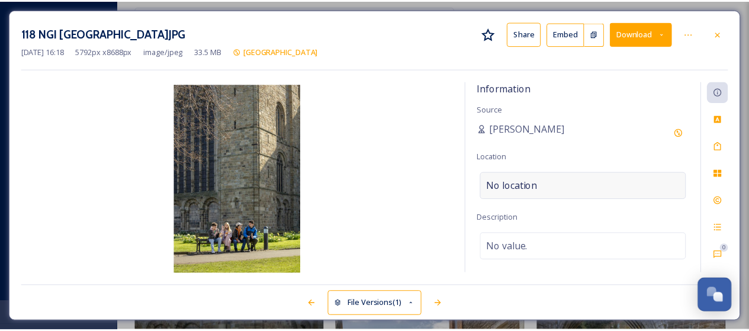
scroll to position [1317, 0]
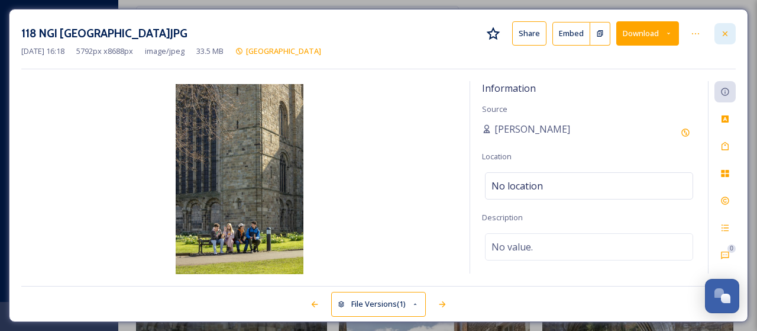
click at [730, 33] on icon at bounding box center [725, 33] width 9 height 9
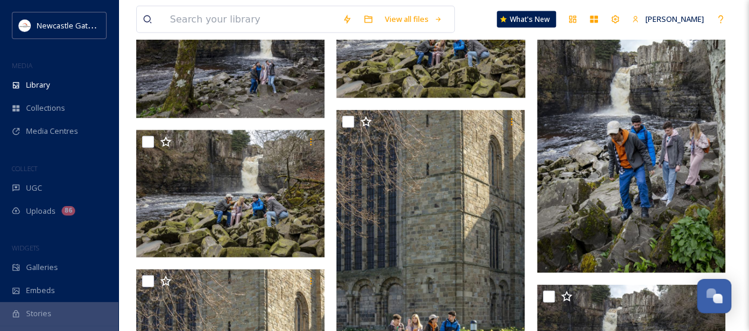
scroll to position [1165, 0]
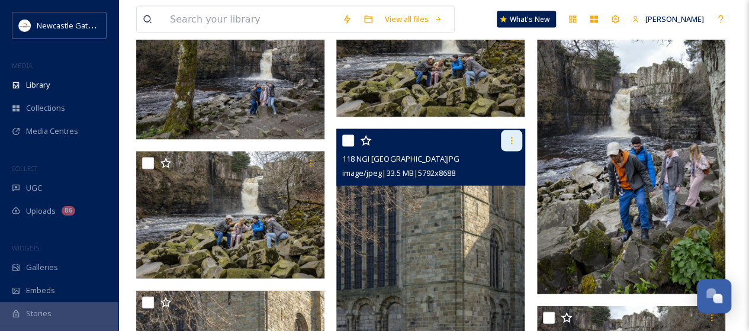
click at [512, 138] on icon at bounding box center [511, 140] width 9 height 9
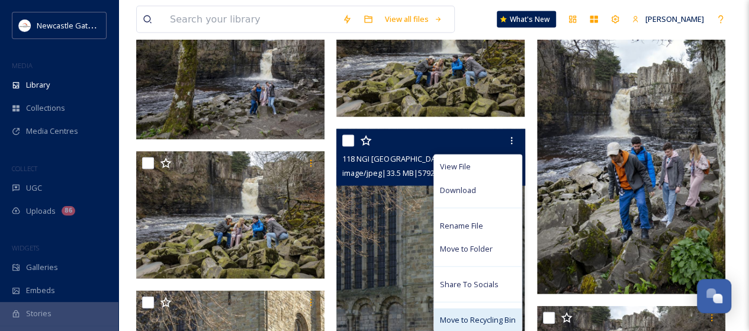
click at [471, 317] on span "Move to Recycling Bin" at bounding box center [478, 319] width 76 height 11
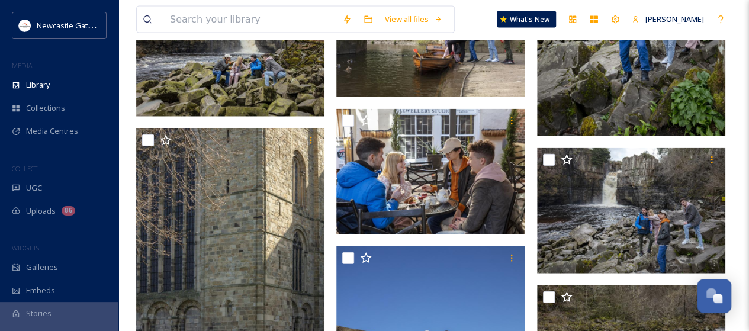
scroll to position [1434, 0]
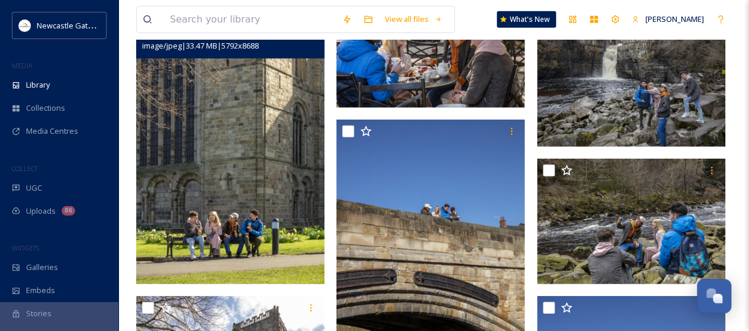
click at [308, 47] on div "image/jpeg | 33.47 MB | 5792 x 8688" at bounding box center [231, 45] width 179 height 14
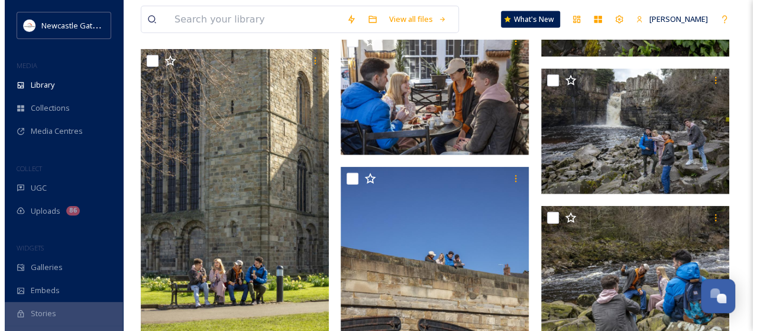
scroll to position [1313, 0]
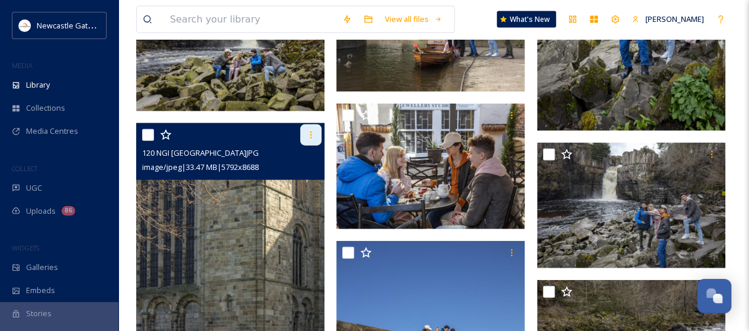
click at [310, 133] on icon at bounding box center [310, 134] width 9 height 9
click at [165, 241] on img at bounding box center [230, 264] width 188 height 282
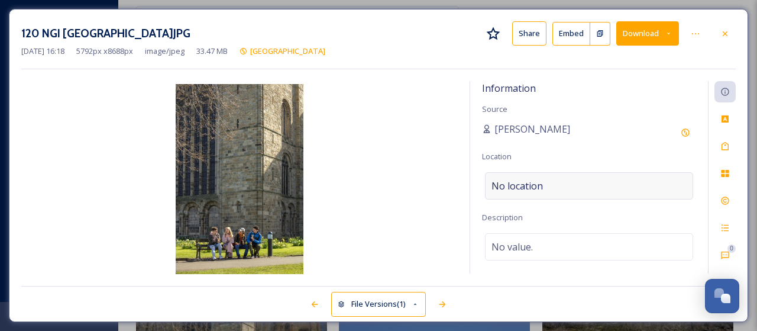
click at [537, 180] on span "No location" at bounding box center [517, 186] width 51 height 14
click at [537, 180] on input at bounding box center [589, 186] width 207 height 26
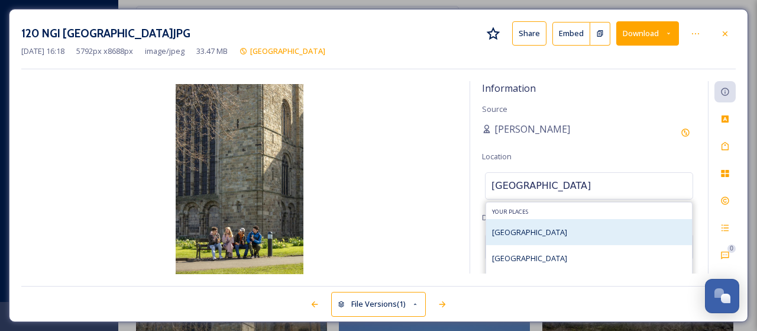
type input "[GEOGRAPHIC_DATA]"
click at [529, 234] on span "[GEOGRAPHIC_DATA]" at bounding box center [529, 232] width 75 height 11
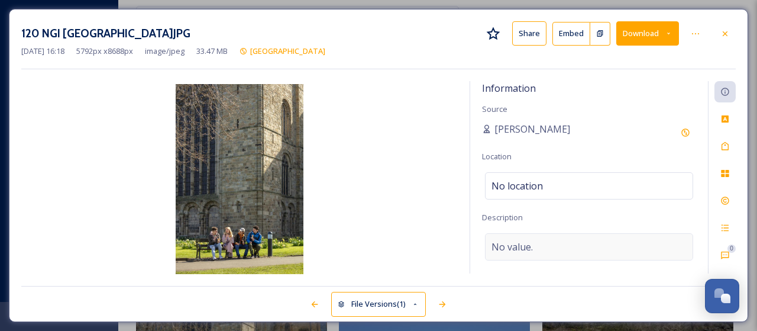
click at [507, 250] on span "No value." at bounding box center [512, 247] width 41 height 14
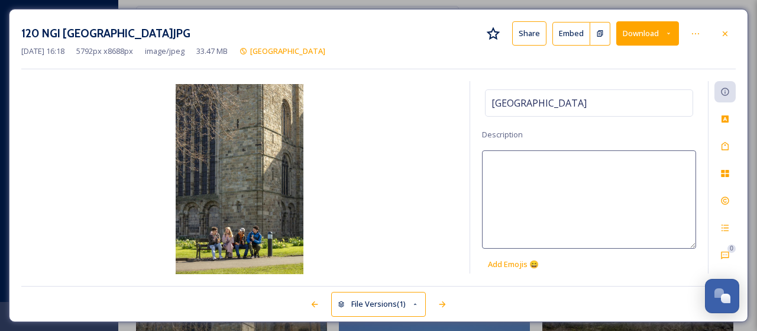
click at [501, 164] on textarea at bounding box center [589, 199] width 214 height 98
type textarea "Enjoying [GEOGRAPHIC_DATA]"
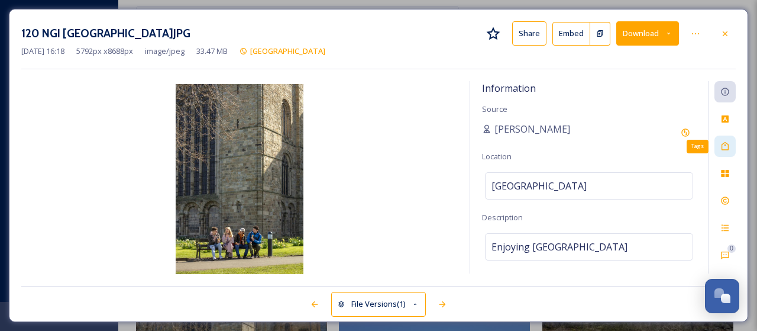
click at [726, 146] on icon at bounding box center [725, 145] width 9 height 9
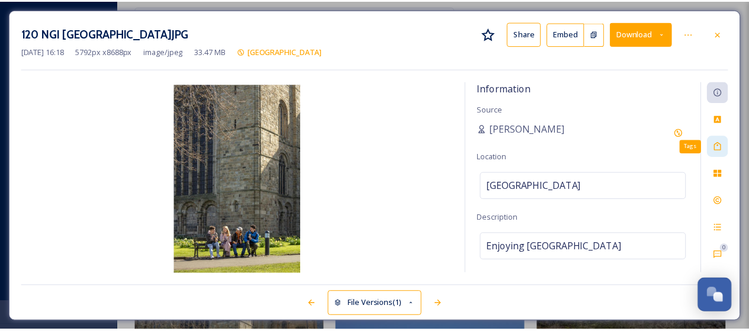
scroll to position [0, 0]
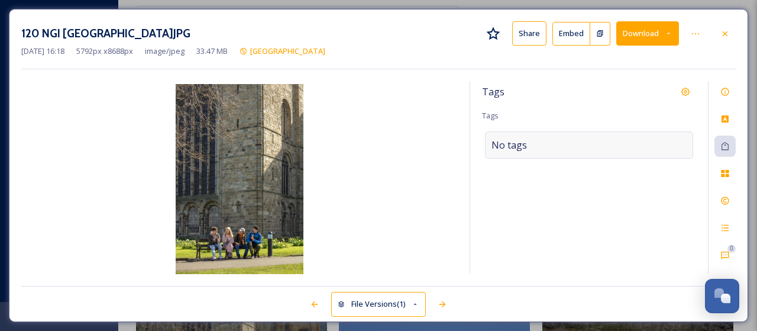
click at [510, 140] on span "No tags" at bounding box center [510, 145] width 36 height 14
click at [510, 140] on input at bounding box center [551, 145] width 118 height 14
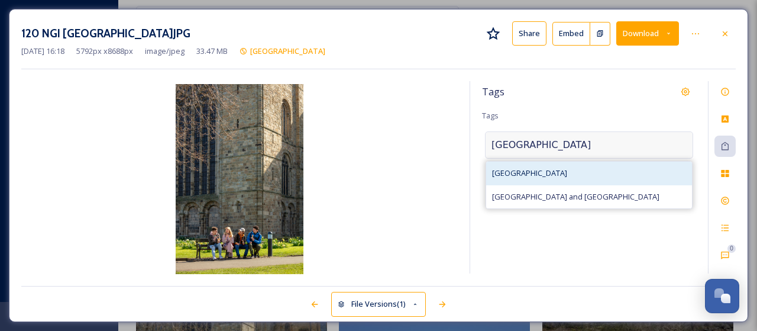
type input "[GEOGRAPHIC_DATA]"
click at [543, 167] on span "[GEOGRAPHIC_DATA]" at bounding box center [529, 172] width 75 height 11
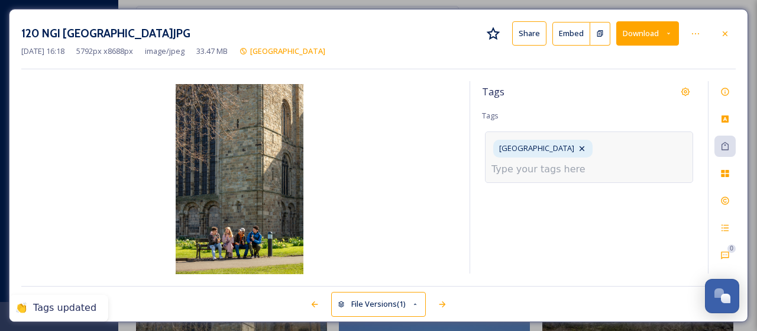
click at [538, 168] on input at bounding box center [551, 169] width 118 height 14
click at [560, 172] on input at bounding box center [551, 169] width 118 height 14
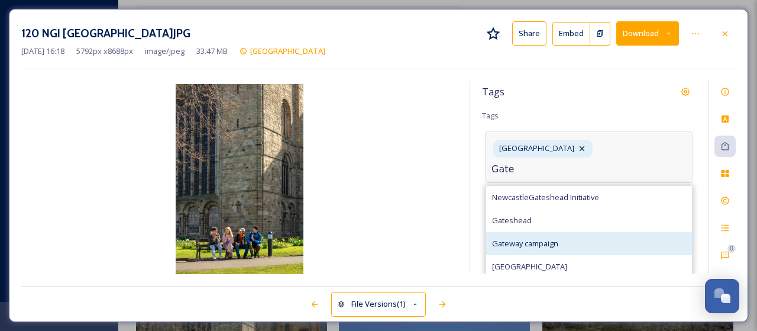
type input "Gate"
click at [552, 238] on span "Gateway campaign" at bounding box center [525, 243] width 66 height 11
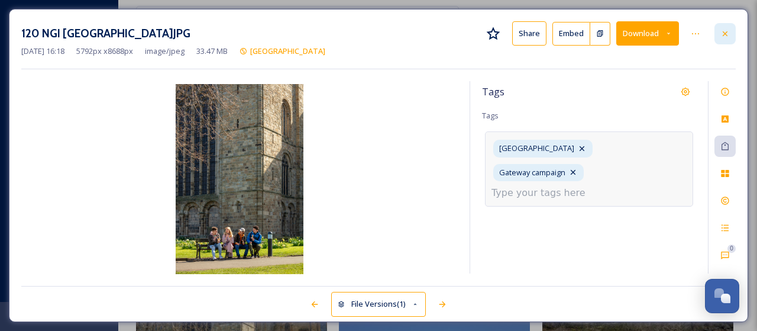
click at [726, 31] on icon at bounding box center [725, 33] width 9 height 9
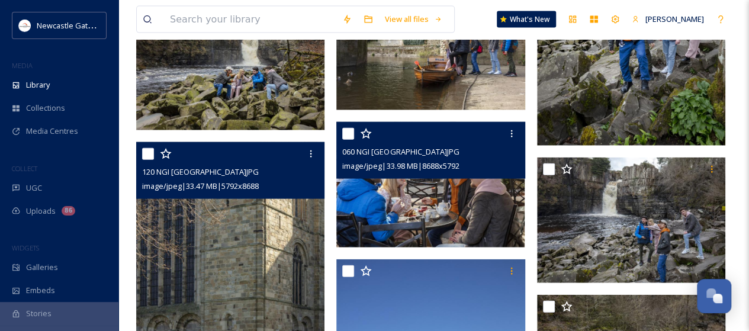
click at [426, 181] on img at bounding box center [430, 184] width 188 height 125
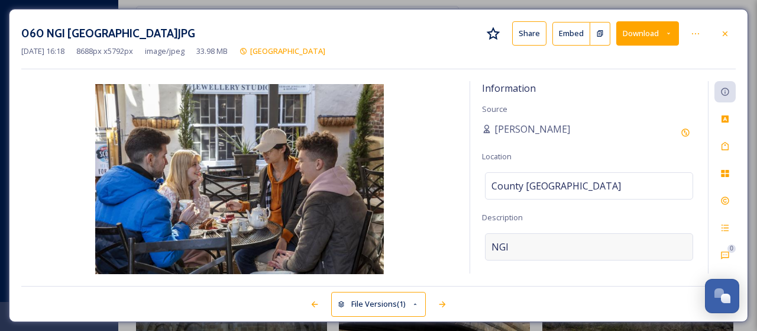
click at [515, 238] on div "NGI" at bounding box center [589, 246] width 208 height 27
click at [508, 246] on textarea "NGI" at bounding box center [589, 282] width 214 height 98
type textarea "N"
click at [566, 180] on div "County [GEOGRAPHIC_DATA]" at bounding box center [589, 185] width 208 height 27
click at [566, 180] on input "County [GEOGRAPHIC_DATA]" at bounding box center [589, 186] width 207 height 26
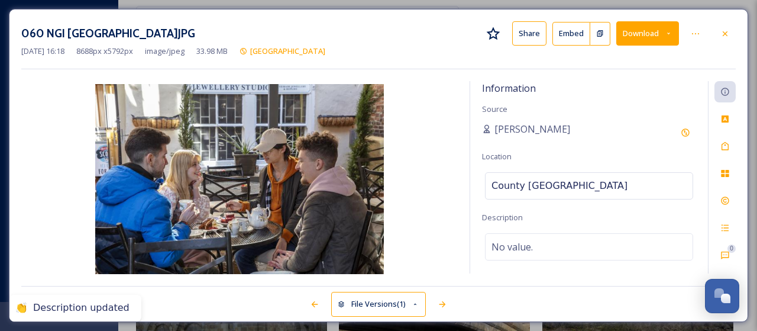
drag, startPoint x: 566, startPoint y: 180, endPoint x: 464, endPoint y: 191, distance: 102.3
click at [464, 191] on div "Information Source [PERSON_NAME] Location [GEOGRAPHIC_DATA] Description No valu…" at bounding box center [378, 177] width 715 height 193
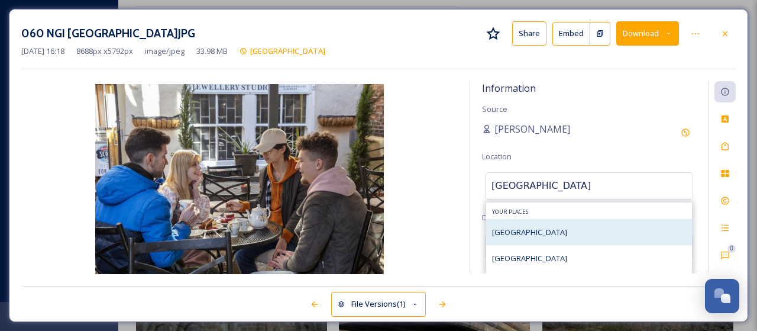
type input "[GEOGRAPHIC_DATA]"
click at [515, 230] on span "[GEOGRAPHIC_DATA]" at bounding box center [529, 232] width 75 height 11
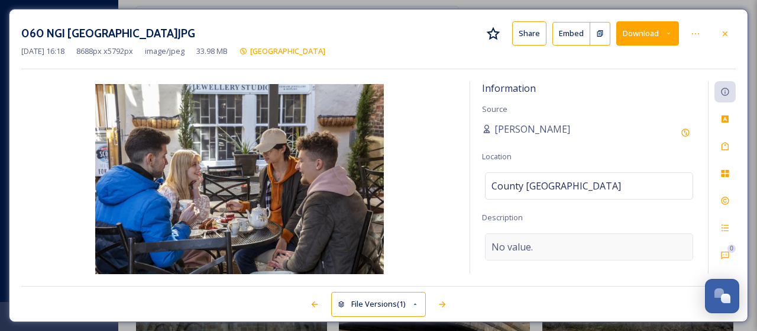
click at [510, 240] on span "No value." at bounding box center [512, 247] width 41 height 14
click at [510, 240] on textarea at bounding box center [589, 282] width 214 height 98
type textarea "Eating out in [GEOGRAPHIC_DATA]"
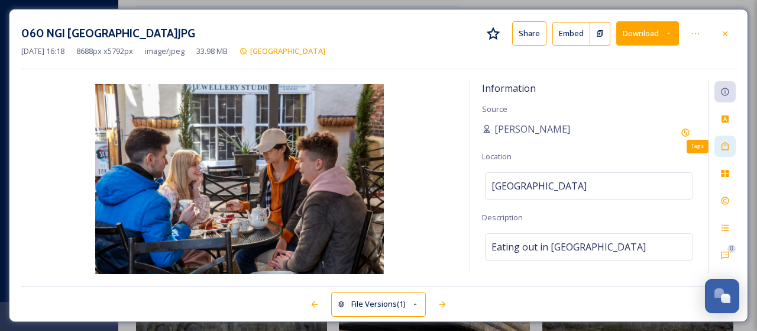
click at [726, 144] on icon at bounding box center [725, 146] width 7 height 8
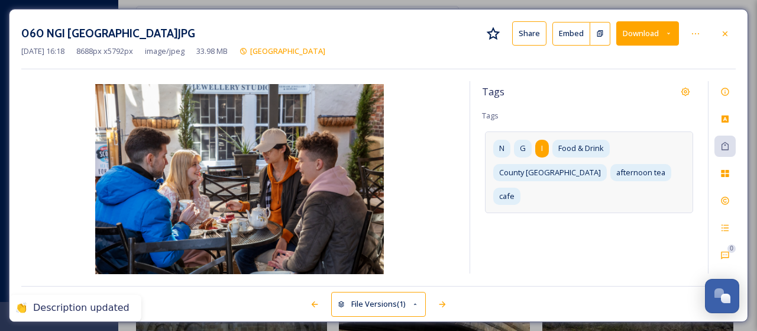
click at [543, 146] on div "I" at bounding box center [543, 148] width 14 height 17
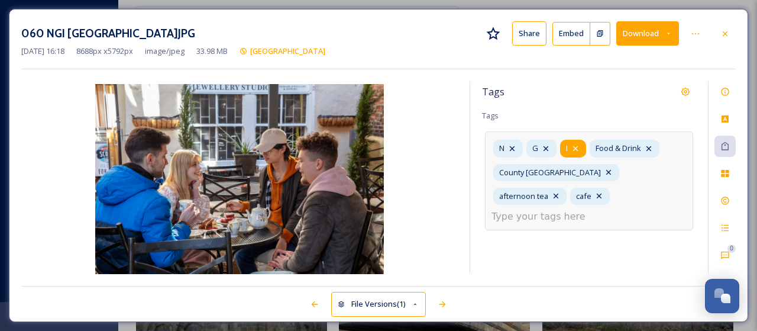
click at [572, 147] on icon at bounding box center [575, 148] width 9 height 9
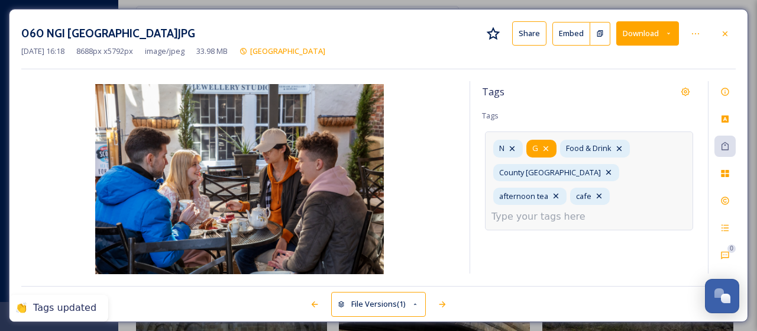
click at [548, 146] on icon at bounding box center [545, 148] width 9 height 9
click at [512, 147] on icon at bounding box center [512, 148] width 5 height 5
click at [534, 209] on input at bounding box center [551, 216] width 118 height 14
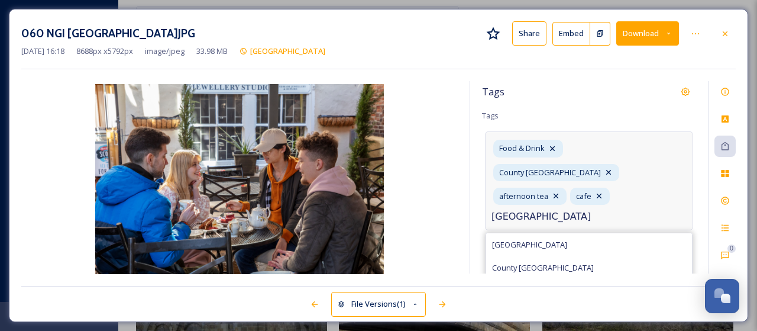
type input "[GEOGRAPHIC_DATA]"
click at [520, 285] on span "[GEOGRAPHIC_DATA]" at bounding box center [529, 290] width 75 height 11
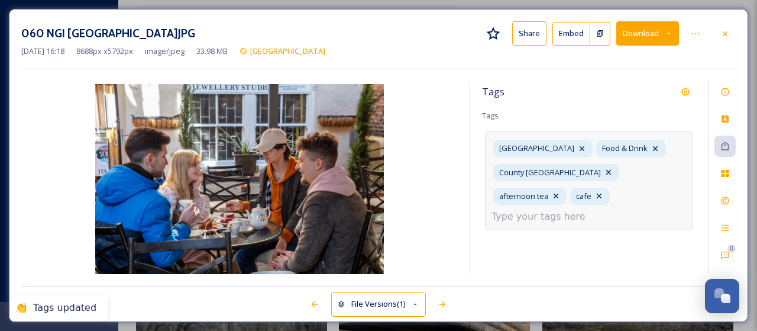
click at [553, 209] on input at bounding box center [551, 216] width 118 height 14
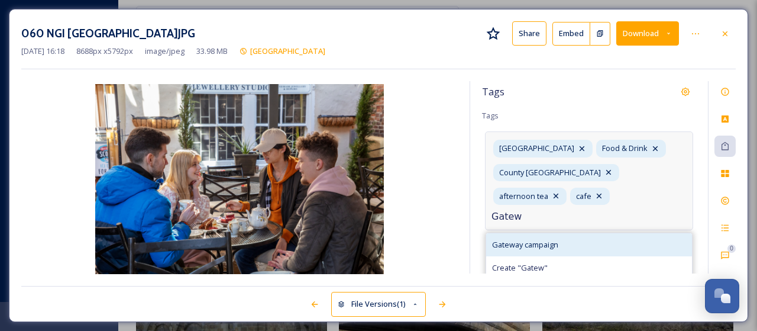
type input "Gatew"
click at [534, 239] on span "Gateway campaign" at bounding box center [525, 244] width 66 height 11
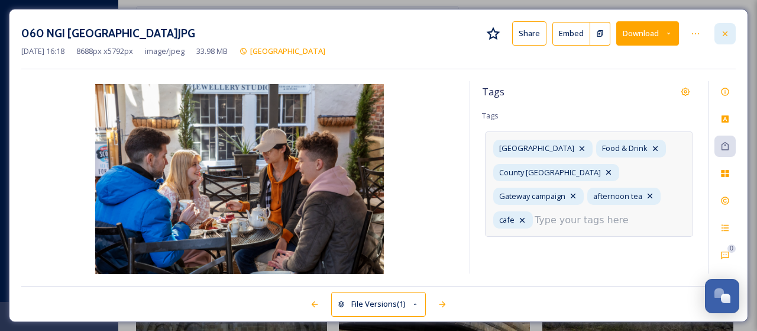
click at [729, 30] on icon at bounding box center [725, 33] width 9 height 9
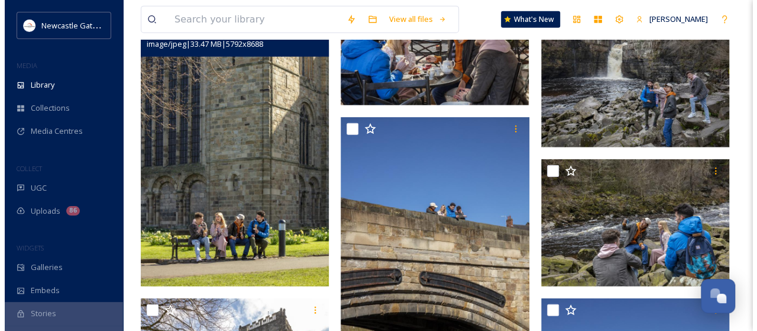
scroll to position [1518, 0]
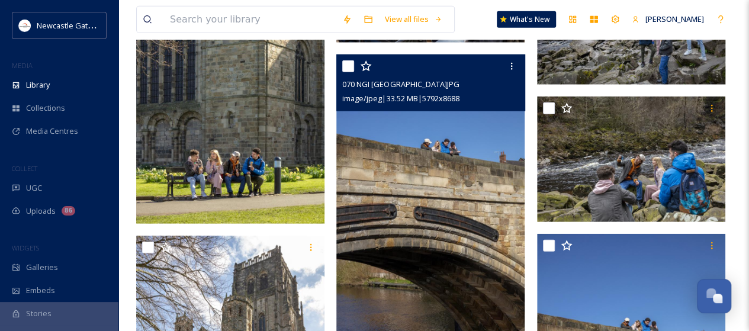
click at [444, 209] on img at bounding box center [430, 195] width 188 height 282
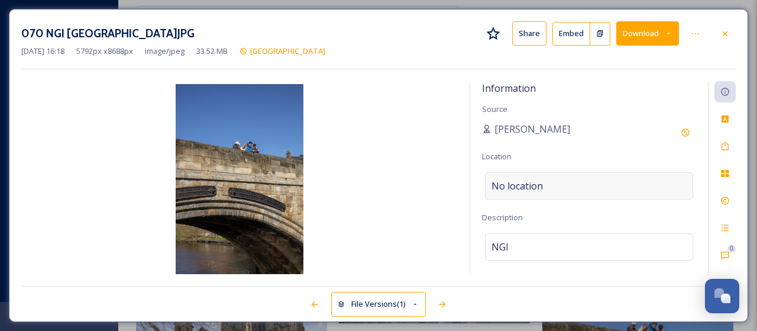
click at [548, 180] on div "No location" at bounding box center [589, 185] width 208 height 27
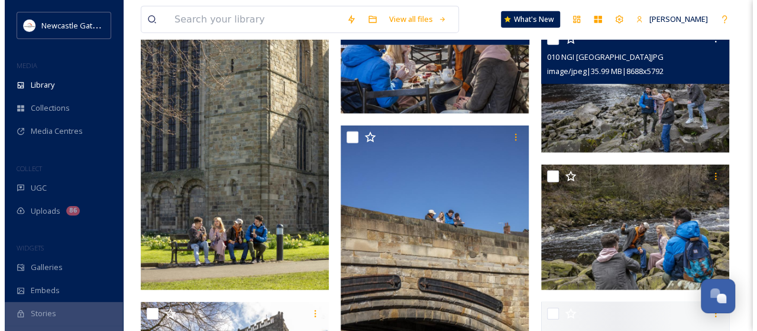
scroll to position [2204, 0]
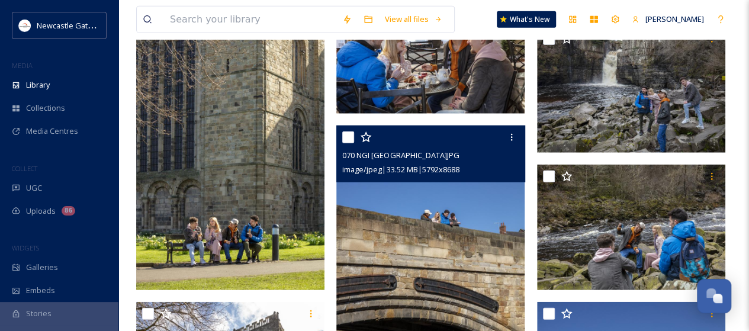
click at [431, 247] on img at bounding box center [430, 266] width 188 height 282
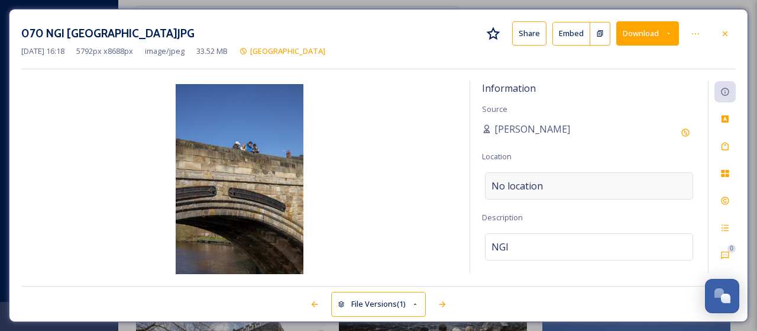
click at [514, 182] on span "No location" at bounding box center [517, 186] width 51 height 14
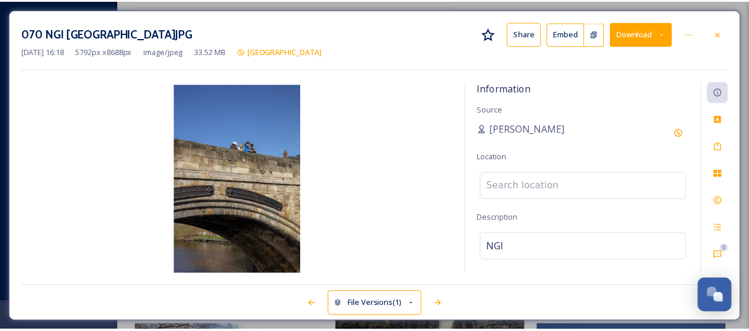
scroll to position [1447, 0]
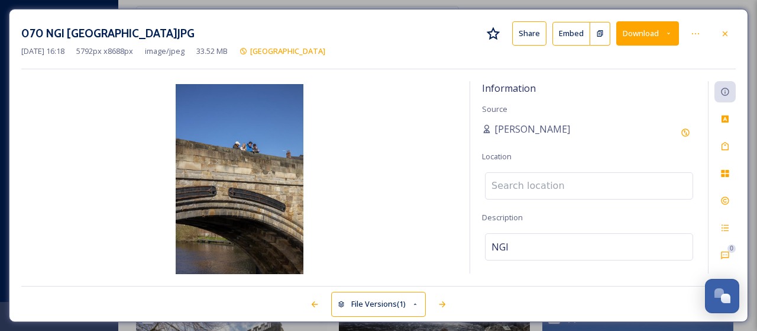
click at [514, 182] on input at bounding box center [589, 186] width 207 height 26
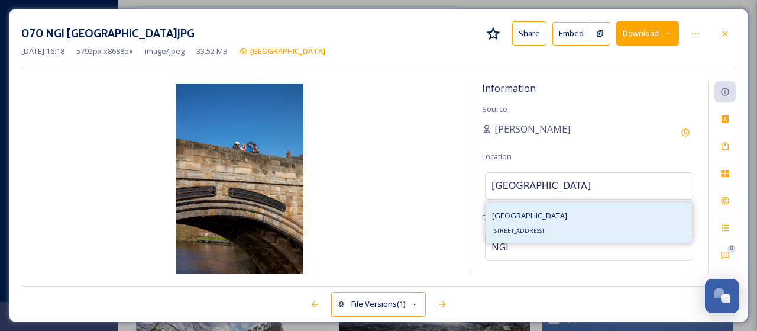
type input "[GEOGRAPHIC_DATA]"
click at [522, 225] on div "[STREET_ADDRESS]" at bounding box center [529, 222] width 75 height 28
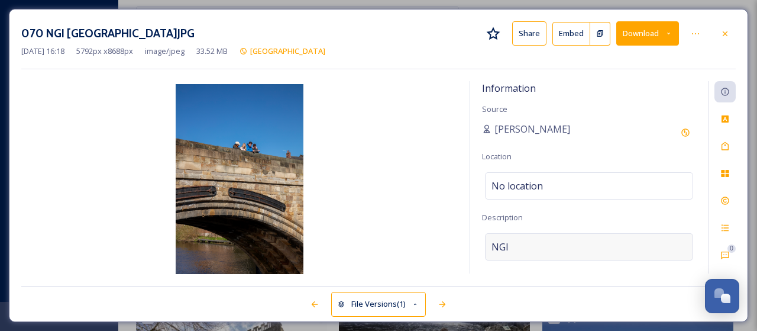
click at [518, 239] on div "NGI" at bounding box center [589, 246] width 208 height 27
click at [508, 250] on textarea "NGI" at bounding box center [589, 282] width 214 height 98
type textarea "N"
type textarea "[GEOGRAPHIC_DATA], [GEOGRAPHIC_DATA]"
click at [727, 145] on icon at bounding box center [725, 145] width 9 height 9
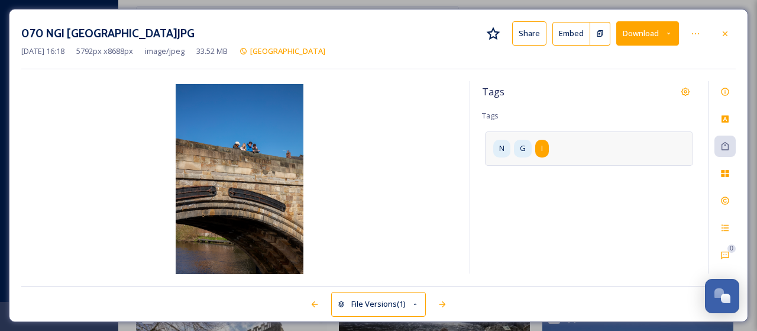
click at [541, 149] on span "I" at bounding box center [542, 148] width 2 height 11
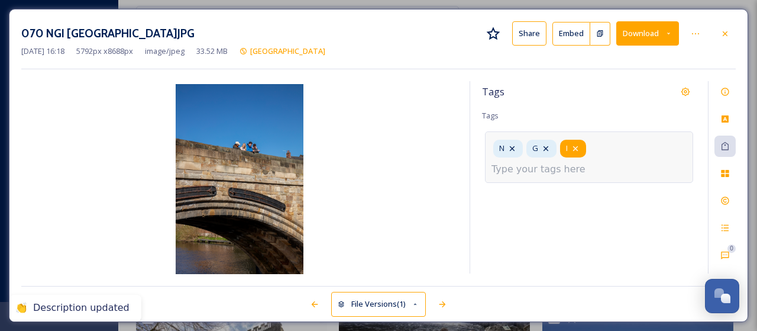
click at [576, 146] on icon at bounding box center [575, 148] width 9 height 9
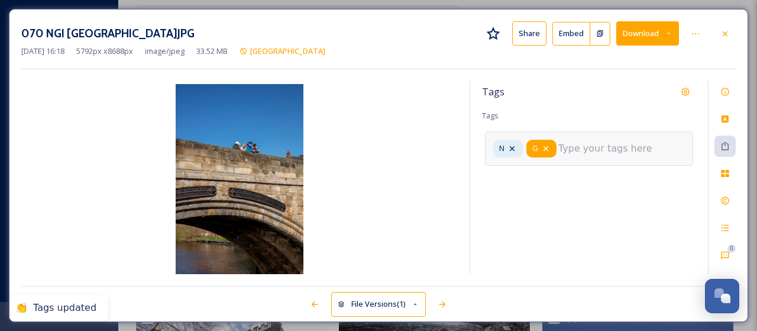
click at [544, 147] on icon at bounding box center [545, 148] width 9 height 9
click at [512, 149] on icon at bounding box center [512, 148] width 9 height 9
click at [512, 149] on input at bounding box center [551, 145] width 118 height 14
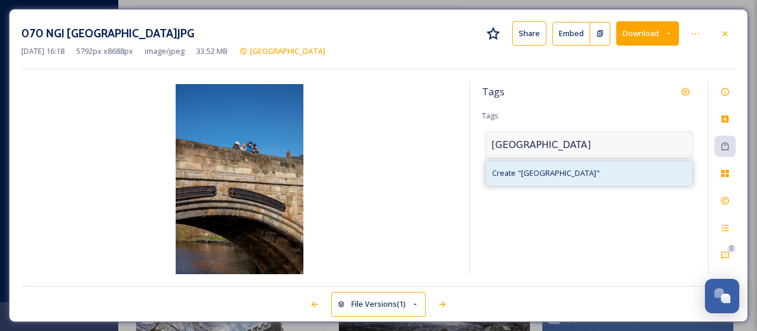
type input "[GEOGRAPHIC_DATA]"
click at [534, 175] on span "Create " [GEOGRAPHIC_DATA] "" at bounding box center [546, 172] width 108 height 11
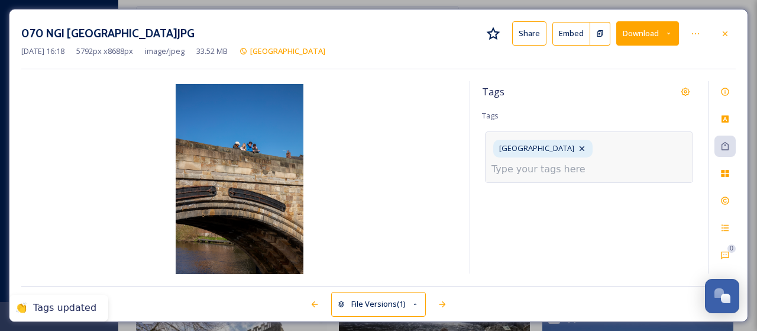
click at [570, 162] on input at bounding box center [551, 169] width 118 height 14
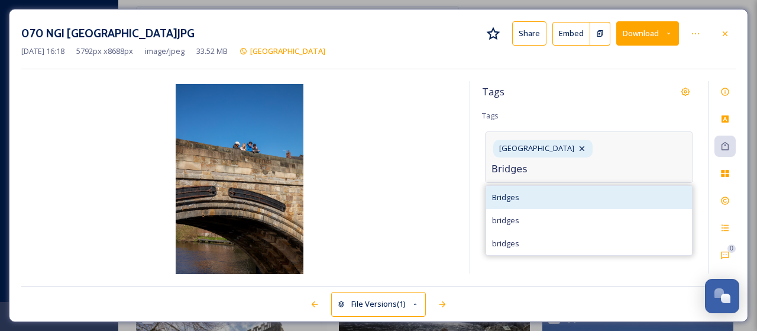
type input "Bridges"
click at [504, 192] on span "Bridges" at bounding box center [505, 197] width 27 height 11
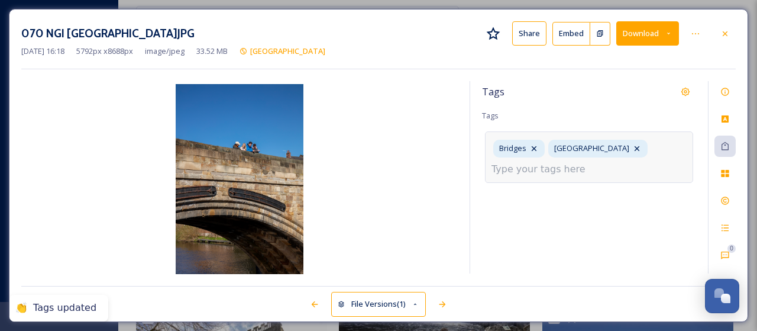
click at [582, 170] on input at bounding box center [551, 169] width 118 height 14
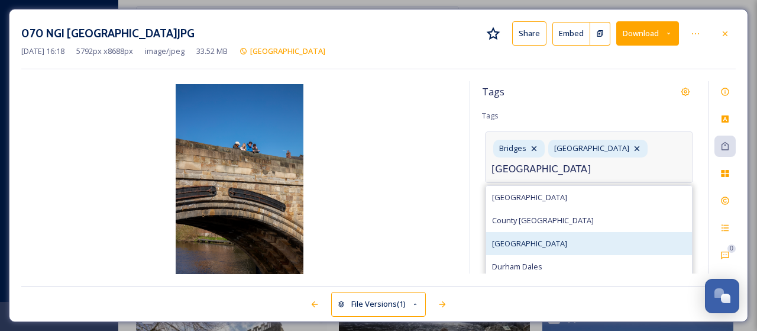
type input "[GEOGRAPHIC_DATA]"
click at [523, 241] on span "[GEOGRAPHIC_DATA]" at bounding box center [529, 243] width 75 height 11
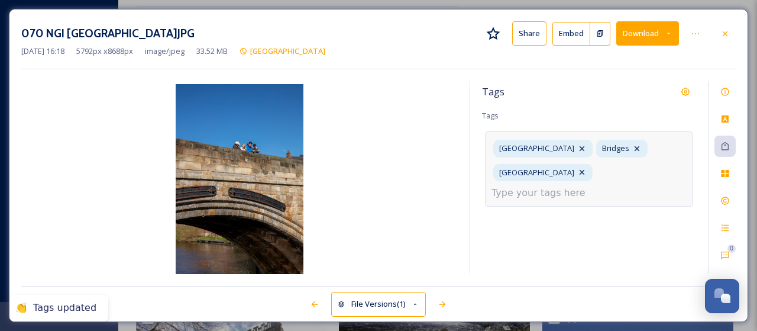
click at [558, 186] on input at bounding box center [551, 193] width 118 height 14
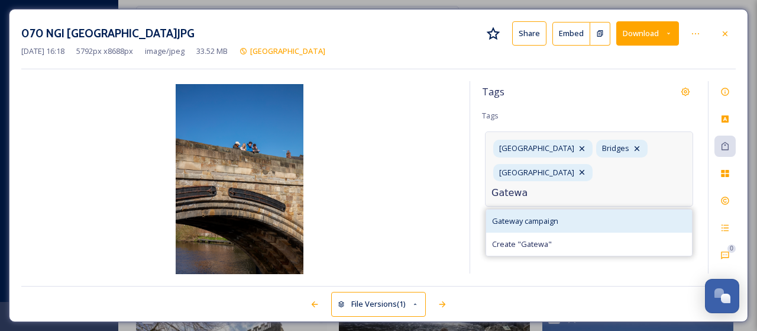
type input "Gatewa"
click at [537, 215] on span "Gateway campaign" at bounding box center [525, 220] width 66 height 11
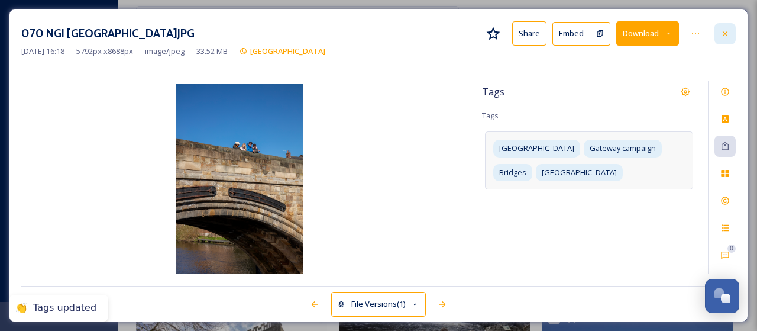
click at [727, 31] on icon at bounding box center [725, 33] width 5 height 5
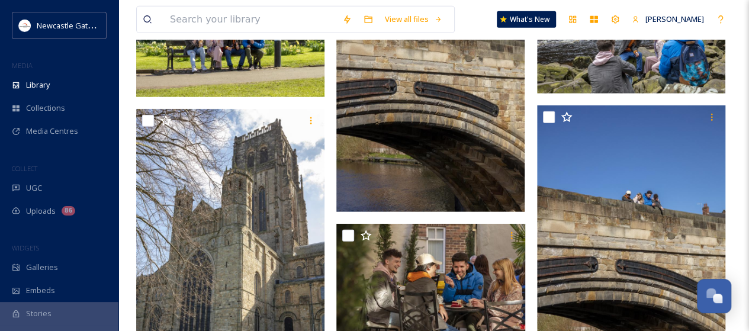
scroll to position [1708, 0]
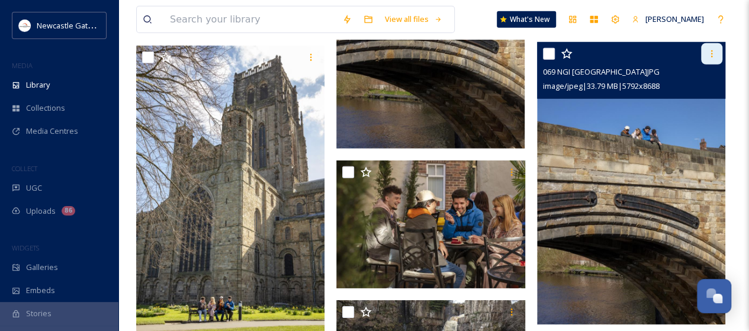
click at [713, 51] on icon at bounding box center [711, 53] width 9 height 9
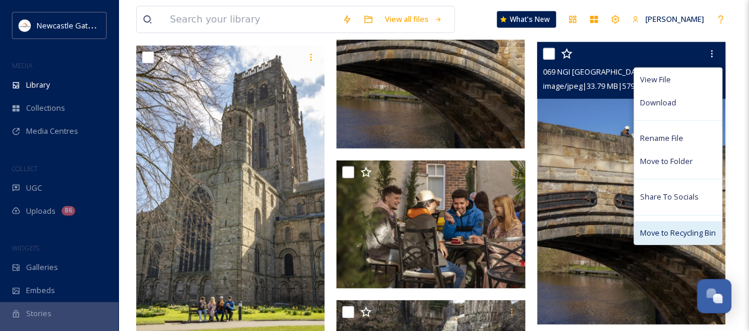
click at [663, 228] on span "Move to Recycling Bin" at bounding box center [678, 232] width 76 height 11
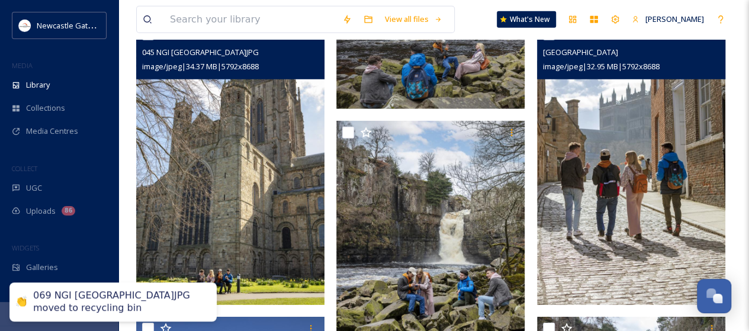
click at [254, 188] on img at bounding box center [230, 163] width 188 height 282
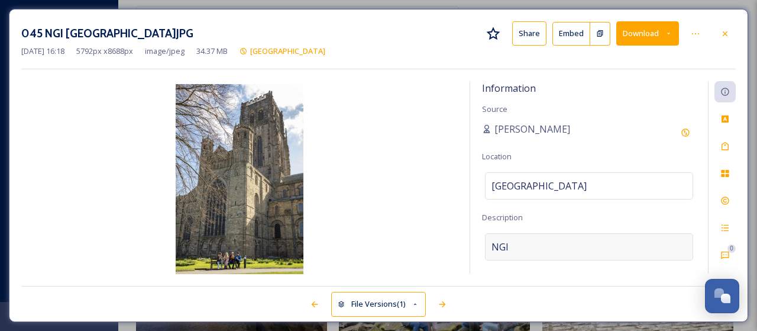
click at [513, 240] on div "NGI" at bounding box center [589, 246] width 208 height 27
type textarea "[GEOGRAPHIC_DATA]"
click at [728, 146] on icon at bounding box center [725, 146] width 7 height 8
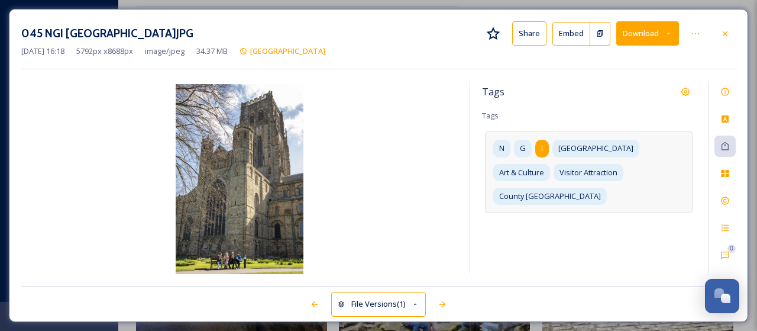
click at [541, 146] on span "I" at bounding box center [542, 148] width 2 height 11
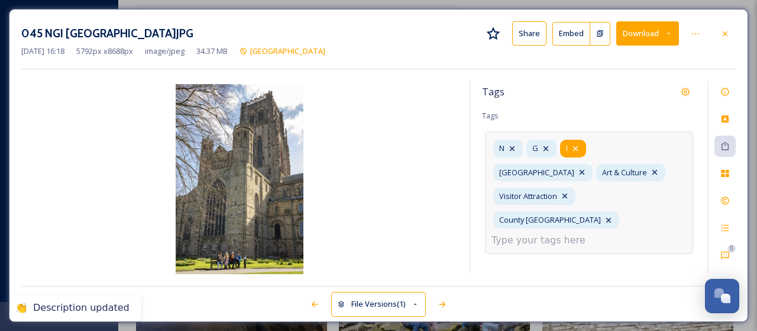
click at [580, 144] on icon at bounding box center [575, 148] width 9 height 9
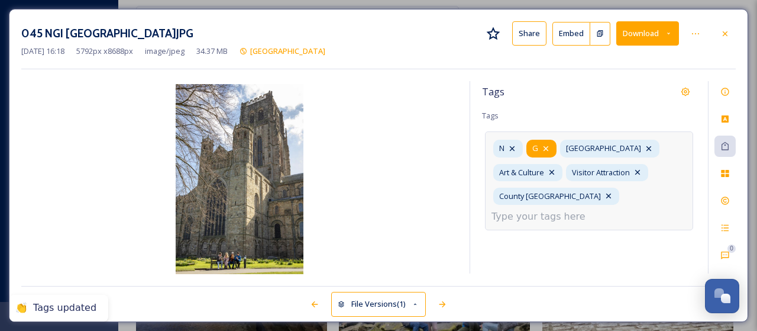
click at [548, 145] on icon at bounding box center [545, 148] width 9 height 9
click at [516, 148] on icon at bounding box center [512, 148] width 9 height 9
click at [560, 209] on input at bounding box center [551, 216] width 118 height 14
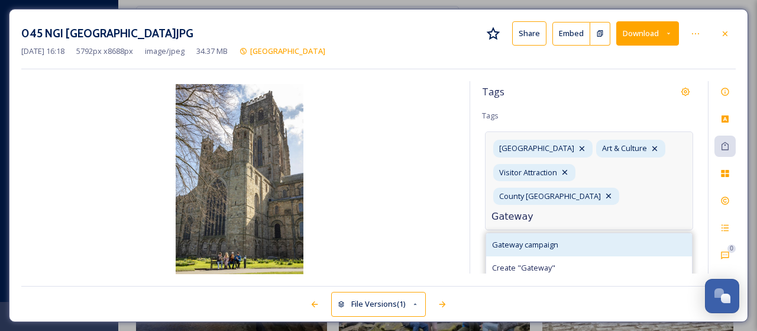
type input "Gateway"
click at [542, 239] on span "Gateway campaign" at bounding box center [525, 244] width 66 height 11
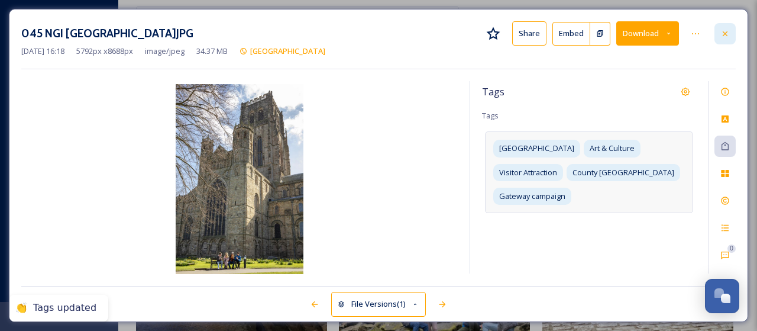
click at [724, 30] on icon at bounding box center [725, 33] width 9 height 9
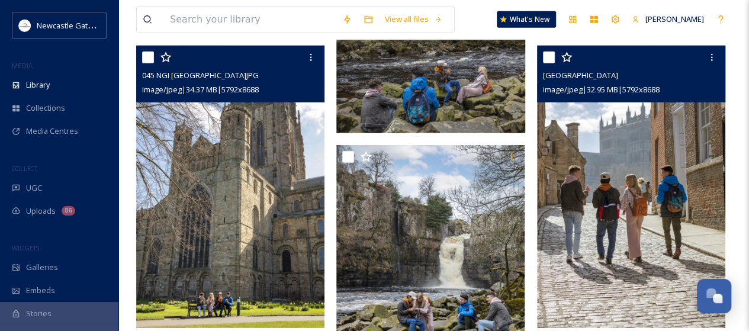
click at [585, 244] on img at bounding box center [631, 187] width 188 height 282
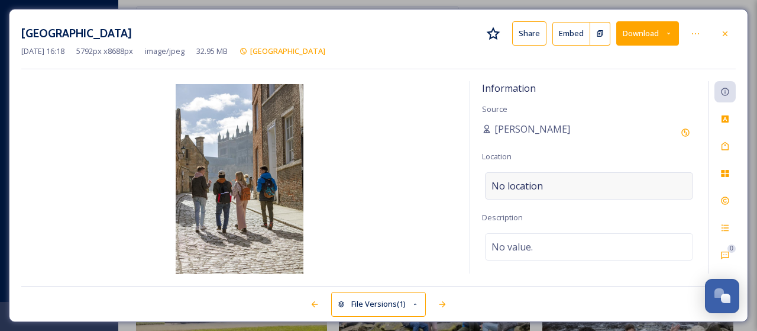
click at [549, 181] on div "No location" at bounding box center [589, 185] width 208 height 27
click at [549, 181] on input at bounding box center [589, 186] width 207 height 26
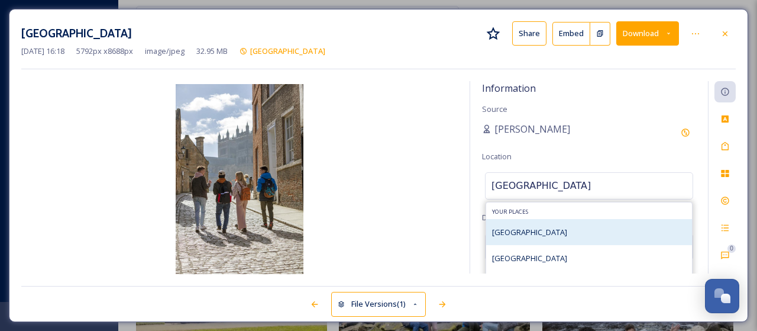
type input "[GEOGRAPHIC_DATA]"
click at [522, 228] on span "[GEOGRAPHIC_DATA]" at bounding box center [529, 232] width 75 height 11
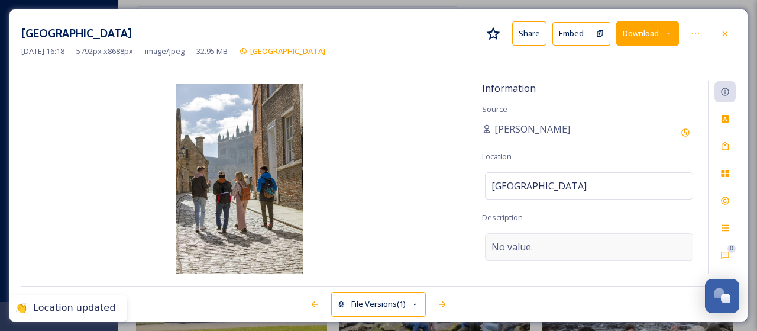
click at [515, 246] on span "No value." at bounding box center [512, 247] width 41 height 14
click at [515, 246] on textarea at bounding box center [589, 282] width 214 height 98
type textarea "[GEOGRAPHIC_DATA]"
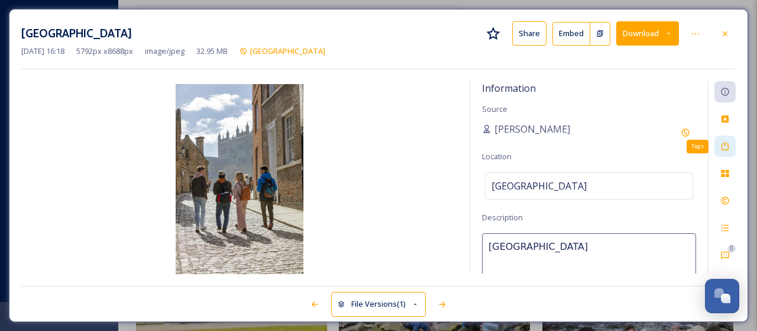
click at [726, 144] on icon at bounding box center [725, 146] width 7 height 8
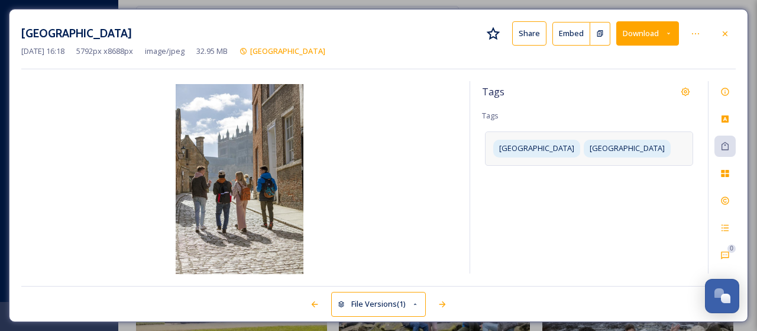
click at [640, 146] on div "[GEOGRAPHIC_DATA]" at bounding box center [589, 148] width 208 height 34
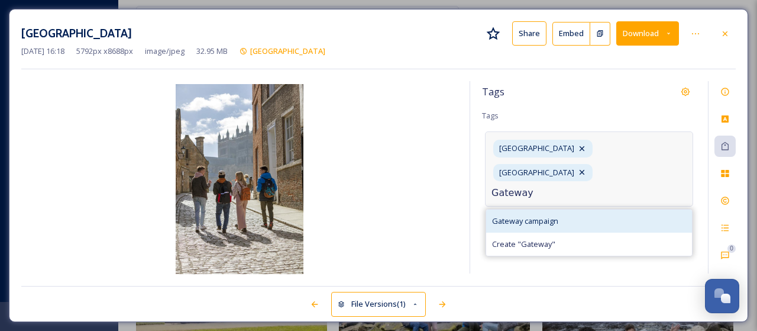
type input "Gateway"
click at [544, 215] on span "Gateway campaign" at bounding box center [525, 220] width 66 height 11
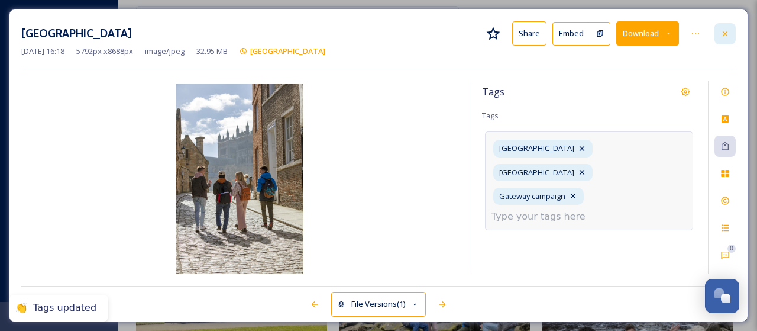
click at [724, 31] on icon at bounding box center [725, 33] width 9 height 9
